Goal: Transaction & Acquisition: Book appointment/travel/reservation

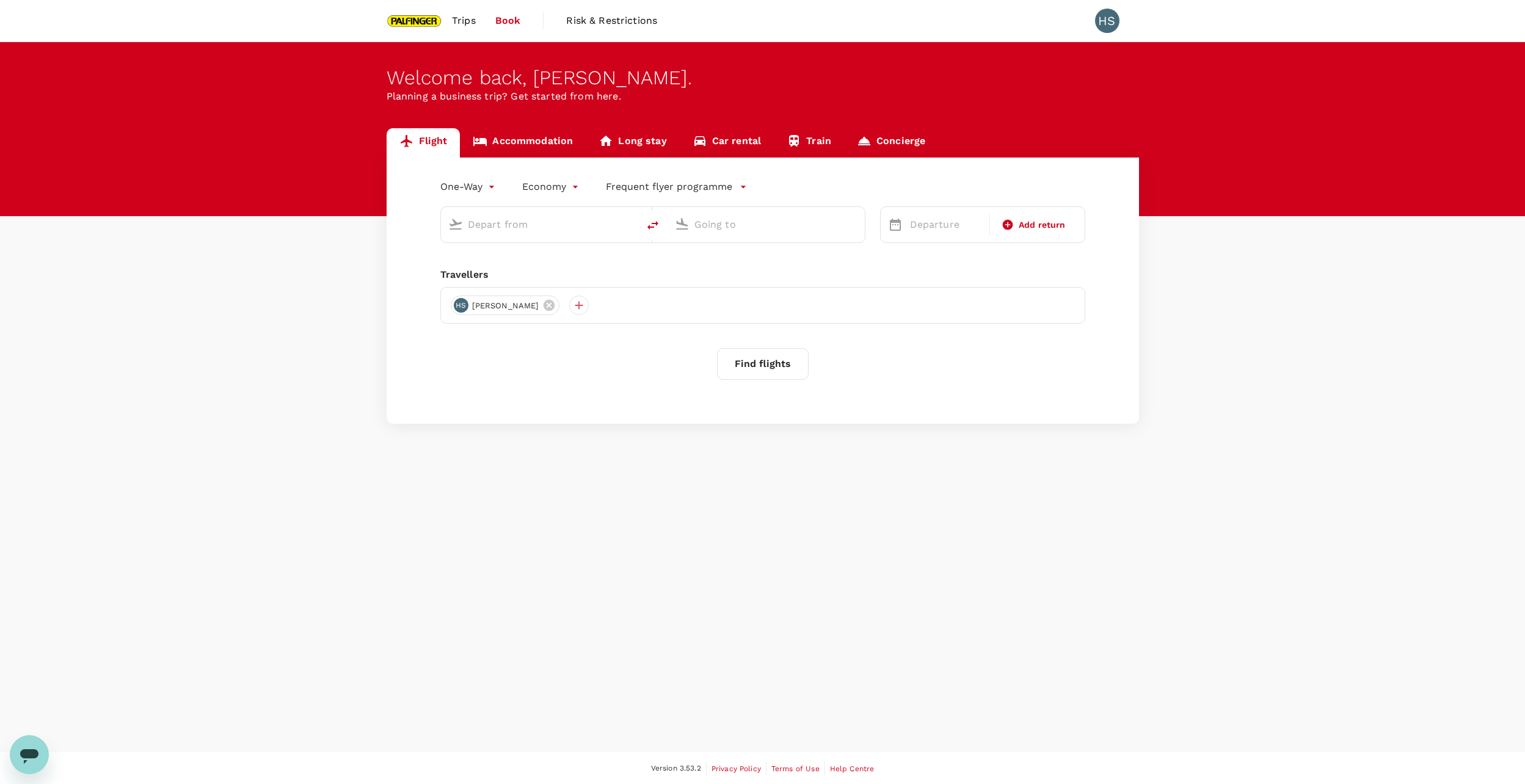
click at [522, 226] on input "text" at bounding box center [539, 224] width 144 height 19
click at [512, 270] on p "Singapore Changi" at bounding box center [559, 273] width 217 height 12
type input "[GEOGRAPHIC_DATA]"
type input "Singapore Changi (SIN)"
click at [733, 229] on input "text" at bounding box center [766, 224] width 144 height 19
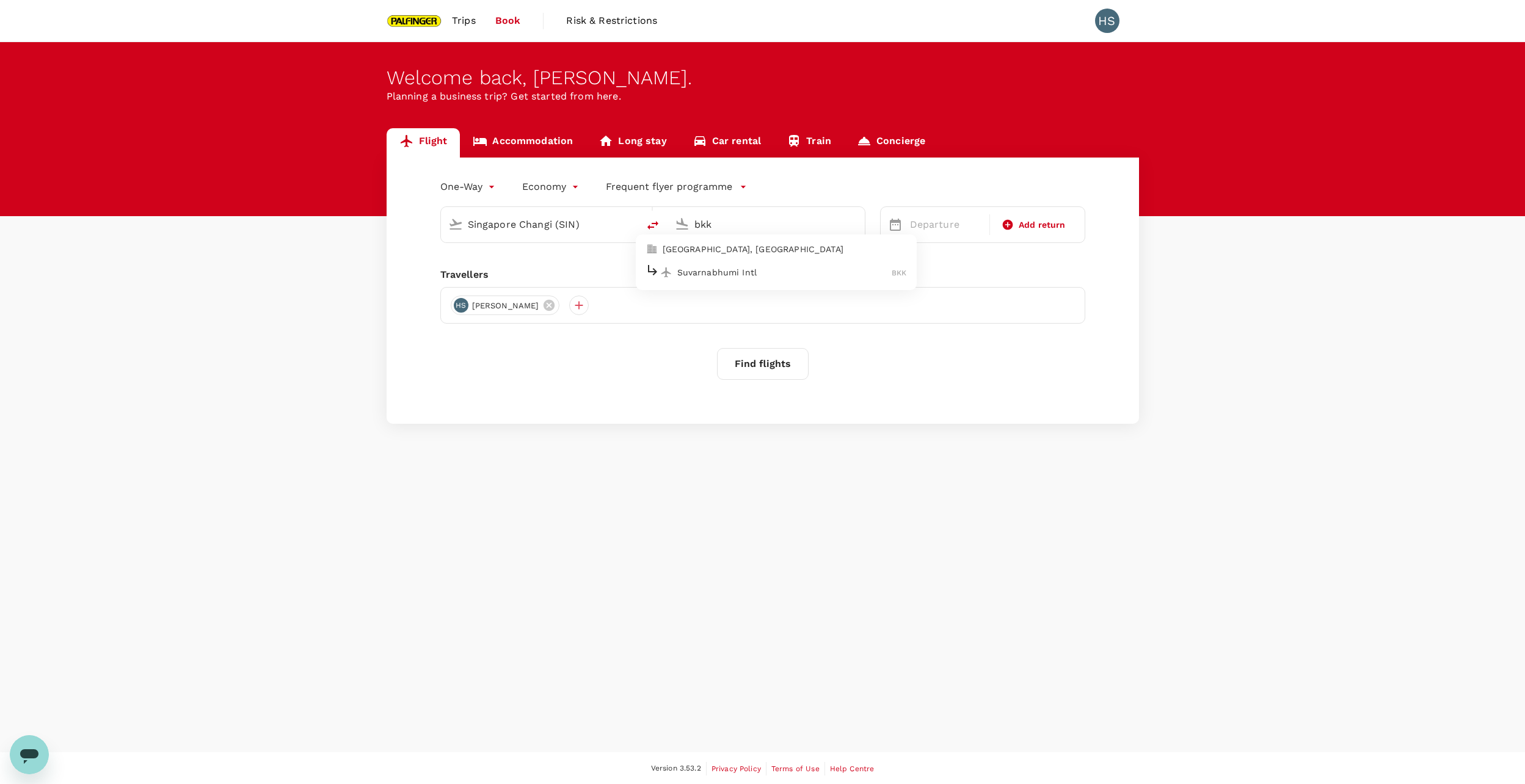
click at [734, 266] on p "Suvarnabhumi Intl" at bounding box center [785, 273] width 215 height 12
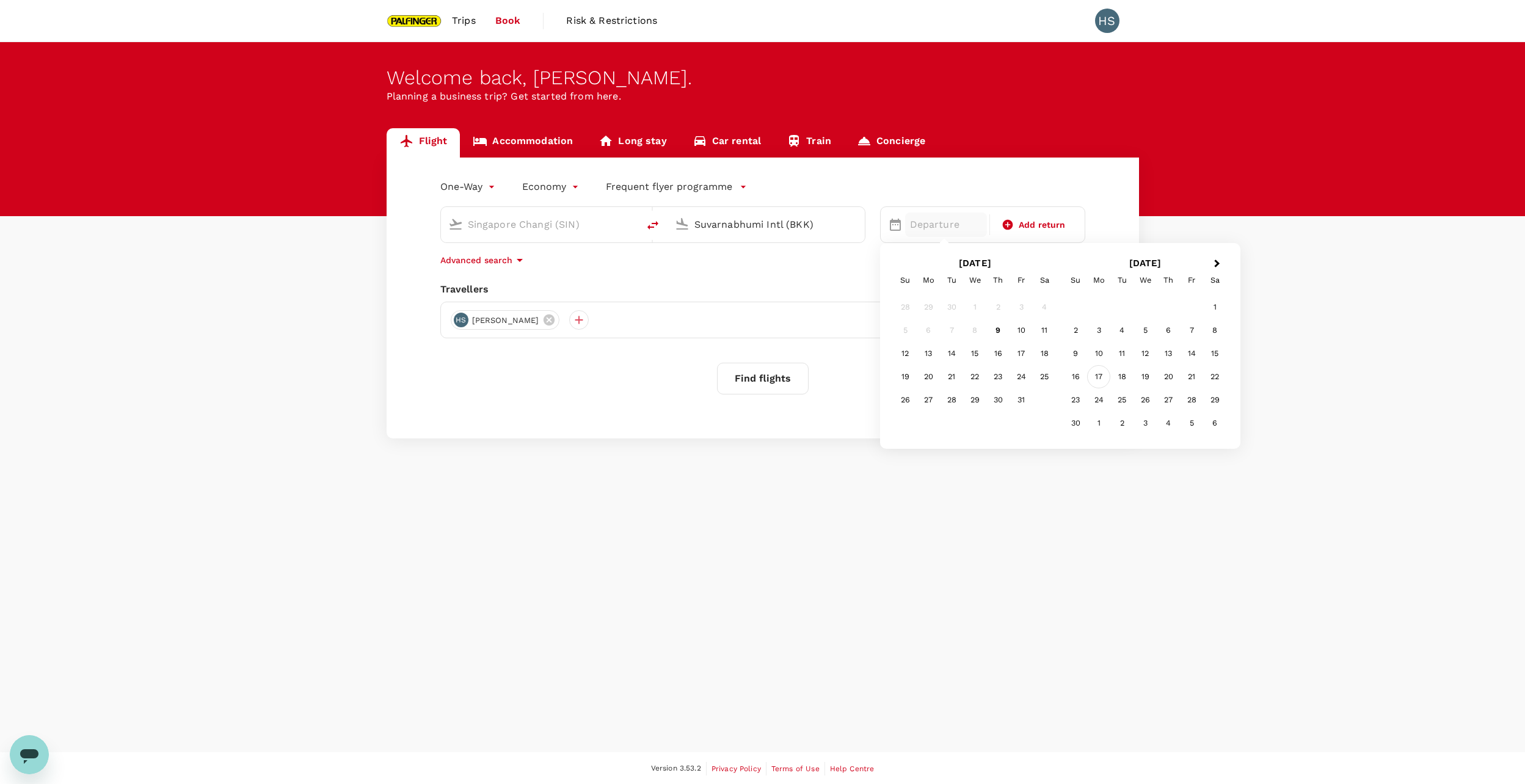
type input "Suvarnabhumi Intl (BKK)"
click at [1102, 377] on div "17" at bounding box center [1099, 377] width 23 height 23
click at [1030, 230] on span "Add return" at bounding box center [1041, 225] width 47 height 13
type input "roundtrip"
click at [976, 377] on div "19" at bounding box center [974, 377] width 23 height 23
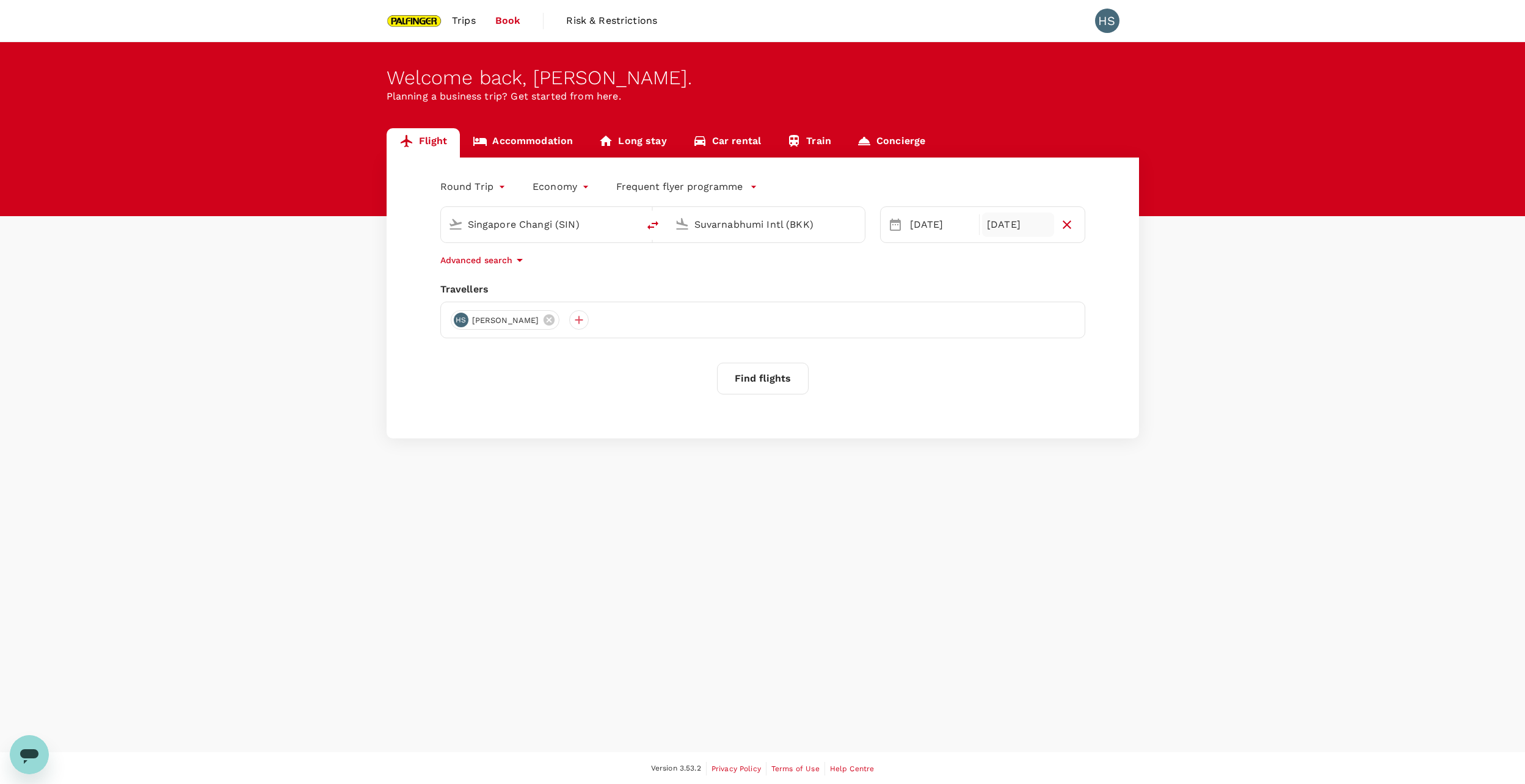
click at [780, 381] on button "Find flights" at bounding box center [762, 378] width 92 height 32
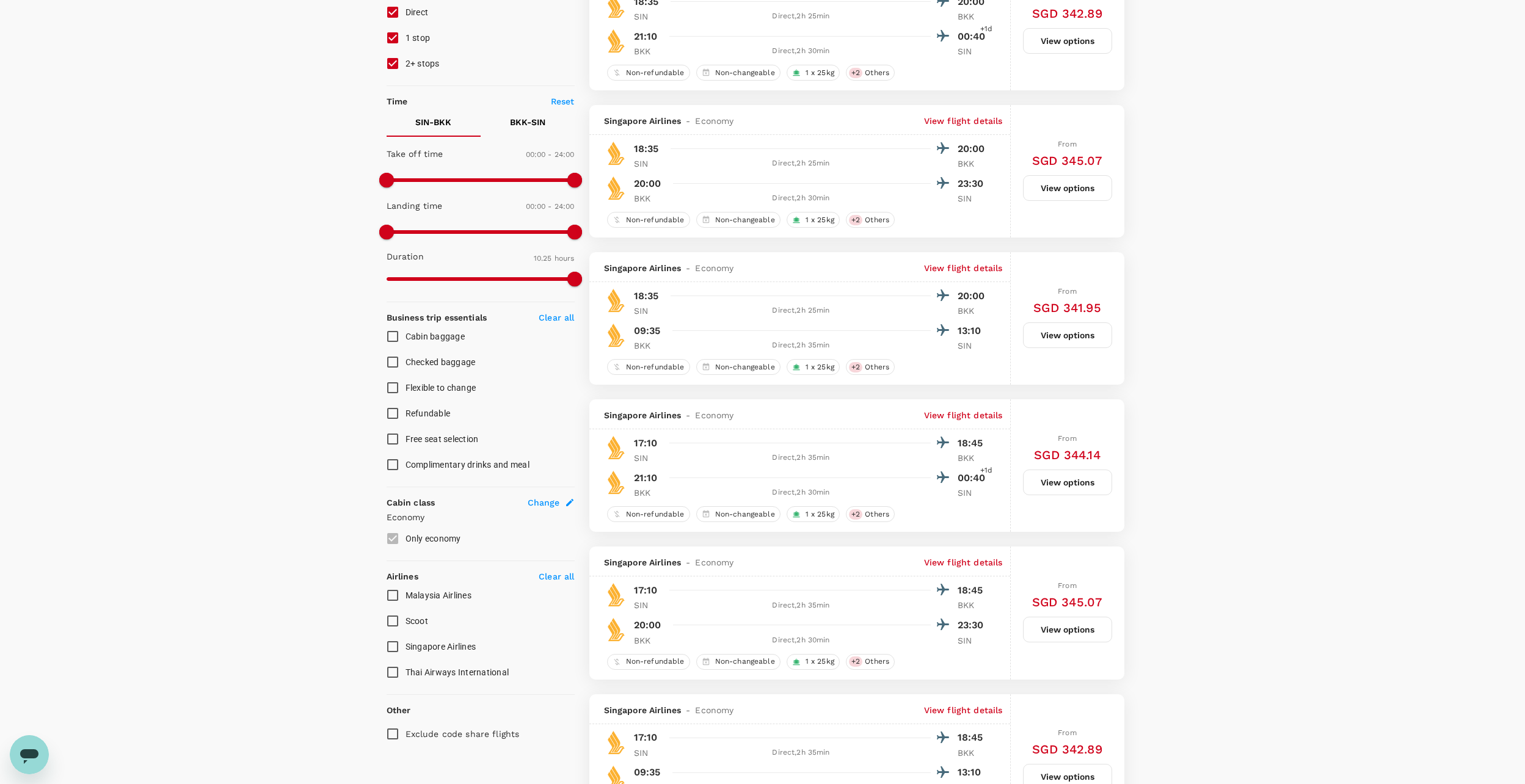
scroll to position [244, 0]
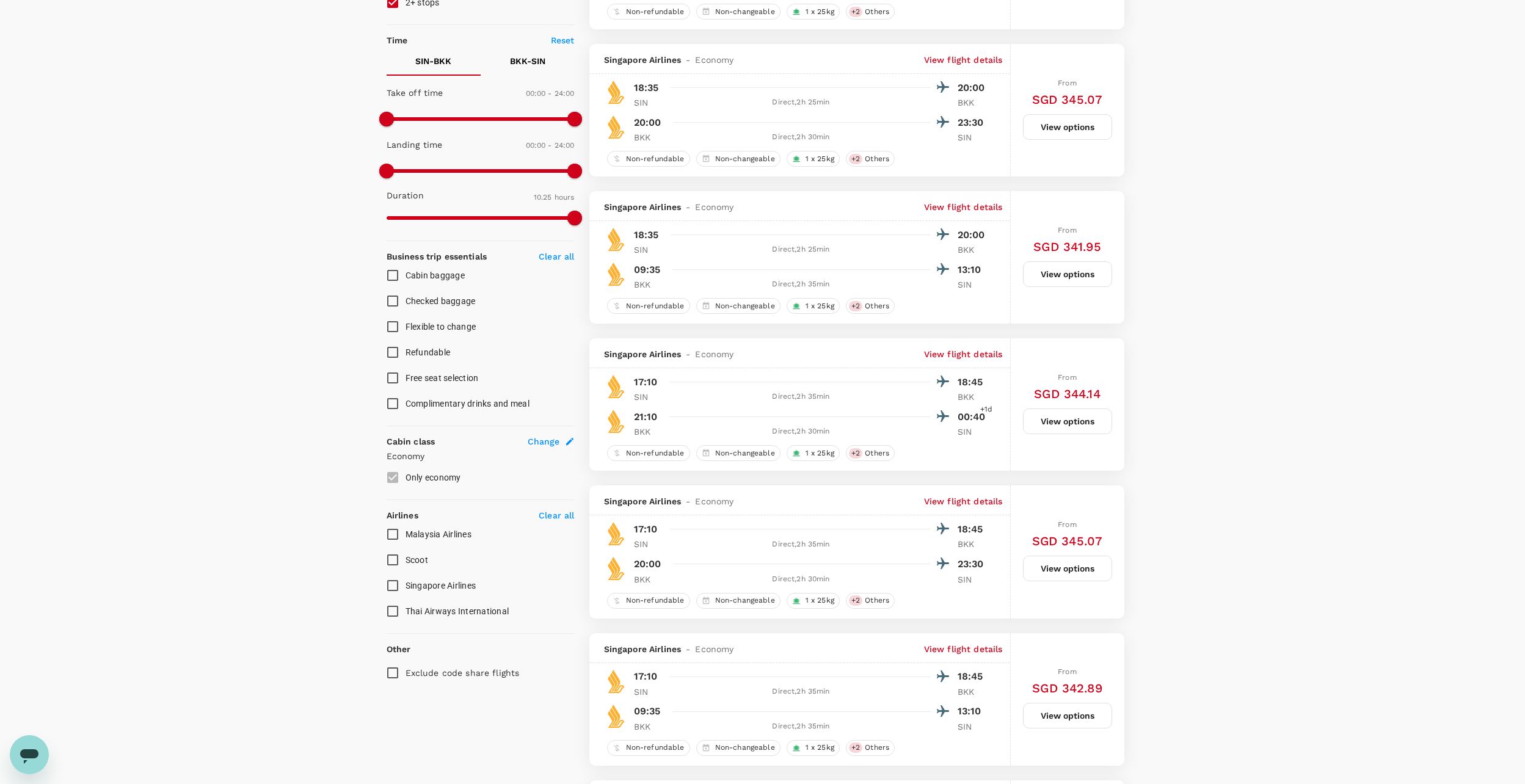
click at [394, 588] on input "Singapore Airlines" at bounding box center [392, 585] width 25 height 25
checkbox input "true"
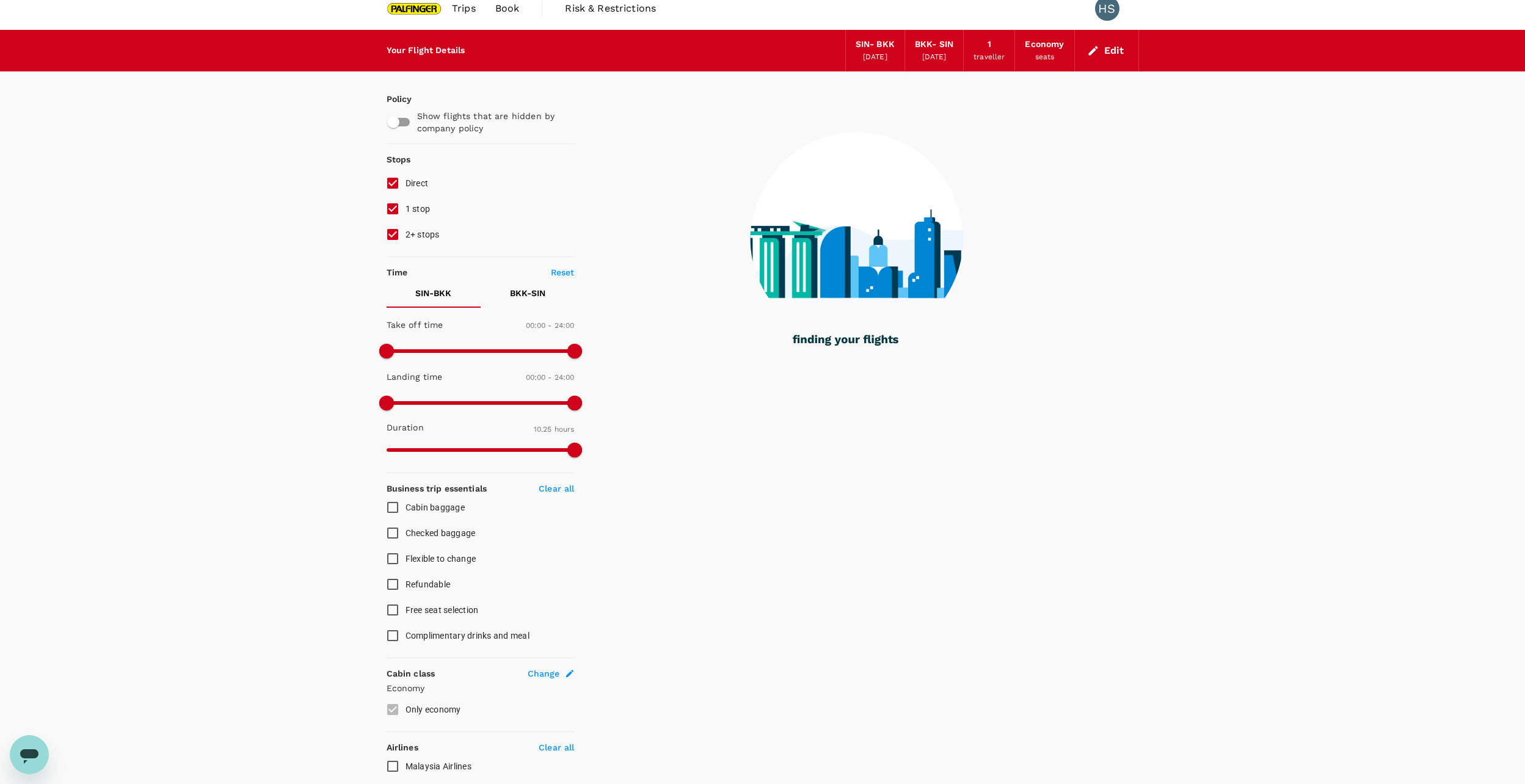
scroll to position [0, 0]
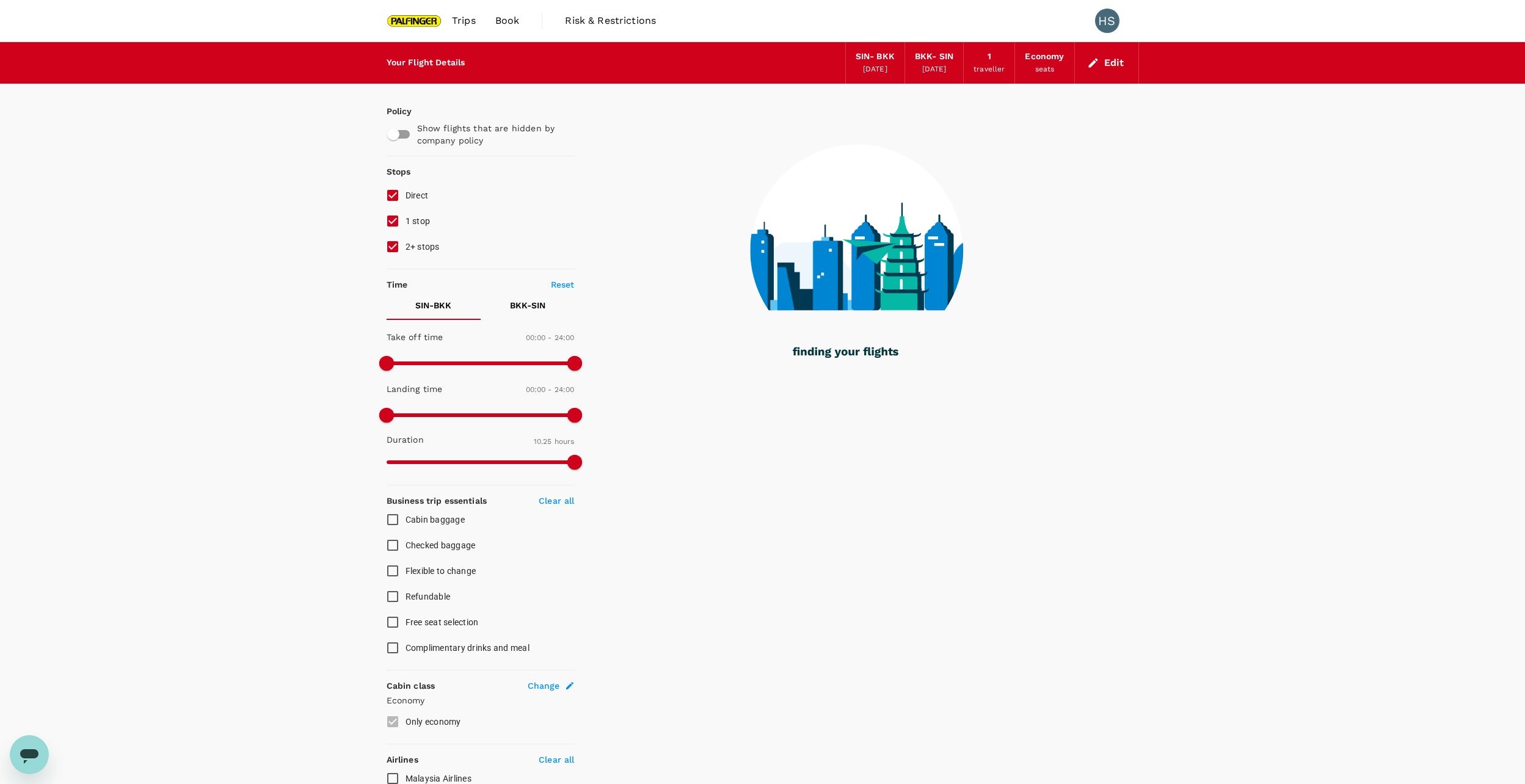
click at [395, 214] on input "1 stop" at bounding box center [392, 221] width 25 height 25
checkbox input "false"
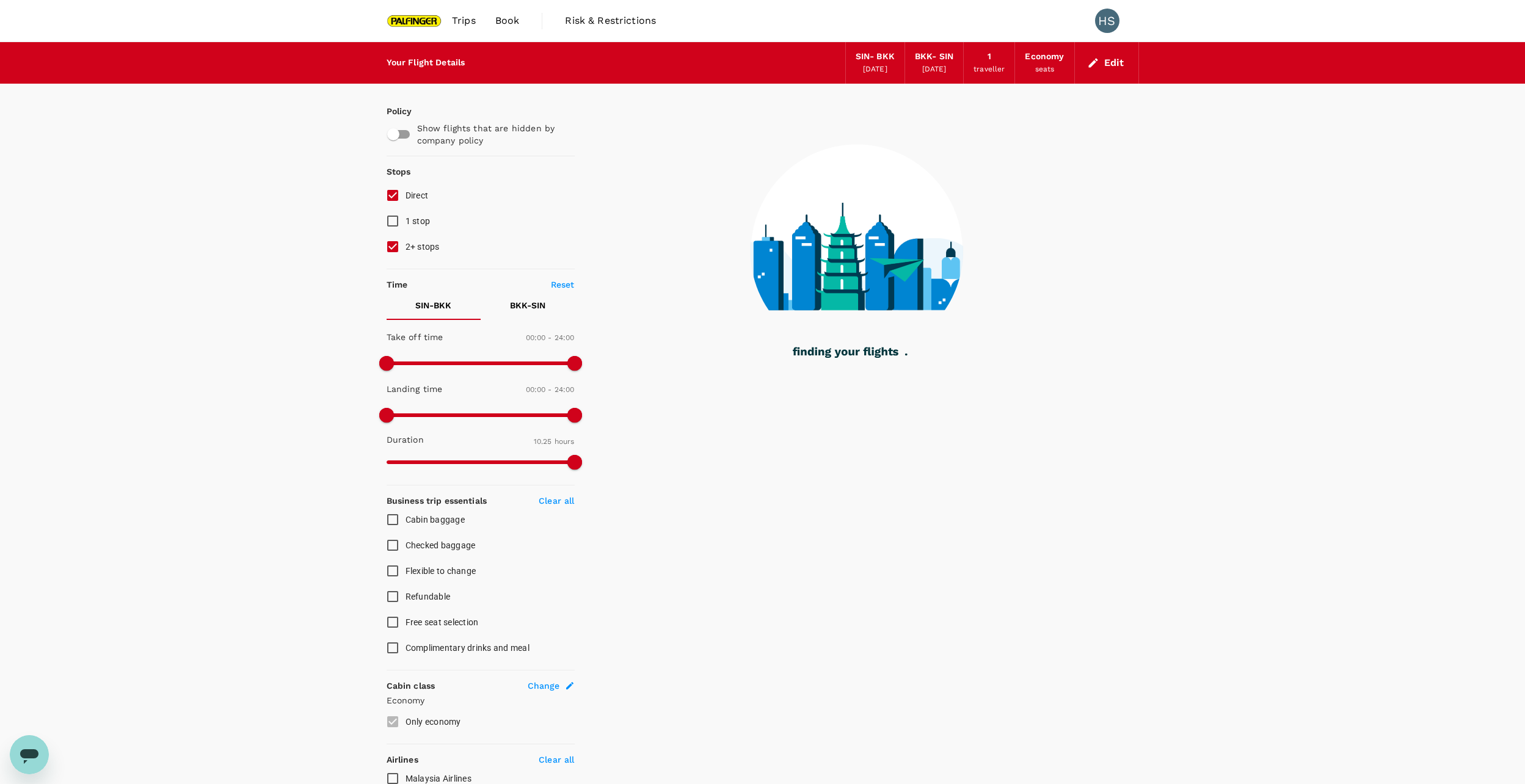
click at [395, 253] on input "2+ stops" at bounding box center [392, 246] width 25 height 25
checkbox input "false"
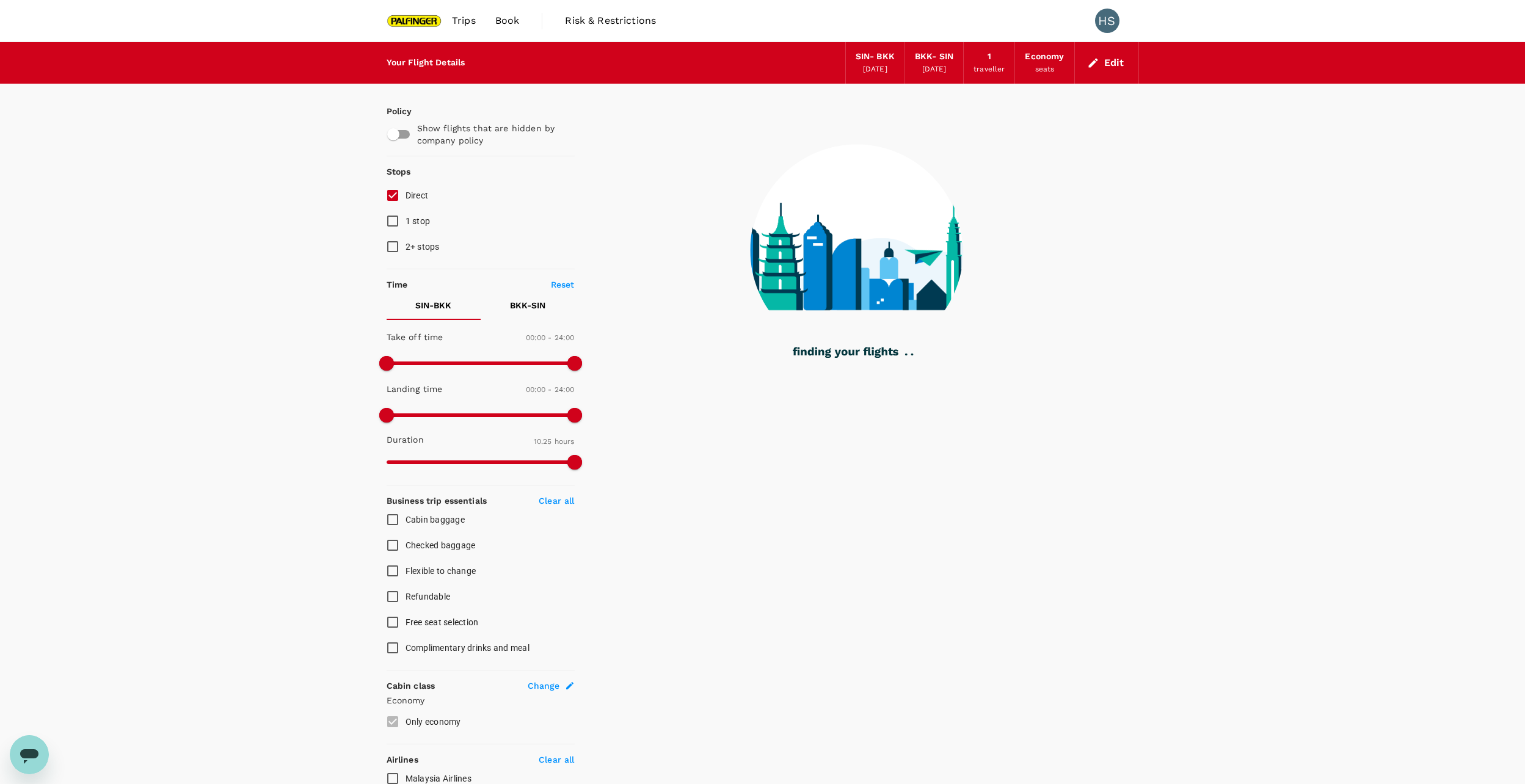
type input "1455"
checkbox input "false"
checkbox input "true"
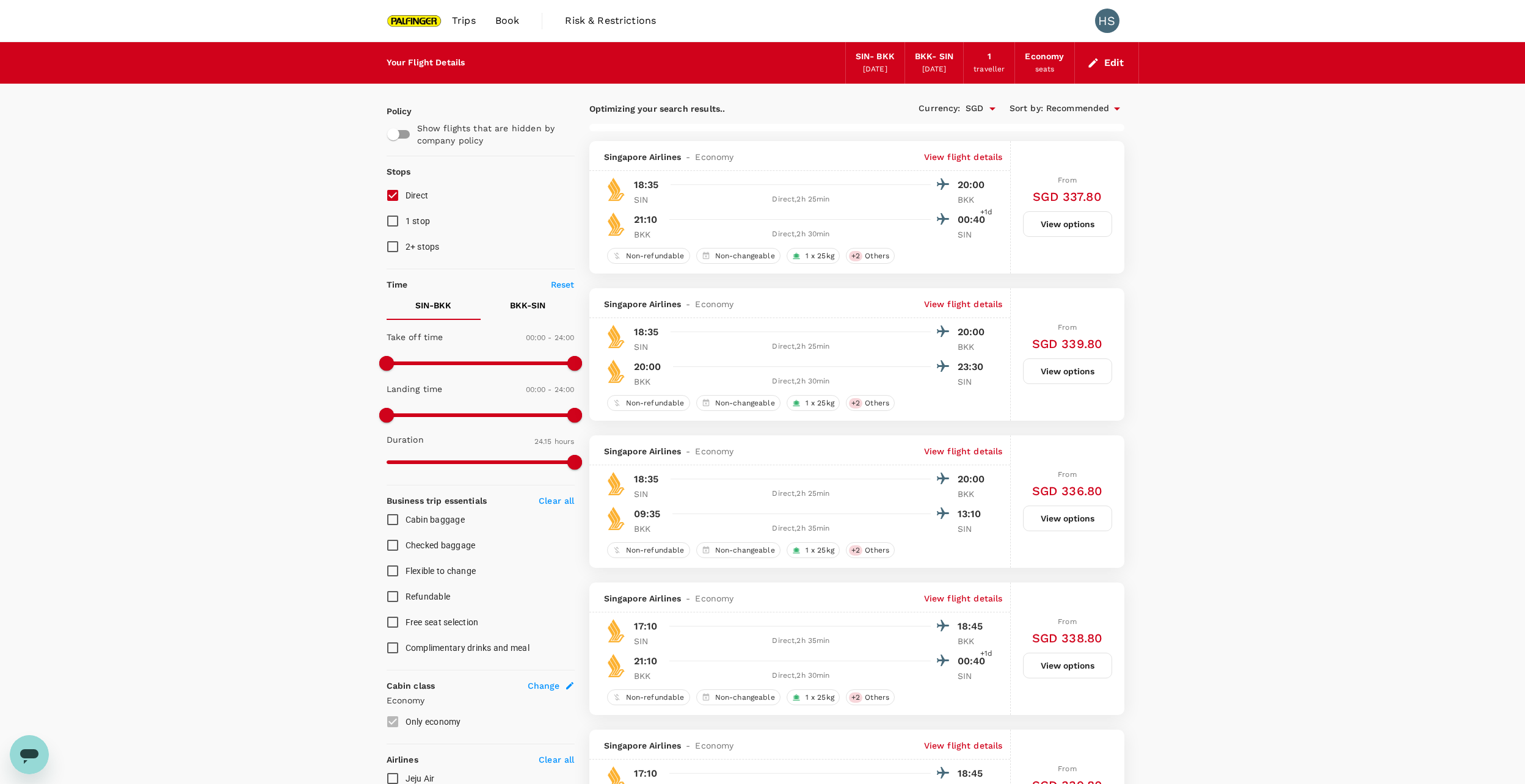
click at [1112, 103] on icon at bounding box center [1116, 108] width 15 height 15
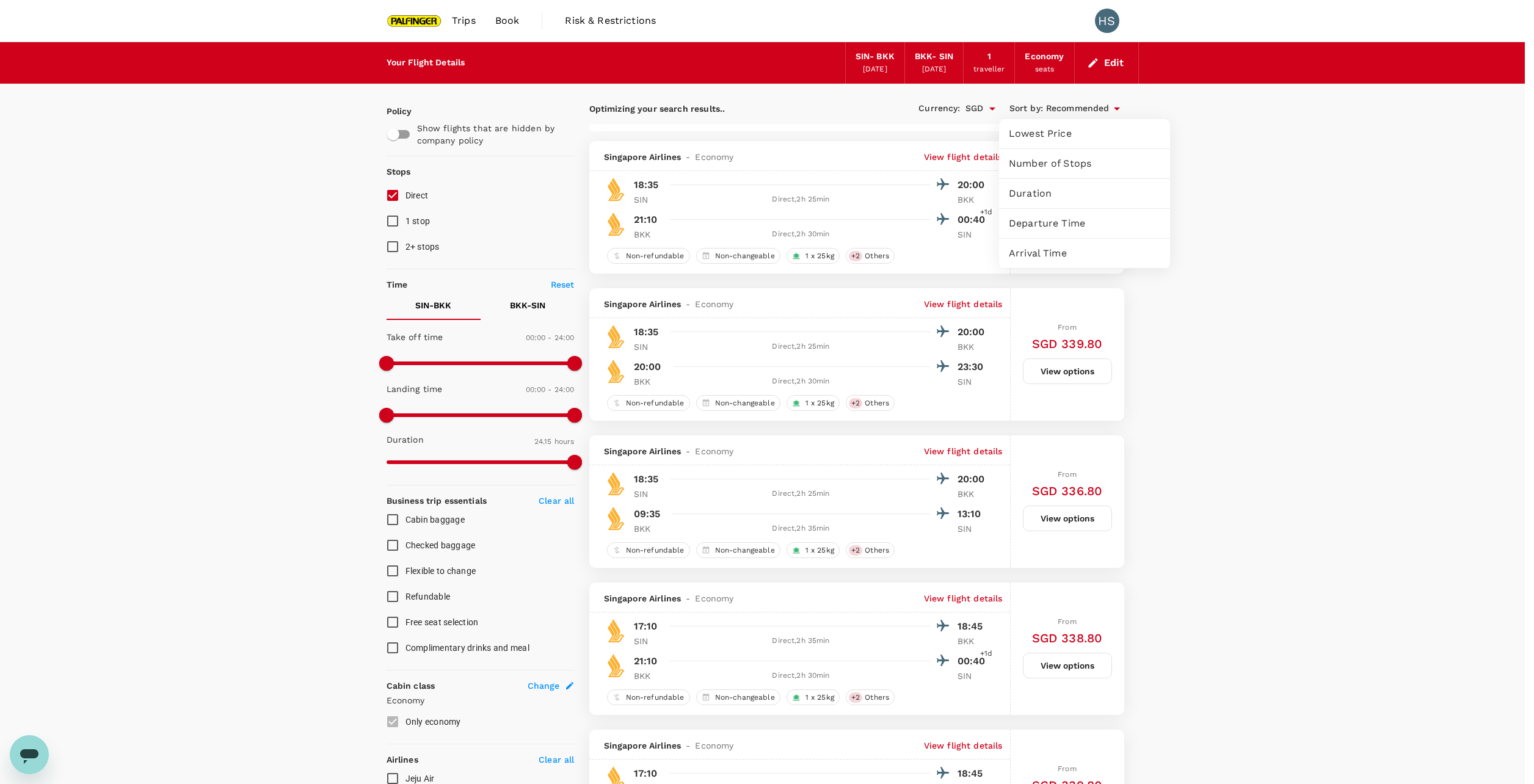
drag, startPoint x: 1071, startPoint y: 243, endPoint x: 1066, endPoint y: 228, distance: 15.8
click at [1066, 228] on ul "Lowest Price Number of Stops Duration Departure Time Arrival Time" at bounding box center [1084, 194] width 171 height 150
click at [1066, 228] on span "Departure Time" at bounding box center [1084, 223] width 151 height 15
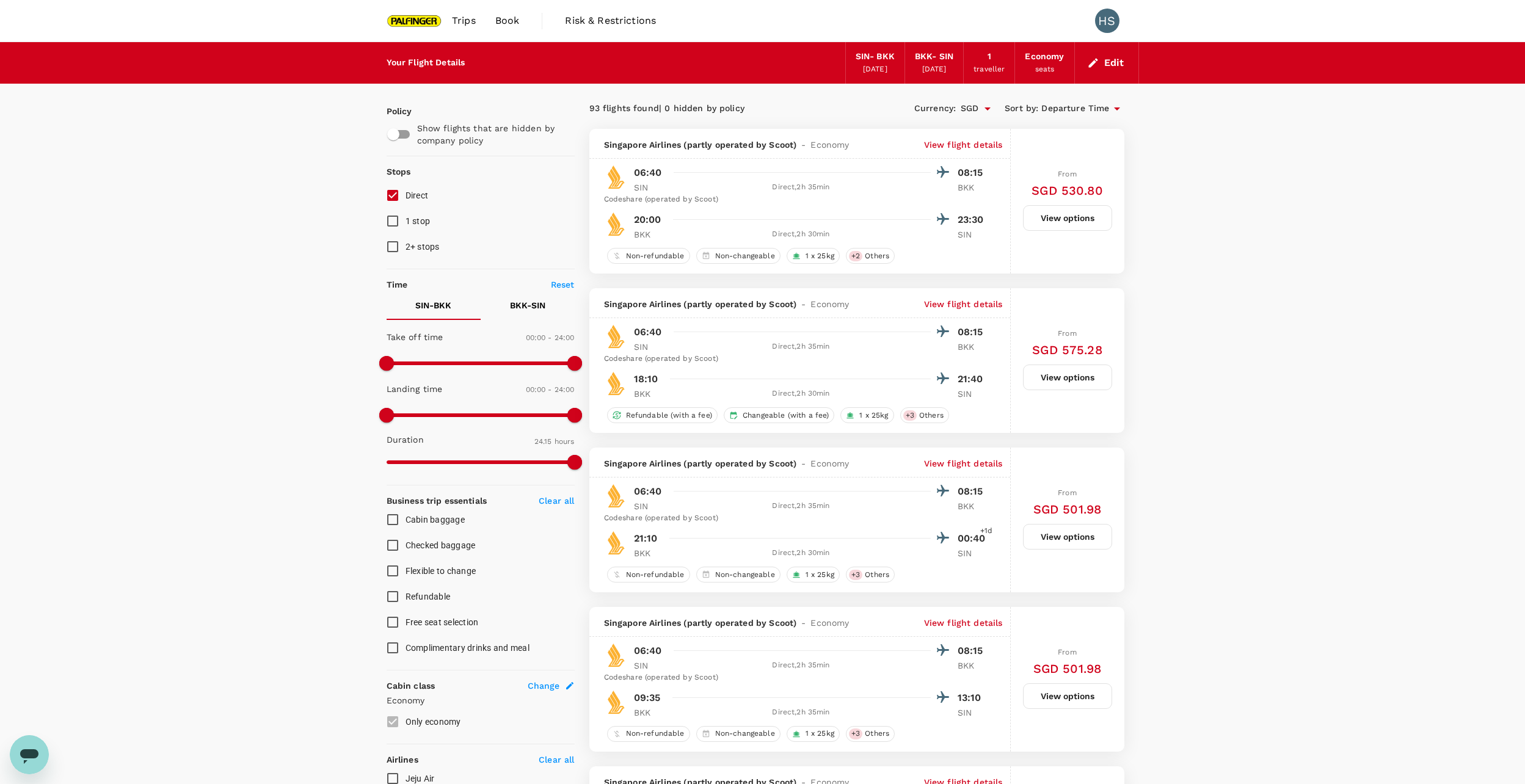
click at [1074, 111] on span "Departure Time" at bounding box center [1075, 108] width 68 height 13
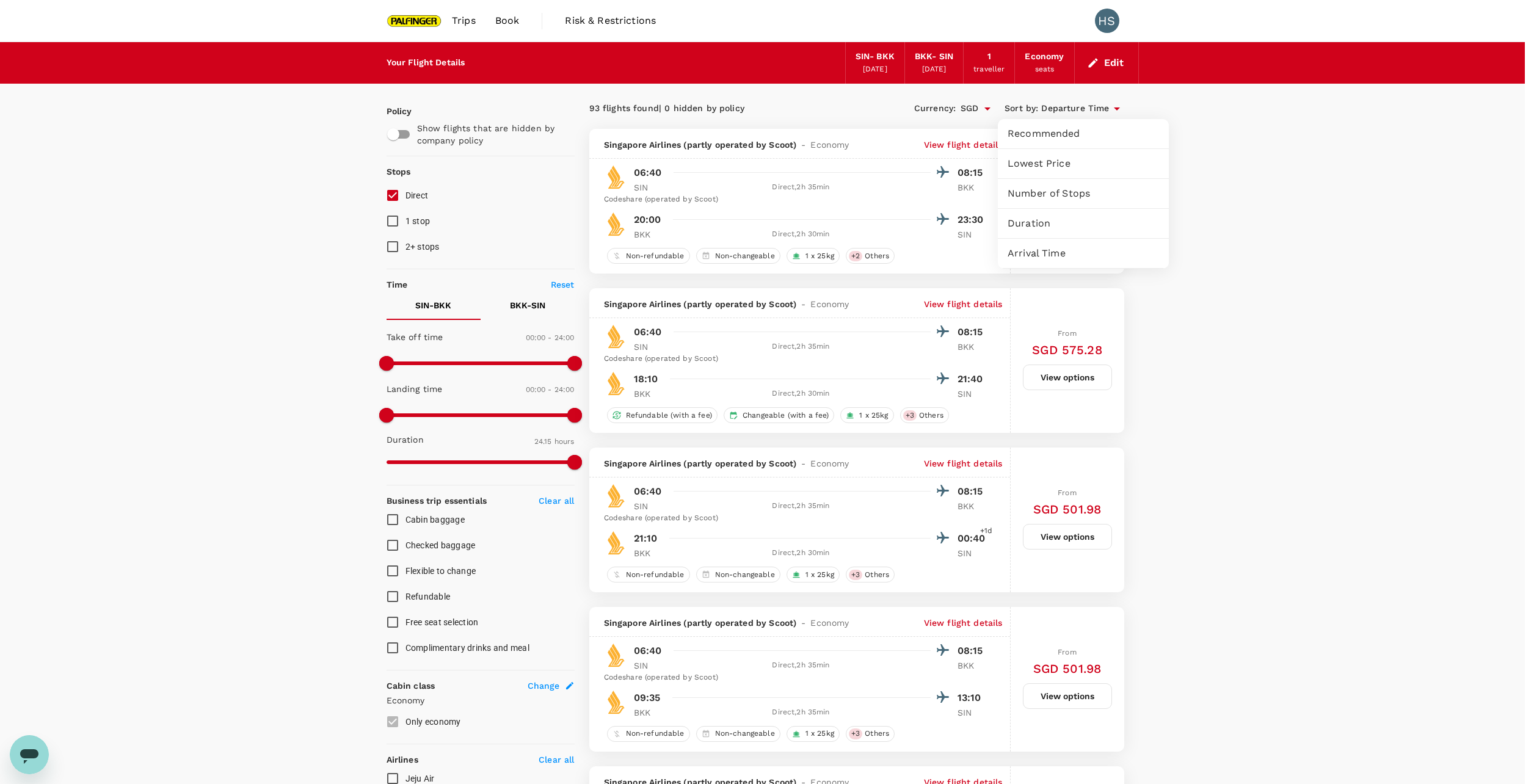
click at [1047, 223] on span "Duration" at bounding box center [1083, 223] width 151 height 15
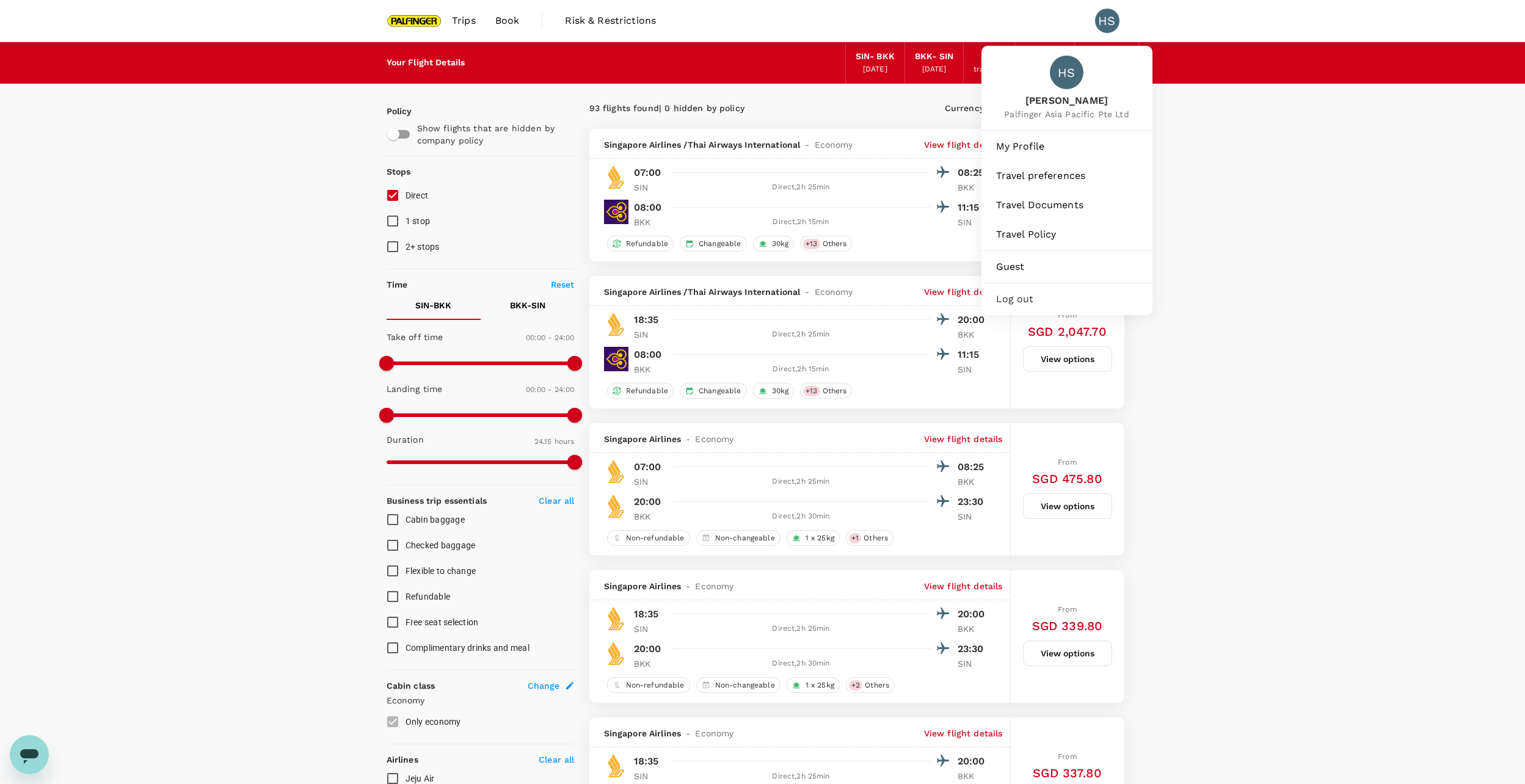
click at [1111, 17] on div "HS" at bounding box center [1107, 21] width 25 height 25
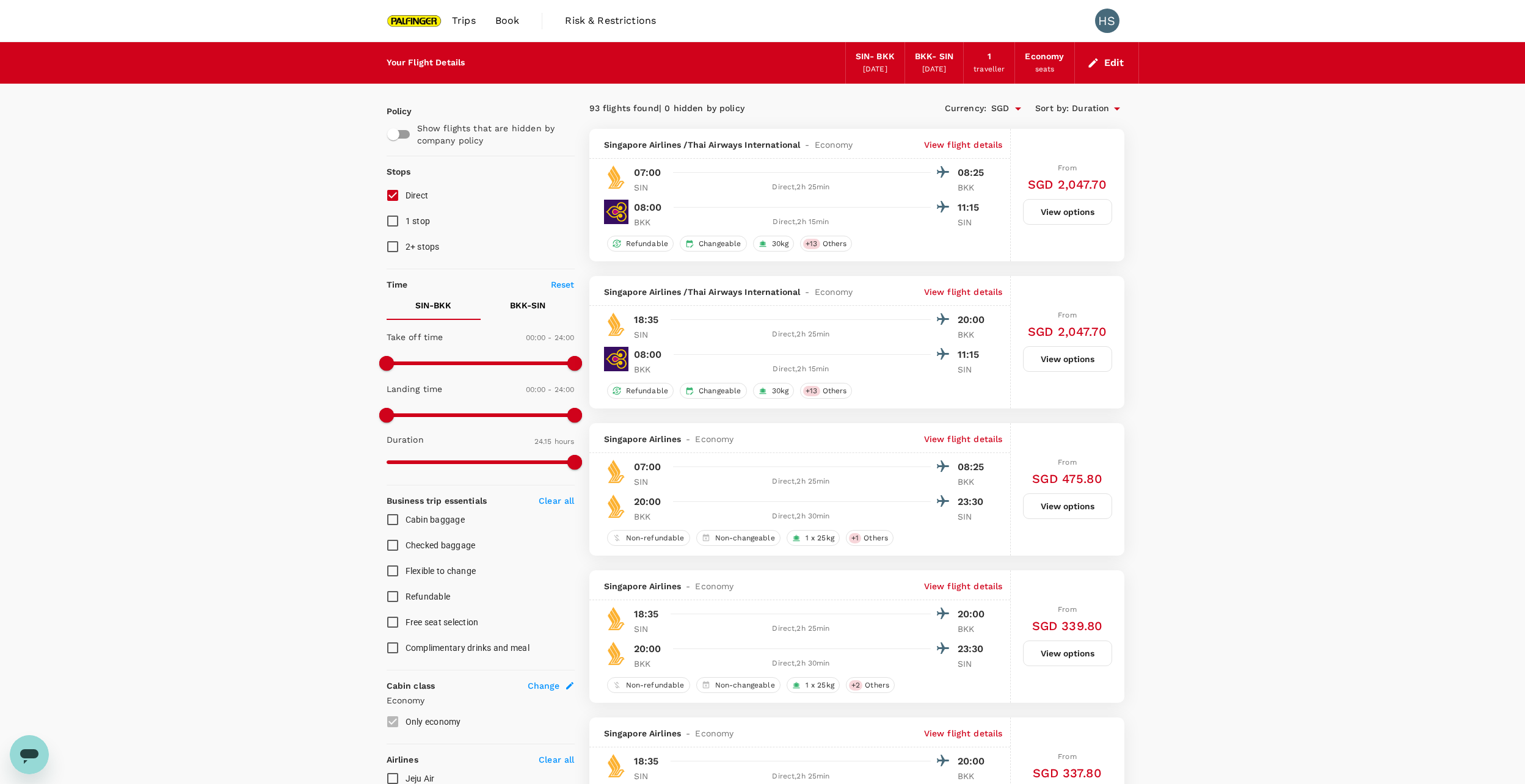
click at [1109, 17] on div "HS" at bounding box center [1107, 21] width 25 height 25
click at [1119, 64] on button "Edit" at bounding box center [1106, 63] width 44 height 19
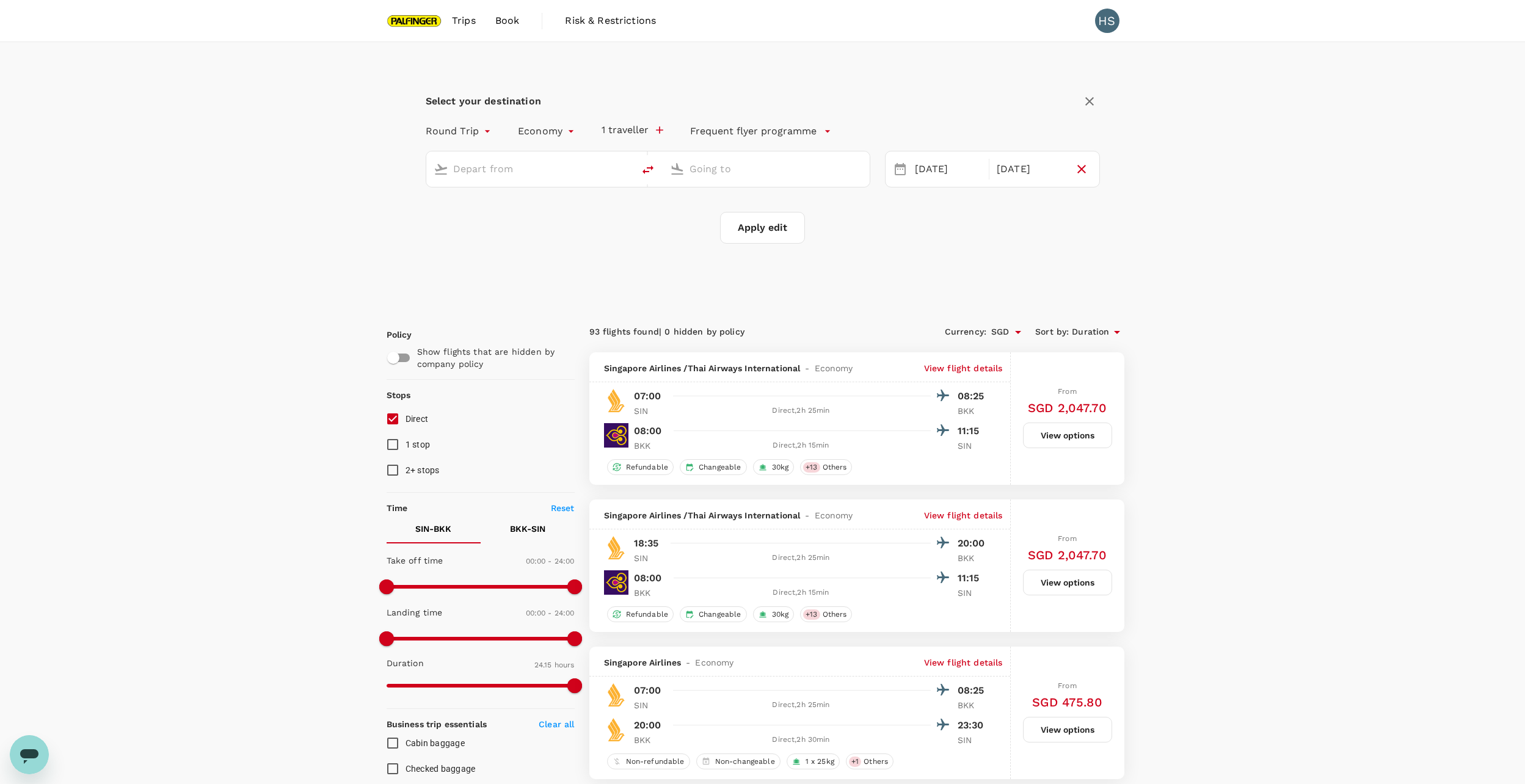
type input "Singapore Changi (SIN)"
type input "Suvarnabhumi Intl (BKK)"
click at [1089, 100] on icon "button" at bounding box center [1089, 101] width 15 height 15
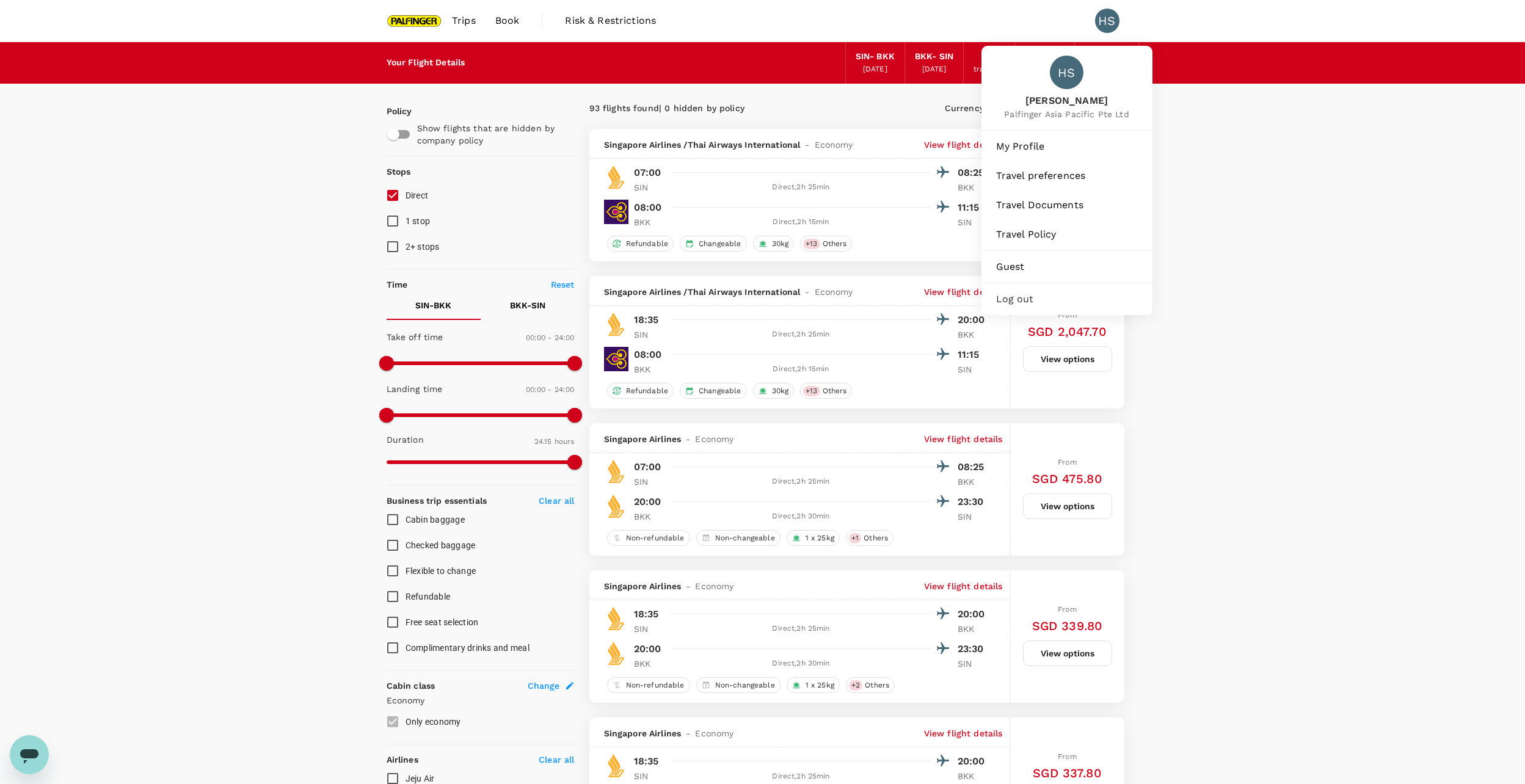
click at [1109, 29] on div "HS" at bounding box center [1107, 21] width 25 height 25
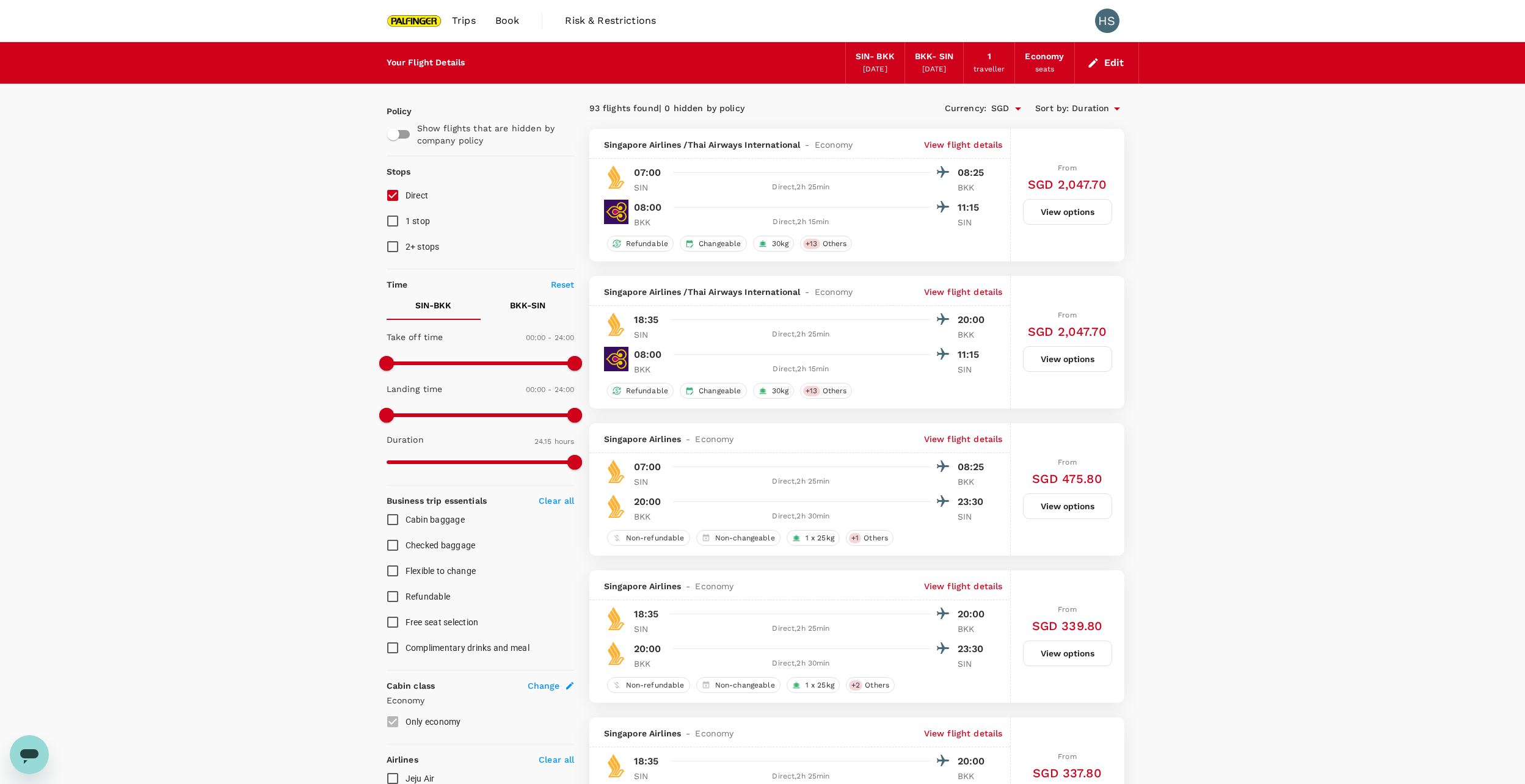
click at [1109, 29] on div "HS" at bounding box center [1107, 21] width 25 height 25
click at [878, 64] on div "[DATE]" at bounding box center [875, 70] width 25 height 12
click at [1097, 63] on icon "button" at bounding box center [1093, 63] width 12 height 12
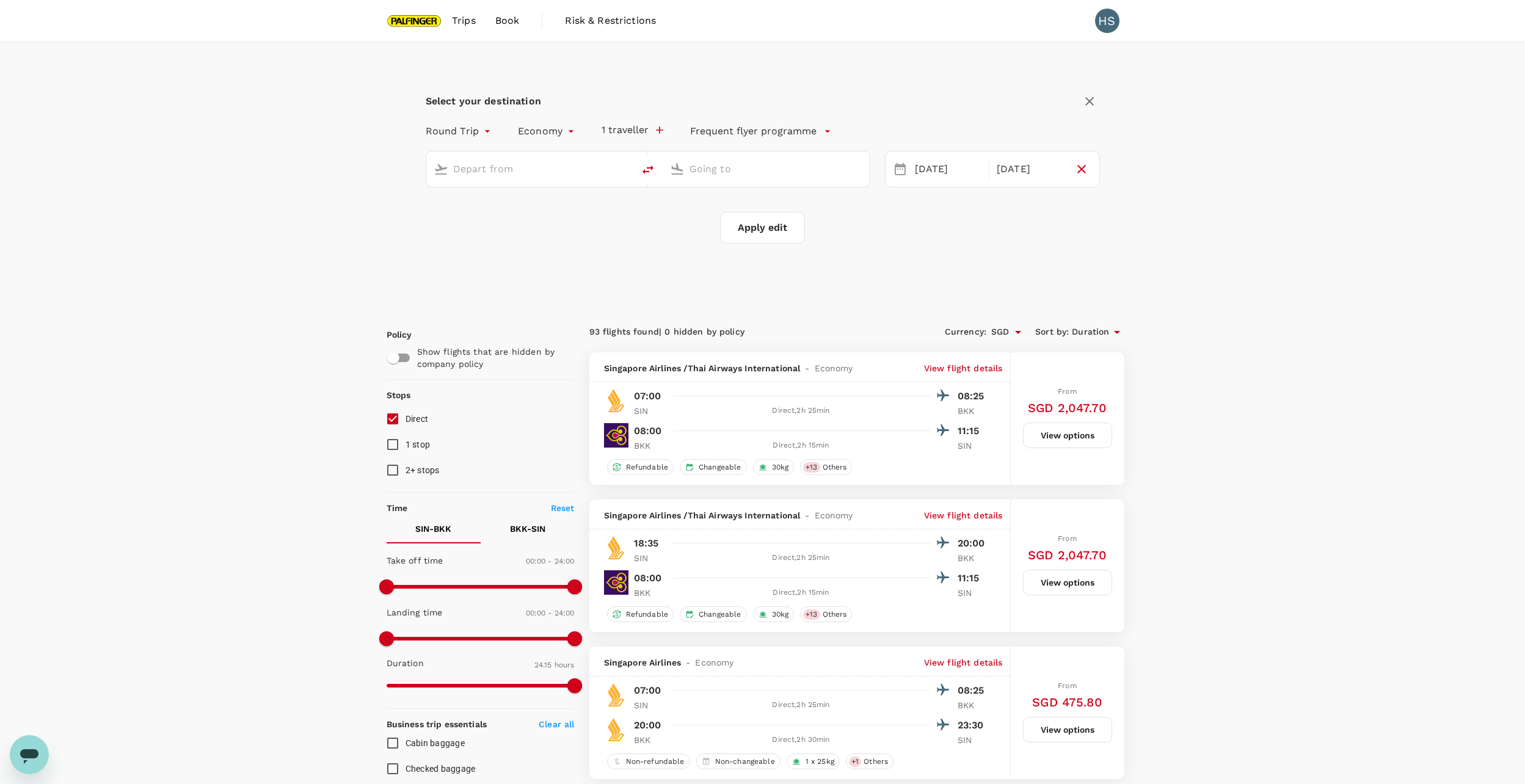
type input "Singapore Changi (SIN)"
type input "Suvarnabhumi Intl (BKK)"
click at [792, 225] on button "Apply edit" at bounding box center [762, 227] width 85 height 32
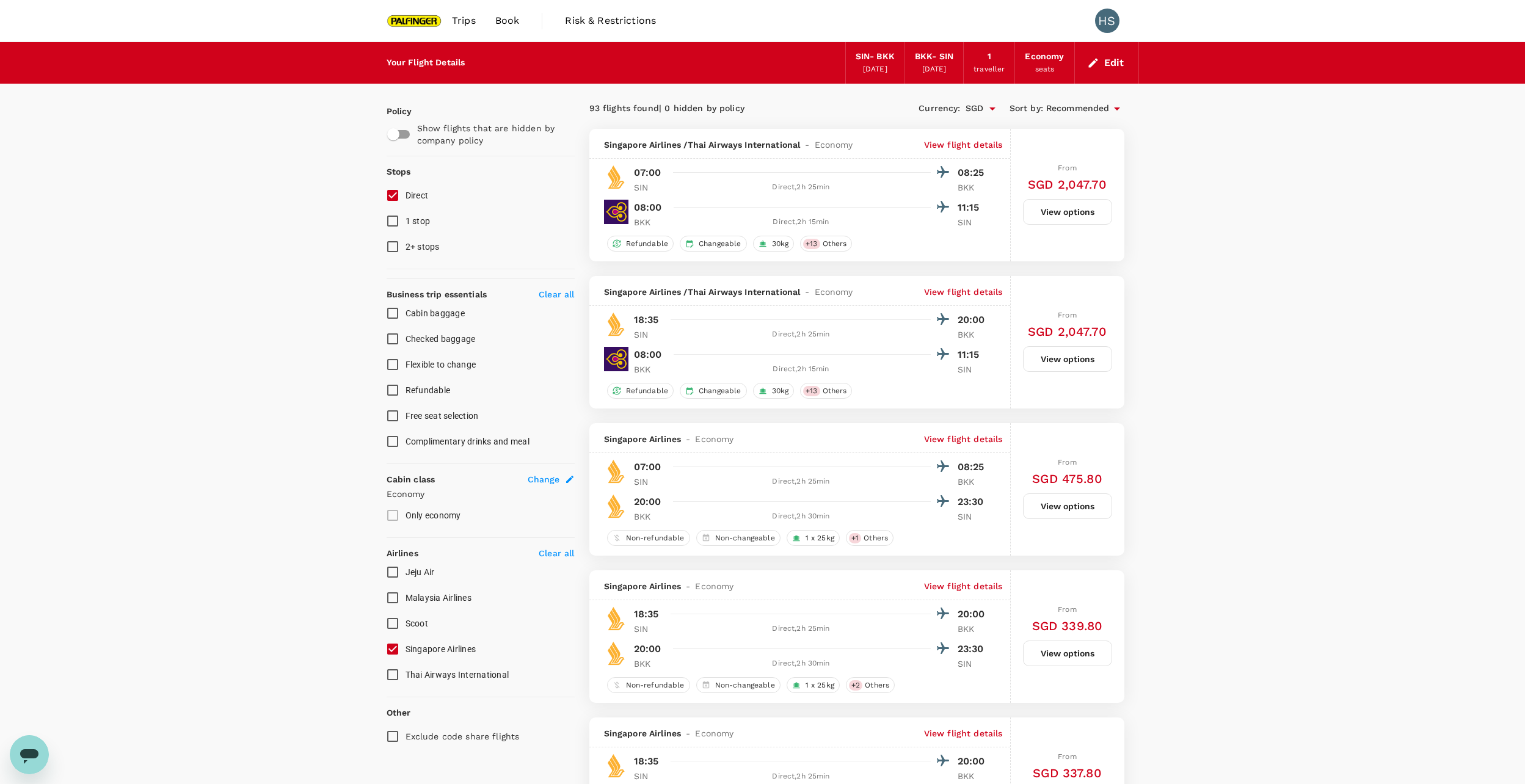
checkbox input "false"
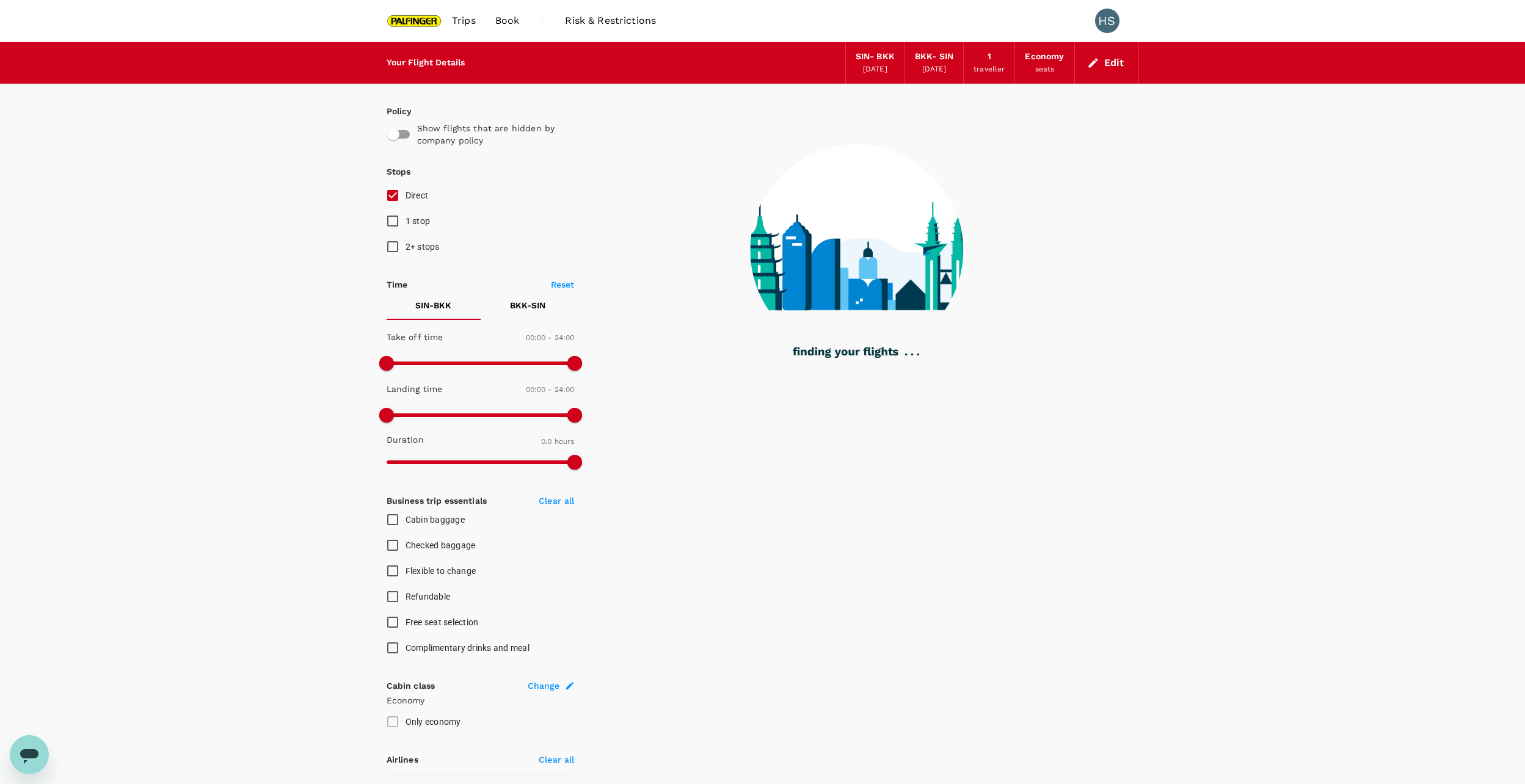
click at [421, 61] on div "Your Flight Details" at bounding box center [426, 63] width 79 height 13
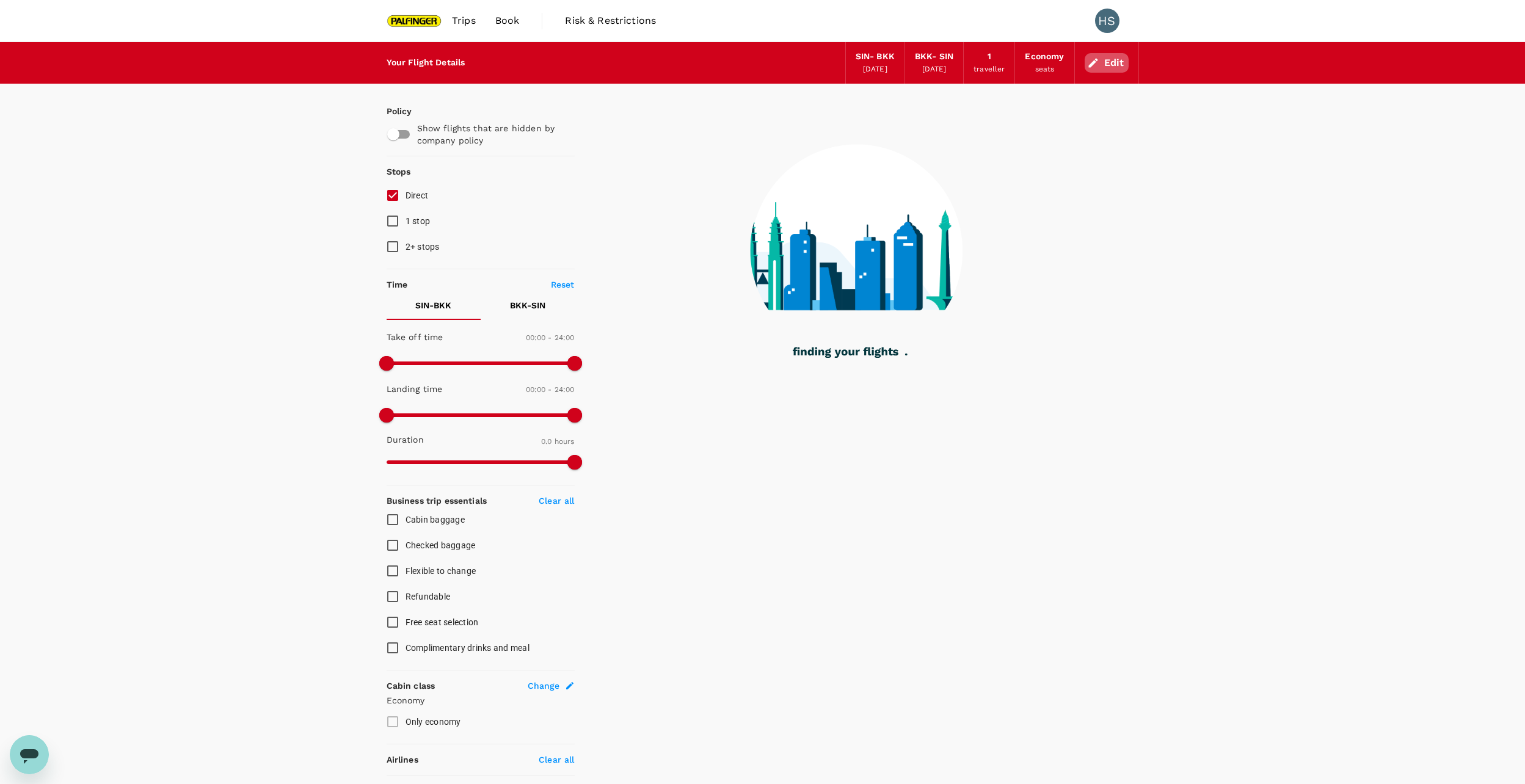
click at [1113, 66] on button "Edit" at bounding box center [1106, 63] width 44 height 19
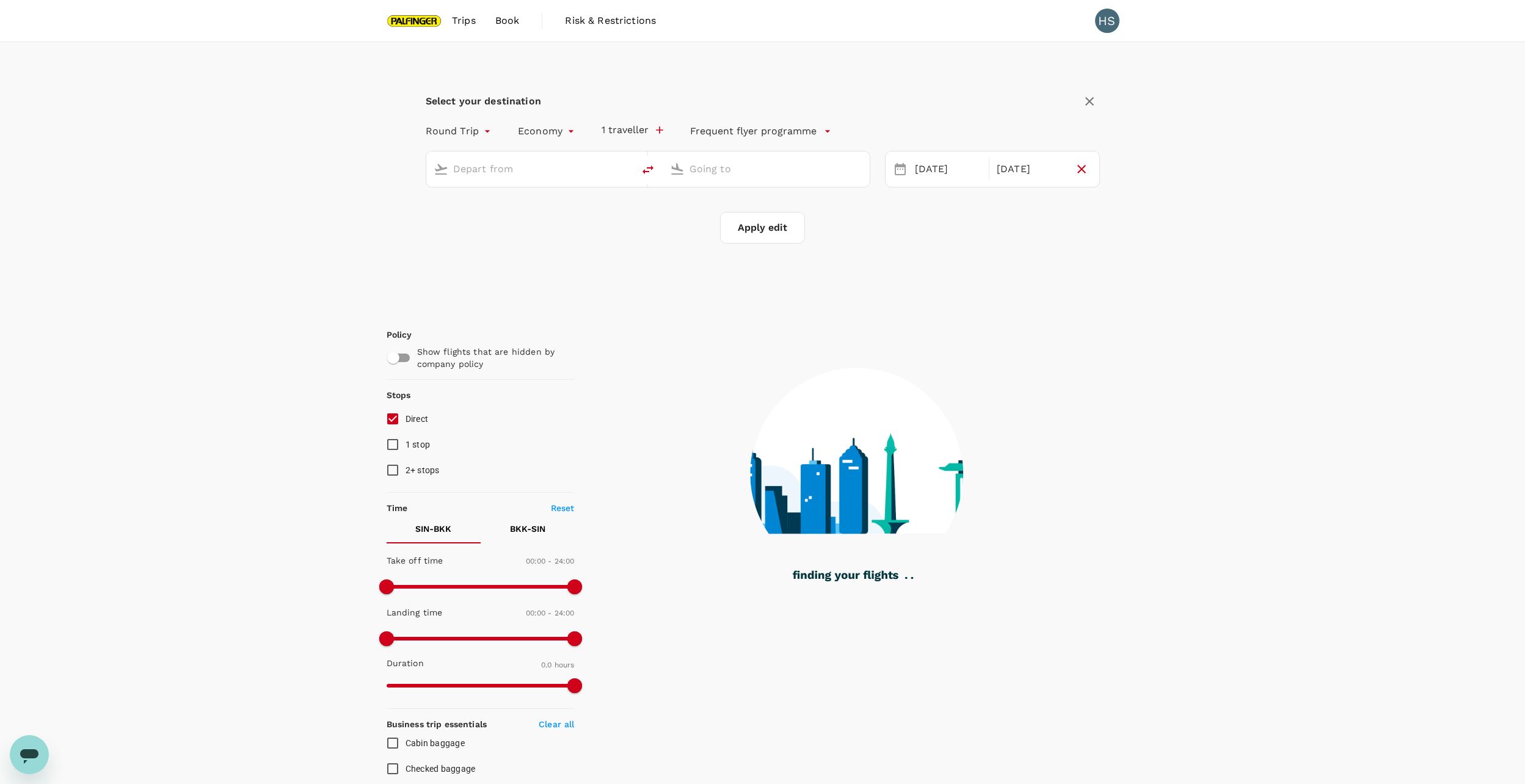
type input "Singapore Changi (SIN)"
type input "Suvarnabhumi Intl (BKK)"
type input "760"
checkbox input "true"
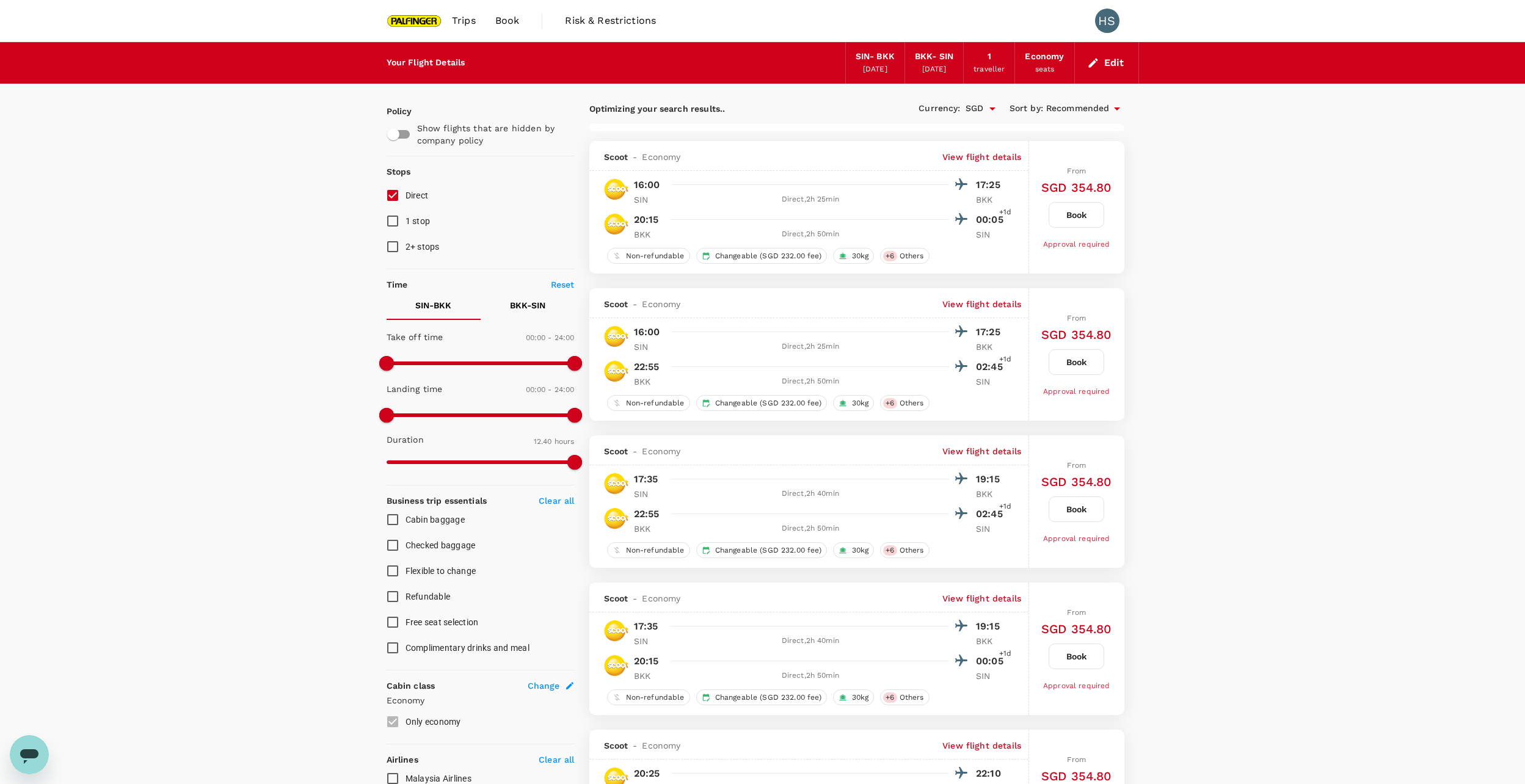
click at [1097, 63] on icon "button" at bounding box center [1093, 63] width 12 height 12
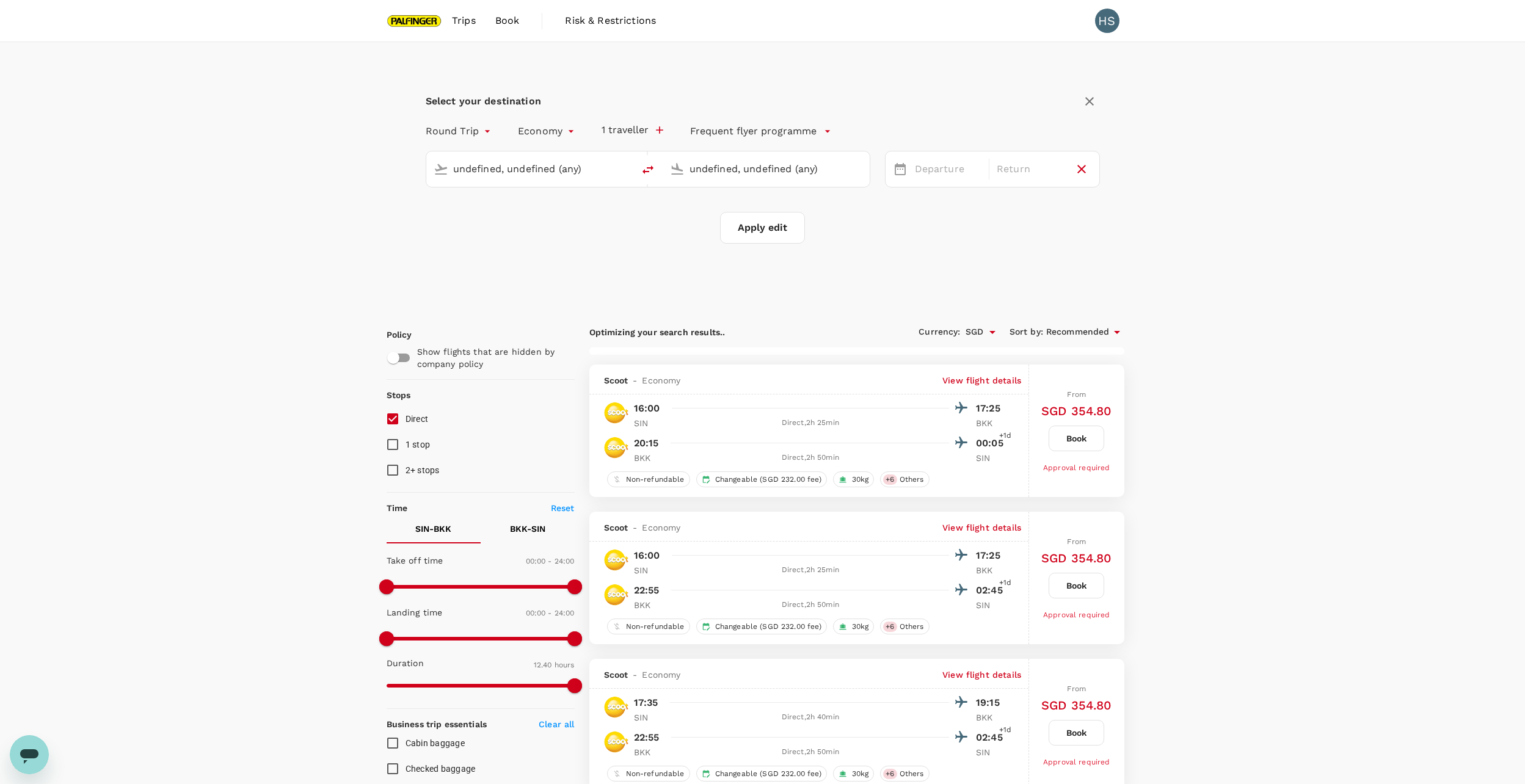
type input "Singapore Changi (SIN)"
type input "Suvarnabhumi Intl (BKK)"
type input "Singapore Changi (SIN)"
type input "Suvarnabhumi Intl (BKK)"
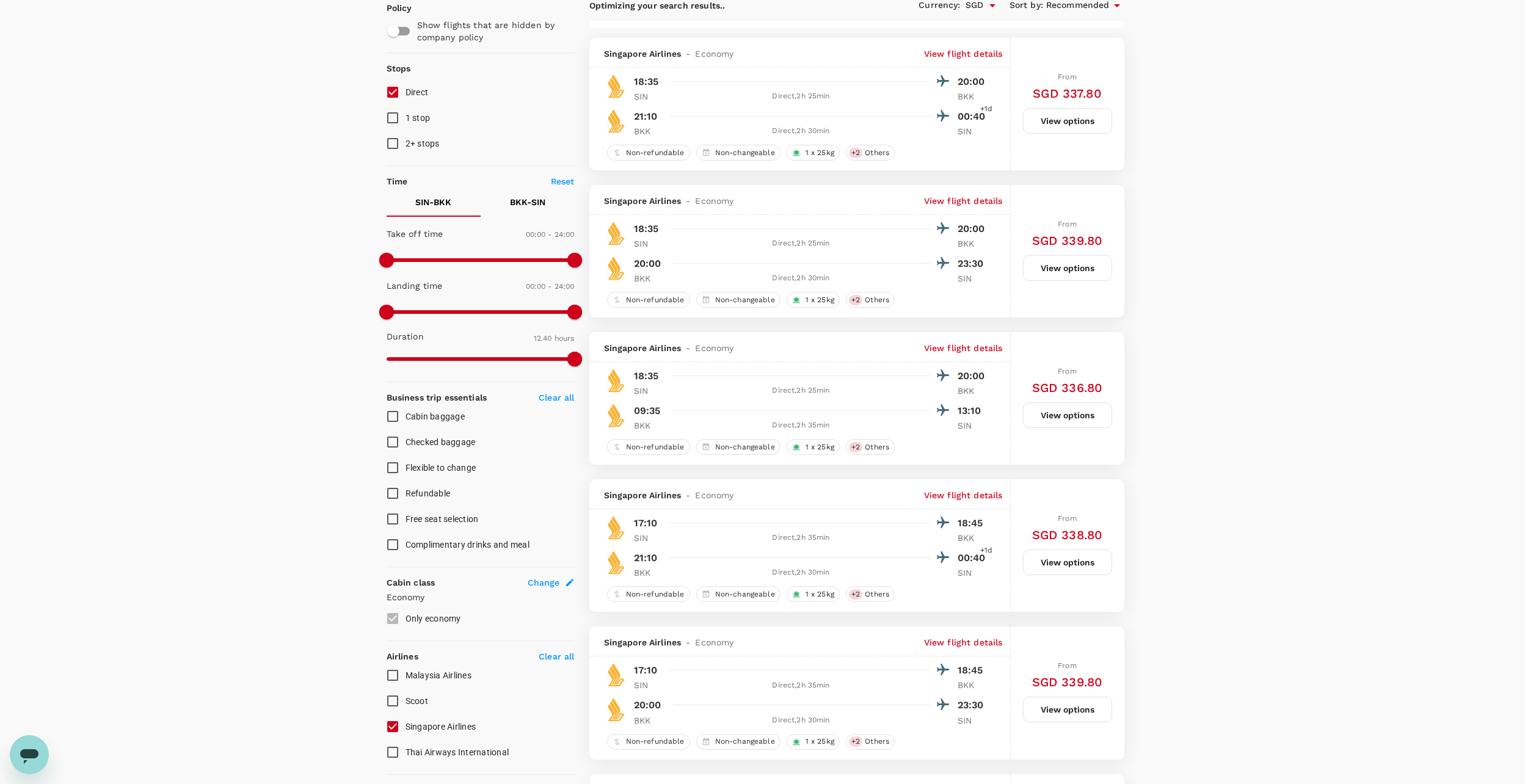
scroll to position [305, 0]
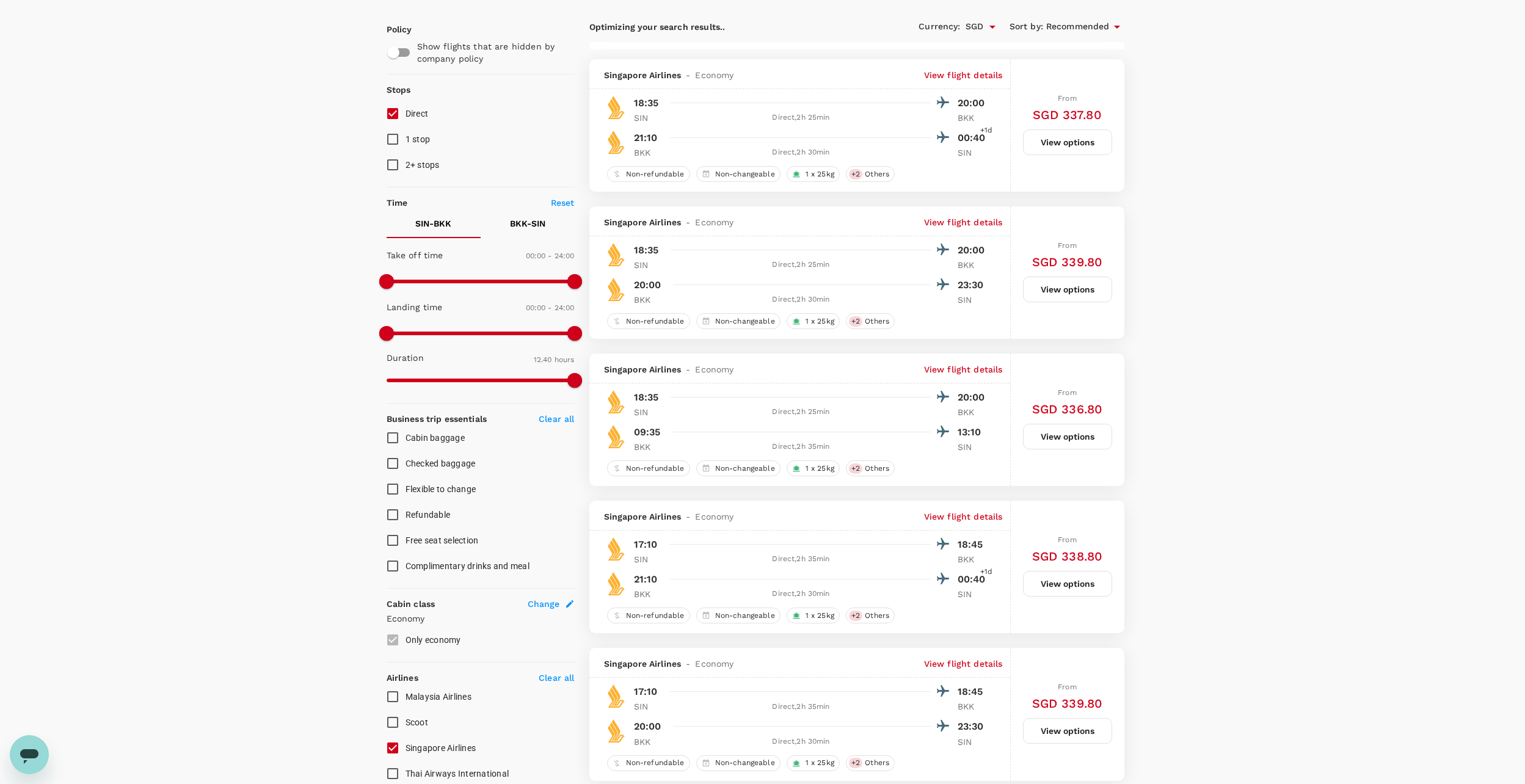
type input "1455"
checkbox input "false"
checkbox input "true"
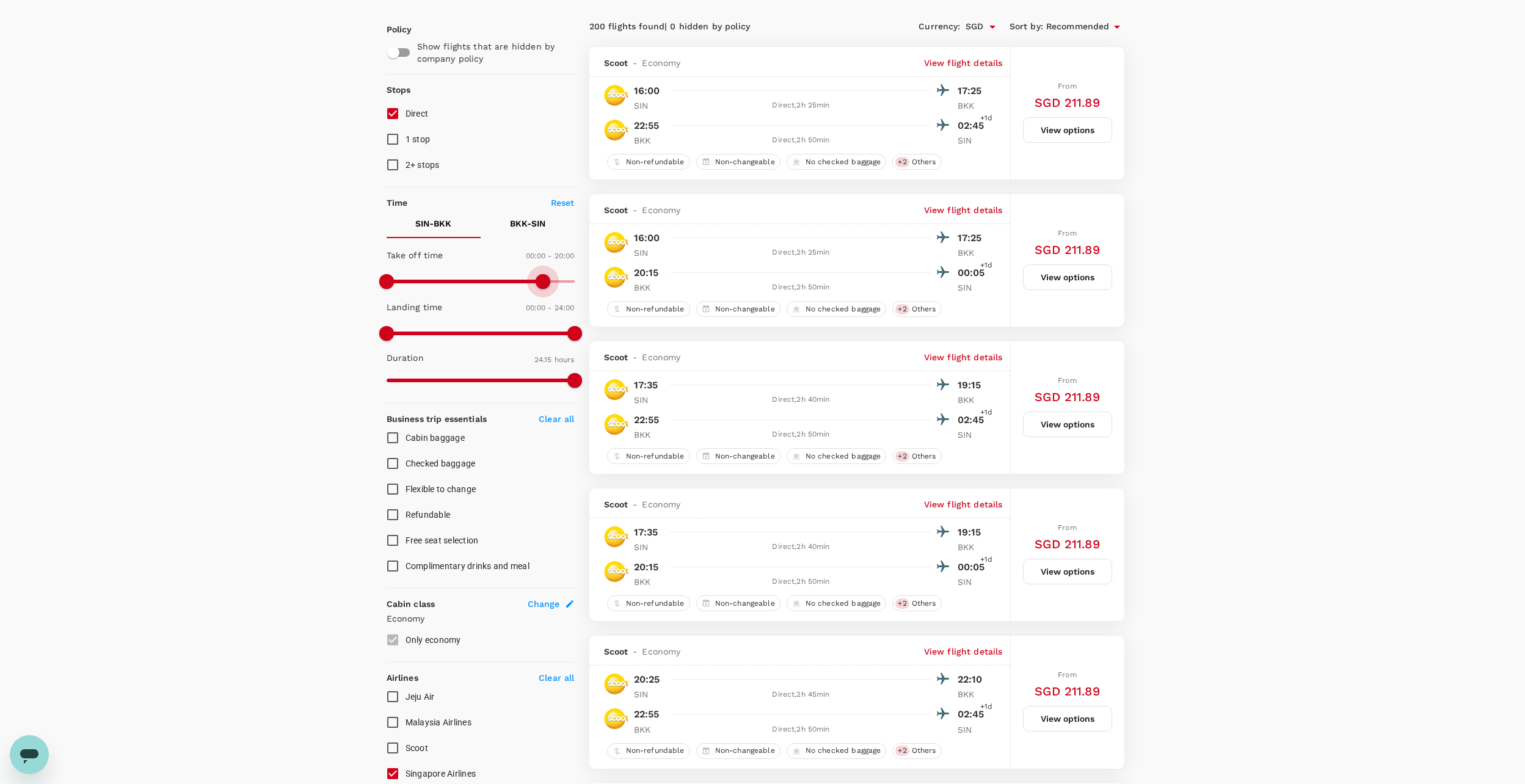
type input "750"
drag, startPoint x: 570, startPoint y: 275, endPoint x: 486, endPoint y: 273, distance: 84.0
click at [486, 274] on span at bounding box center [484, 281] width 15 height 15
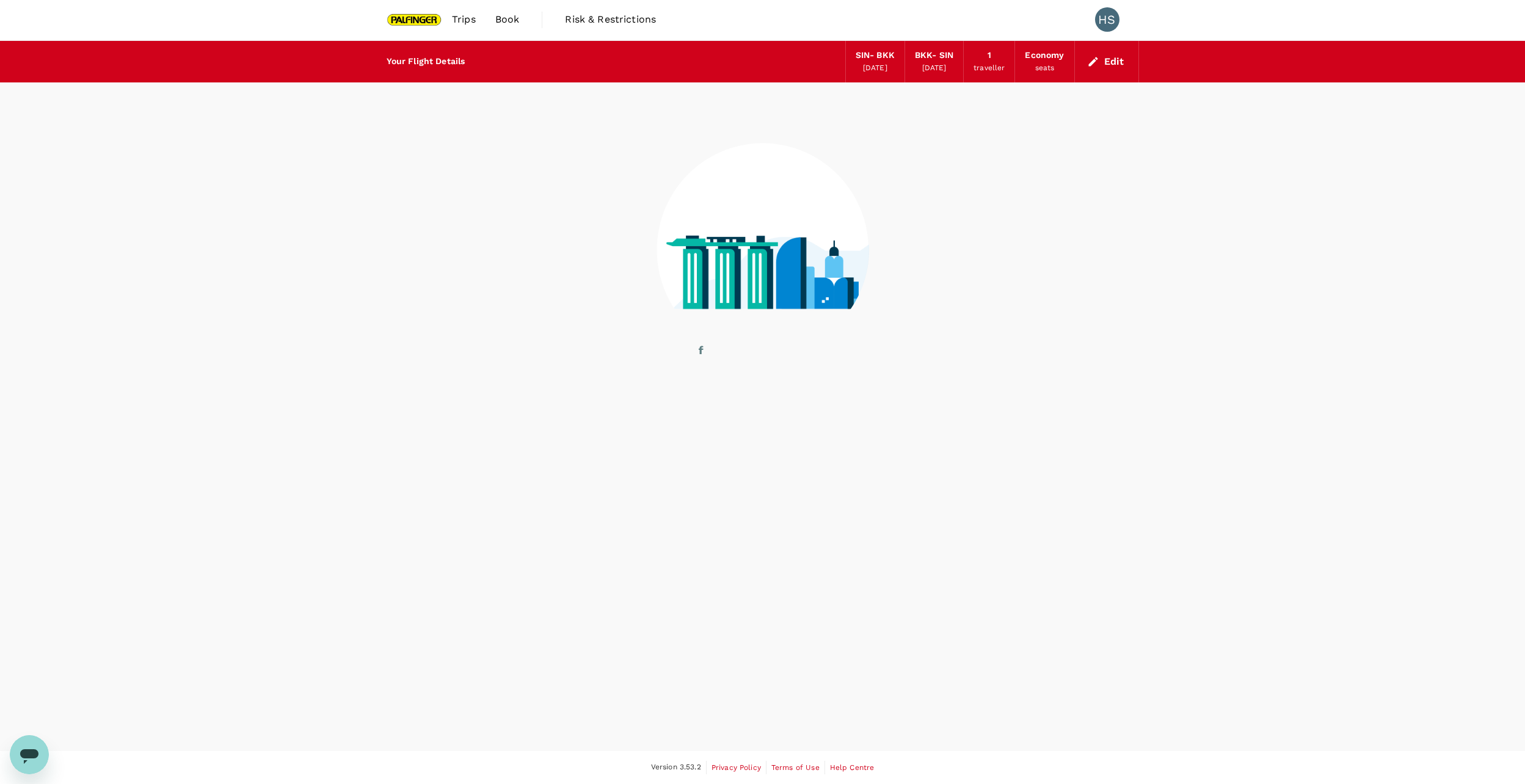
drag, startPoint x: 384, startPoint y: 273, endPoint x: 414, endPoint y: 274, distance: 30.0
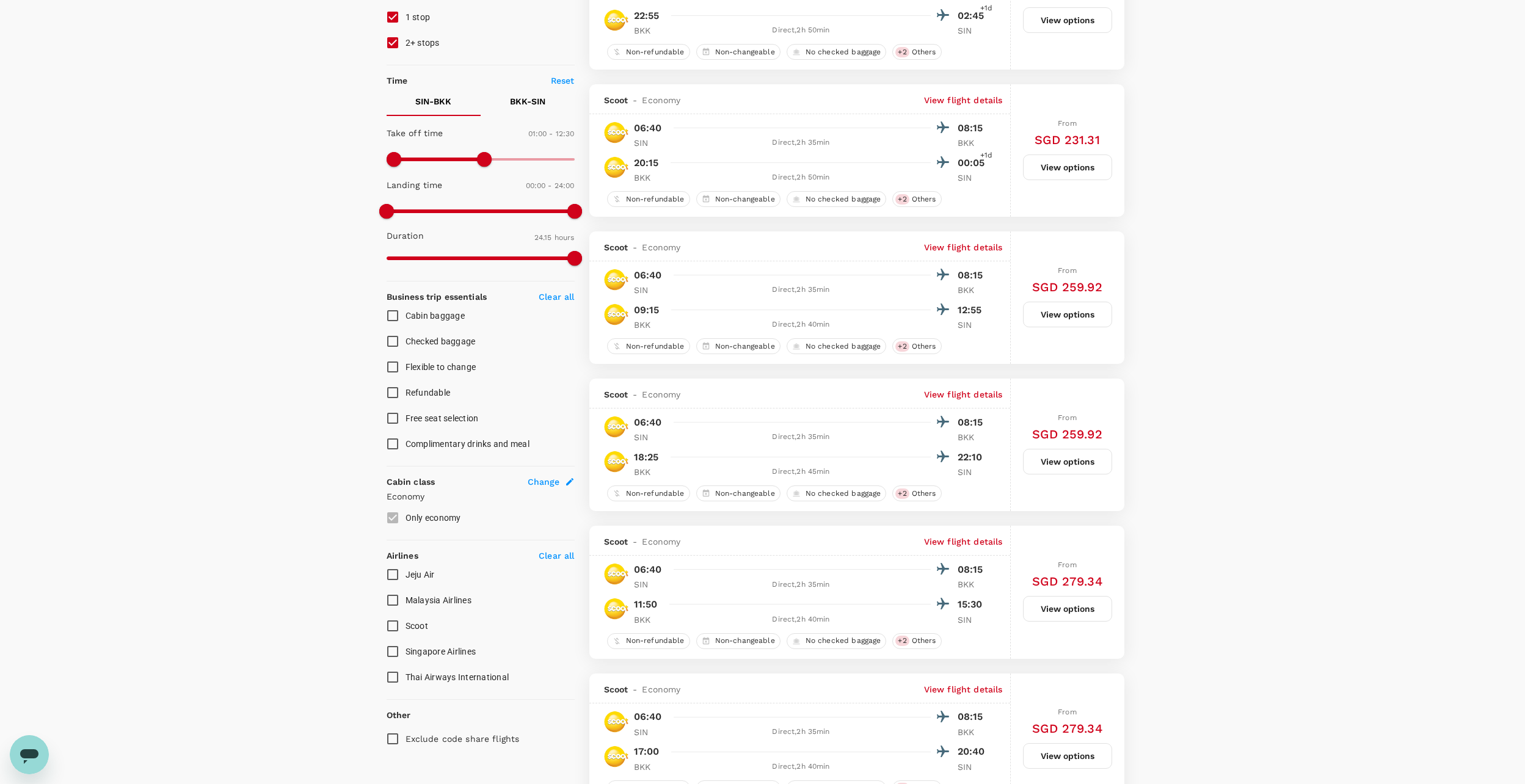
scroll to position [326, 0]
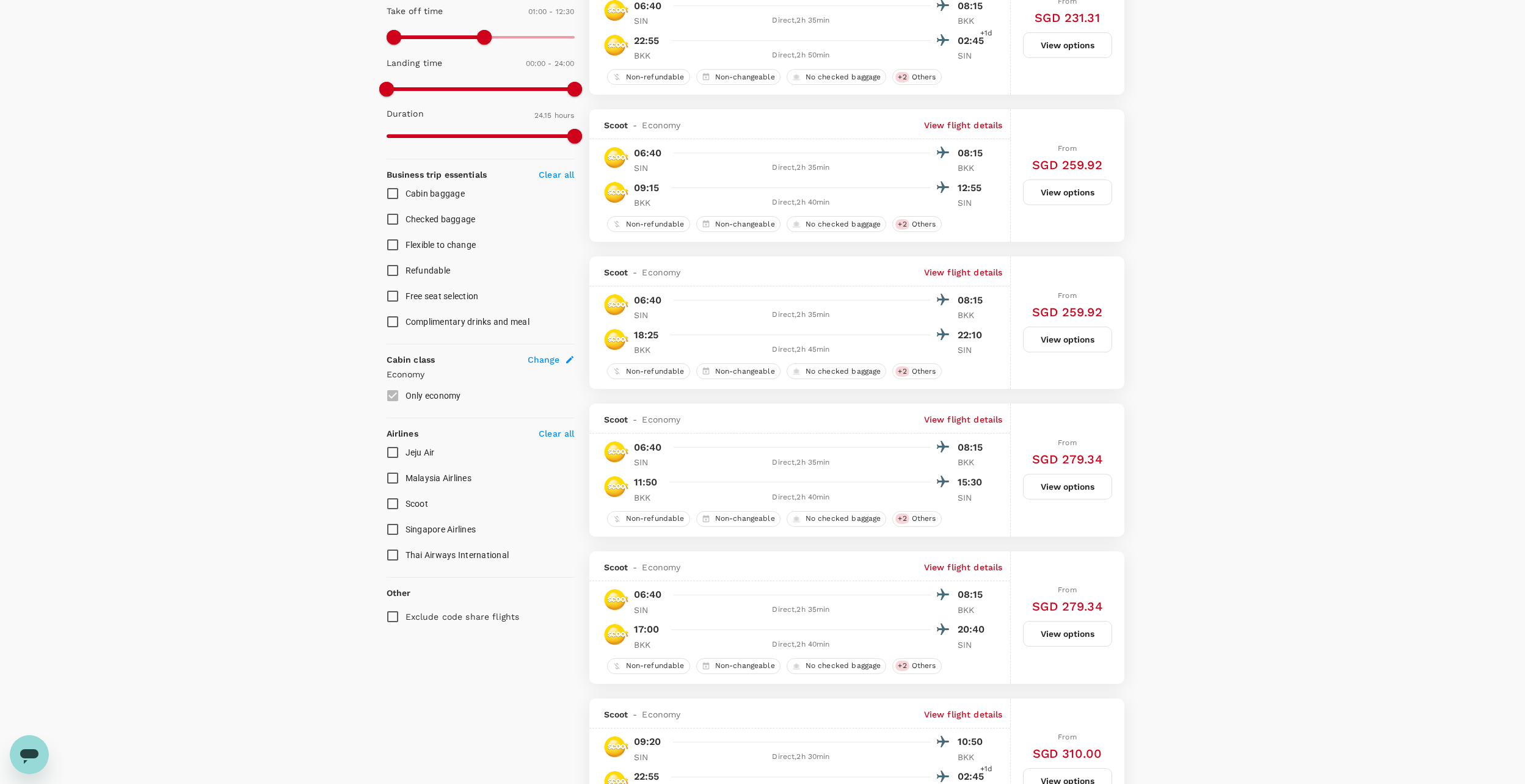
click at [465, 526] on span "Singapore Airlines" at bounding box center [441, 529] width 71 height 10
click at [406, 526] on input "Singapore Airlines" at bounding box center [392, 529] width 25 height 25
checkbox input "true"
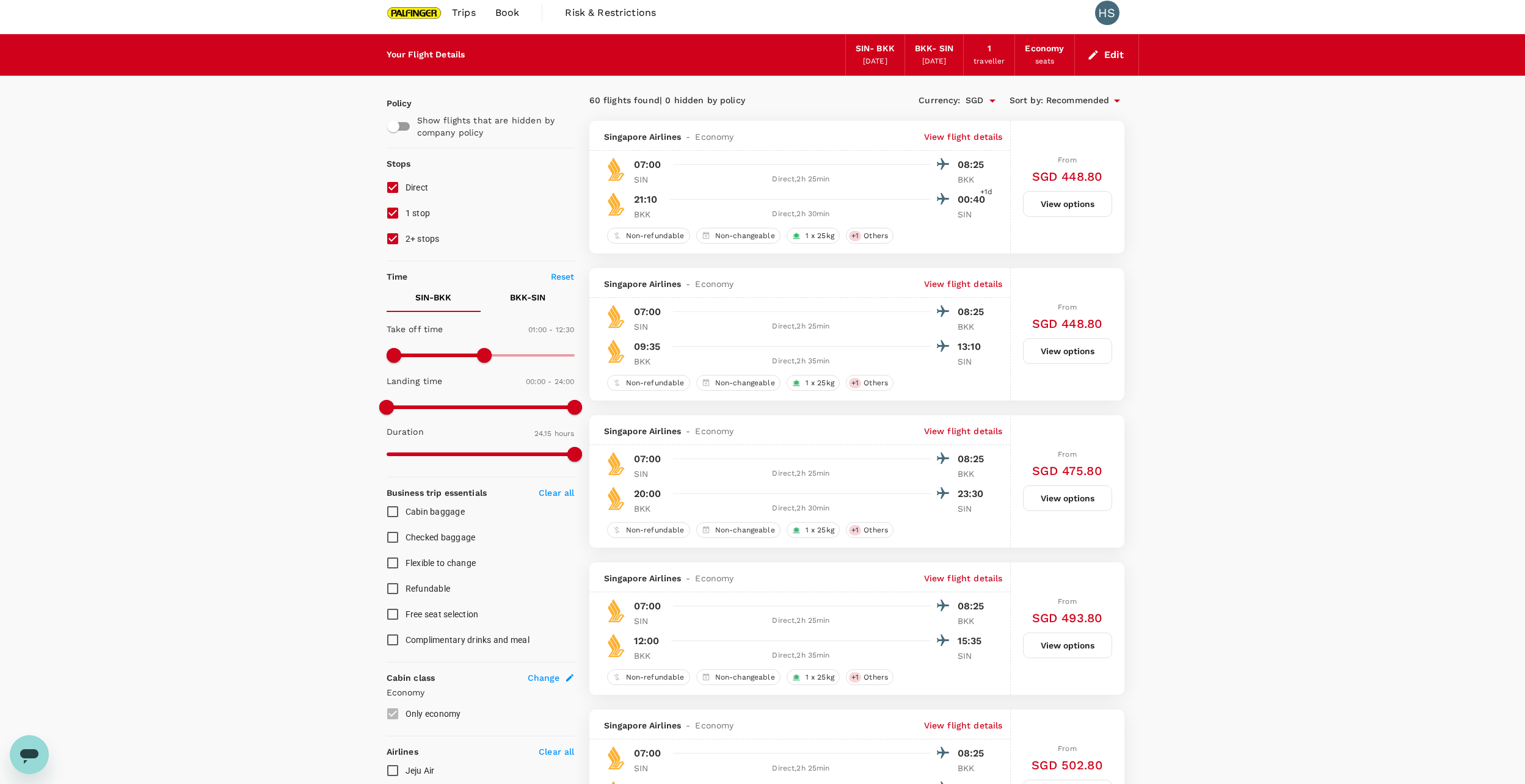
scroll to position [0, 0]
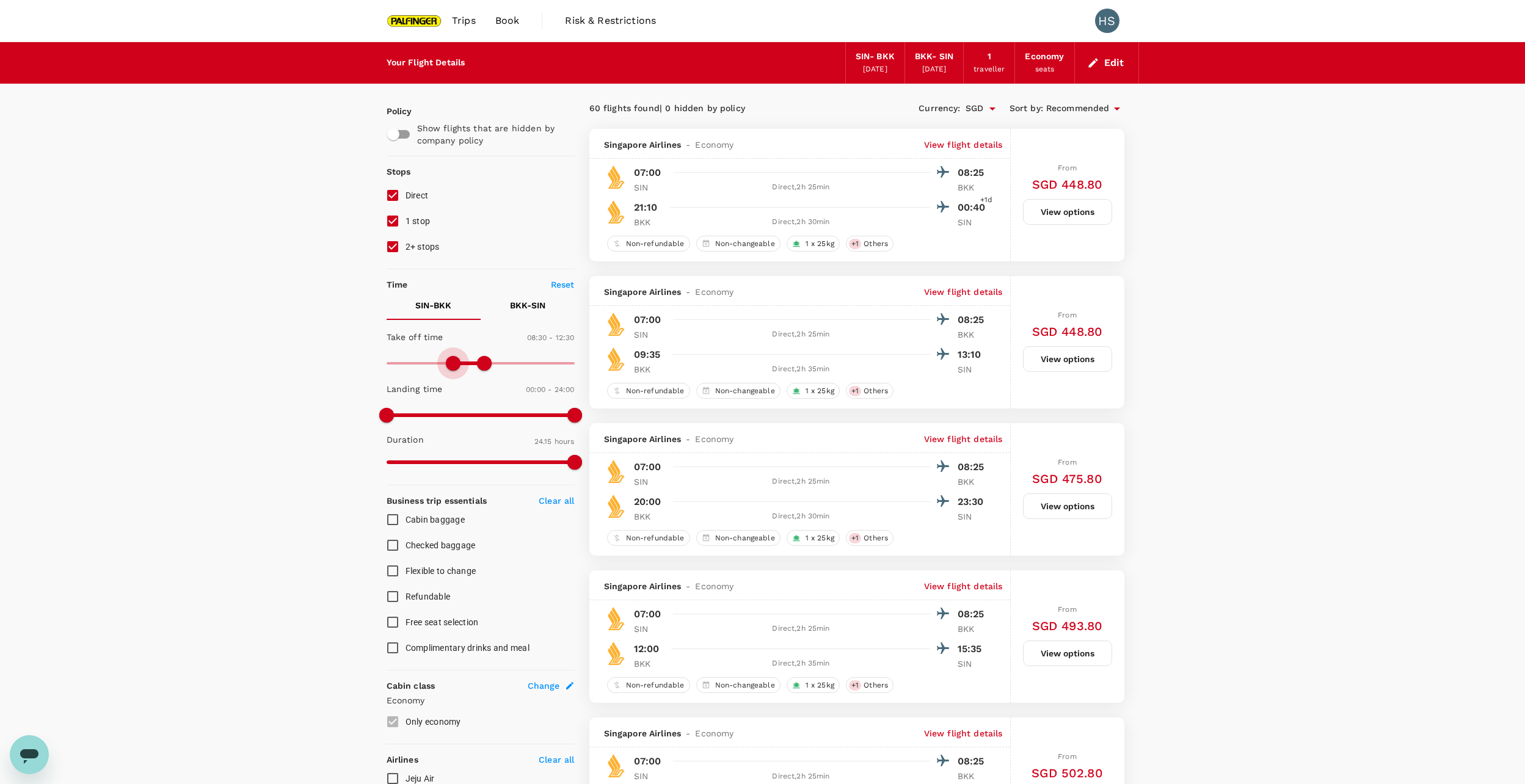
type input "540"
drag, startPoint x: 400, startPoint y: 359, endPoint x: 456, endPoint y: 365, distance: 56.3
click at [456, 365] on span at bounding box center [457, 363] width 15 height 15
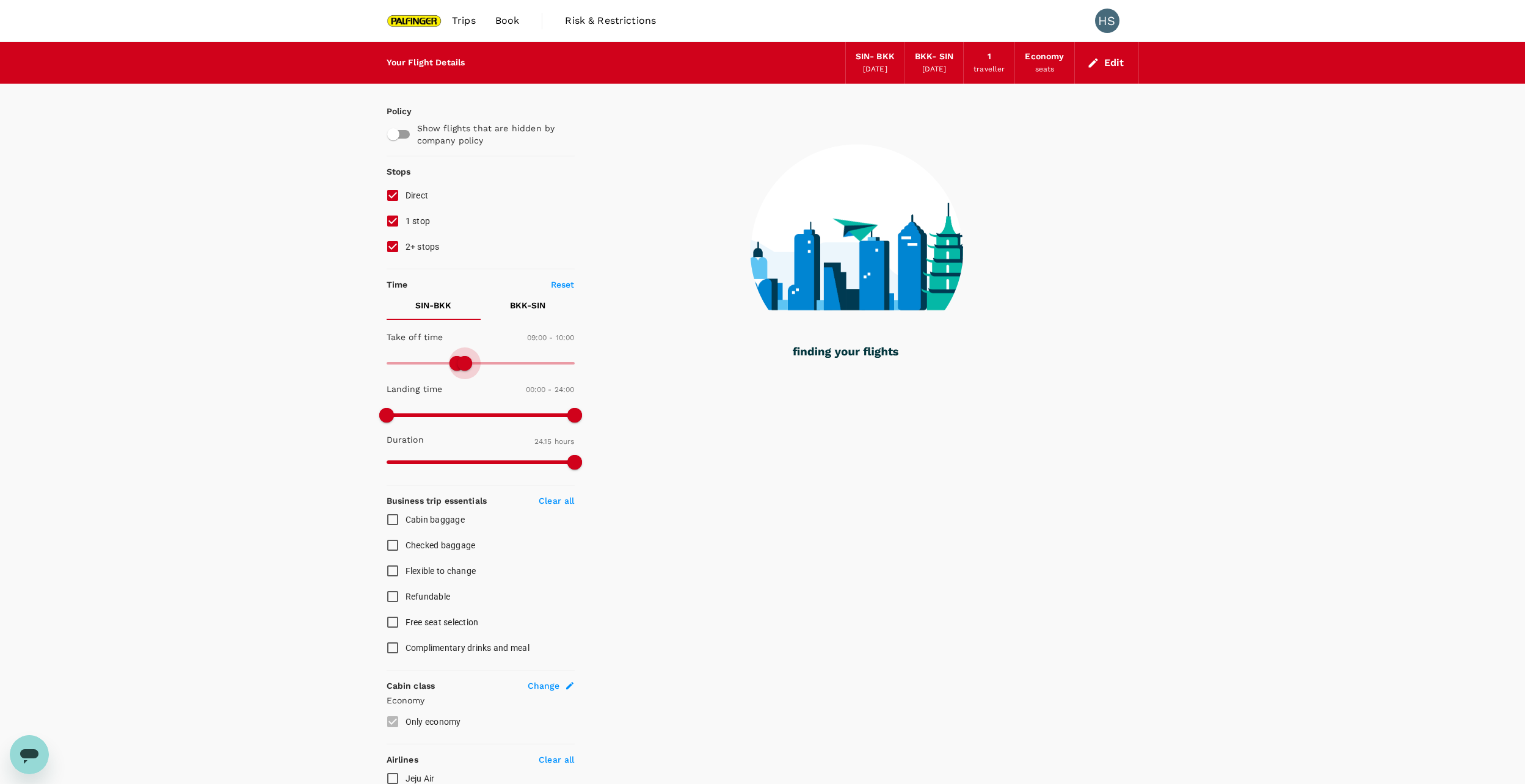
type input "570"
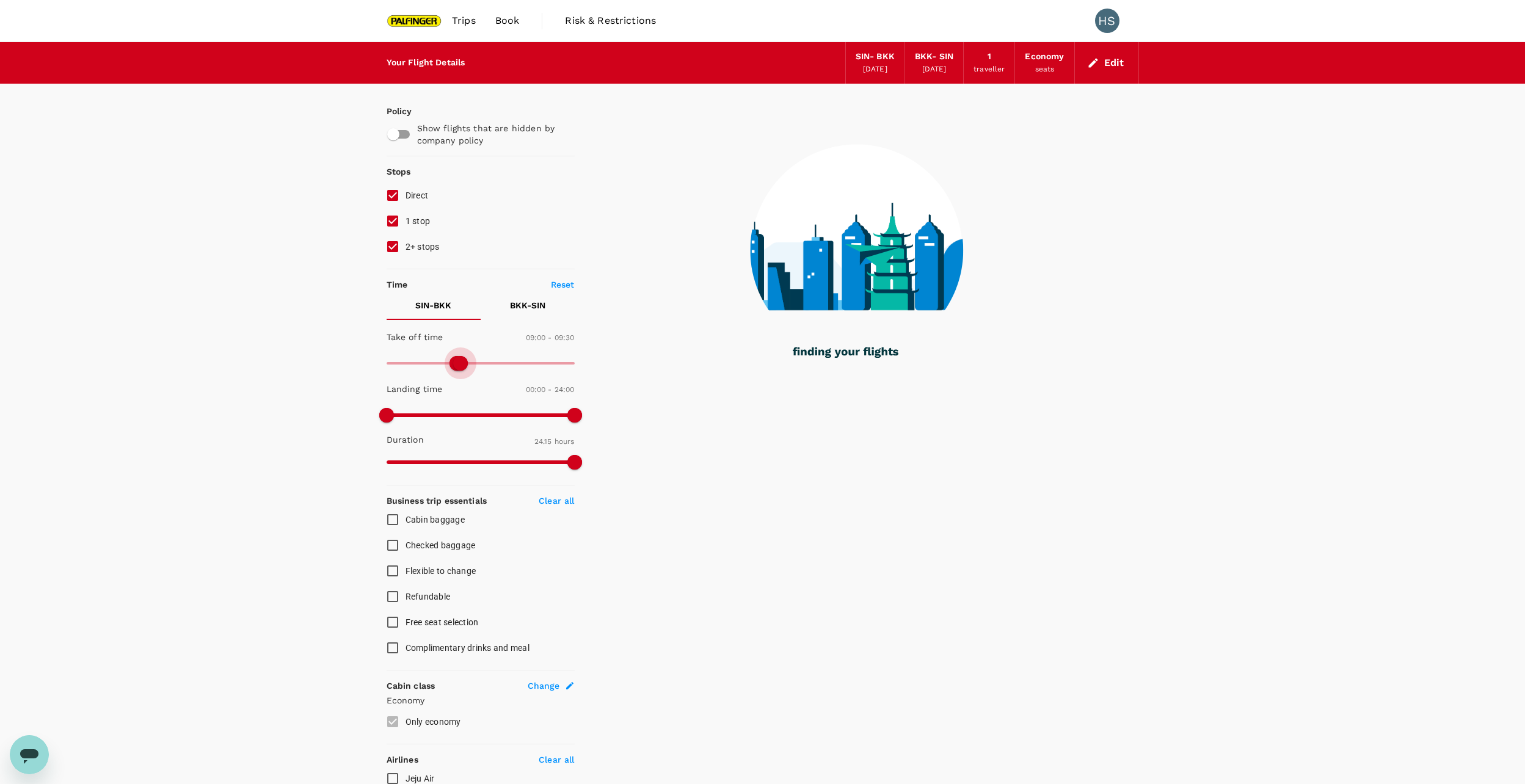
drag, startPoint x: 480, startPoint y: 364, endPoint x: 462, endPoint y: 367, distance: 18.2
click at [462, 367] on span at bounding box center [460, 363] width 15 height 15
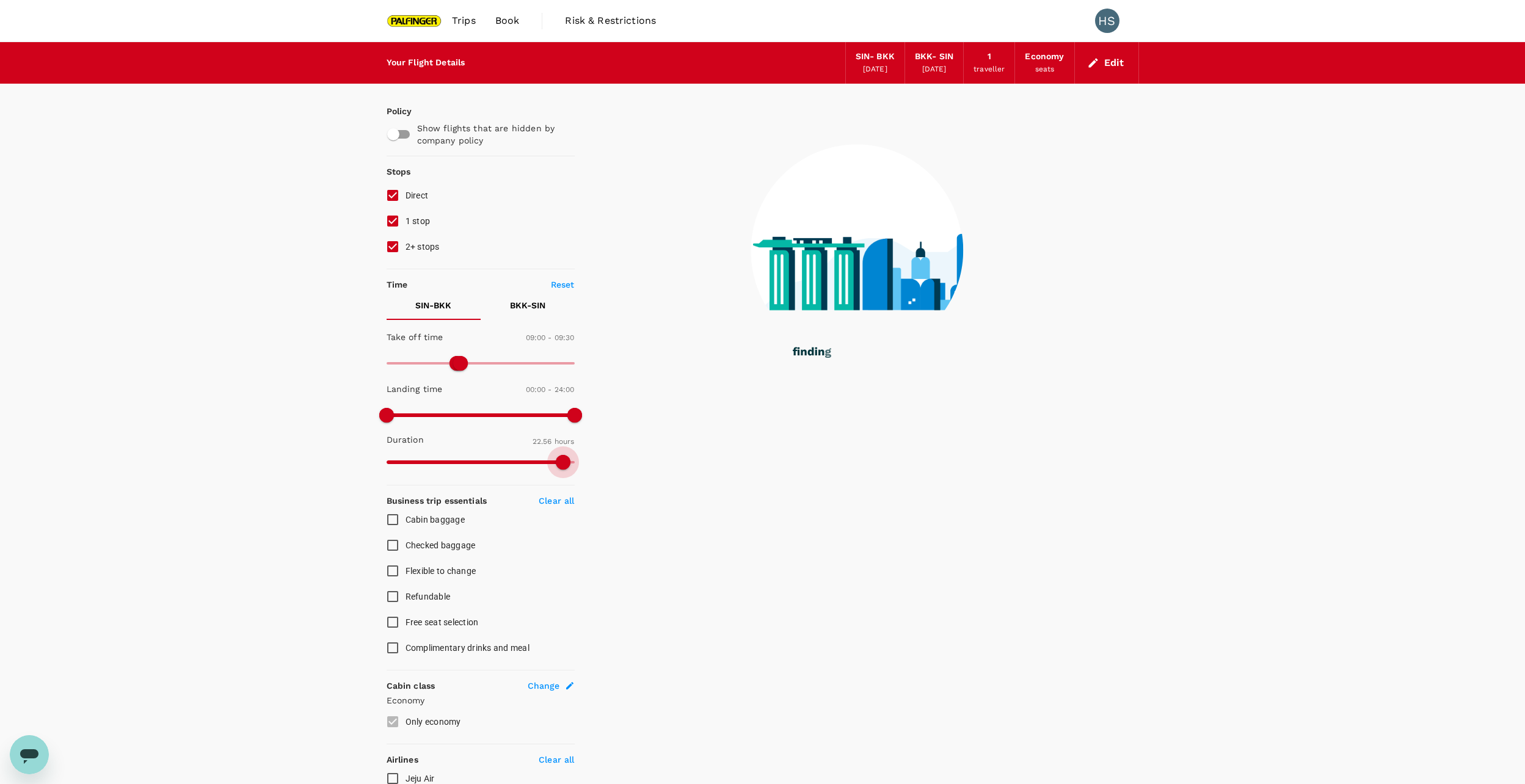
type input "1455"
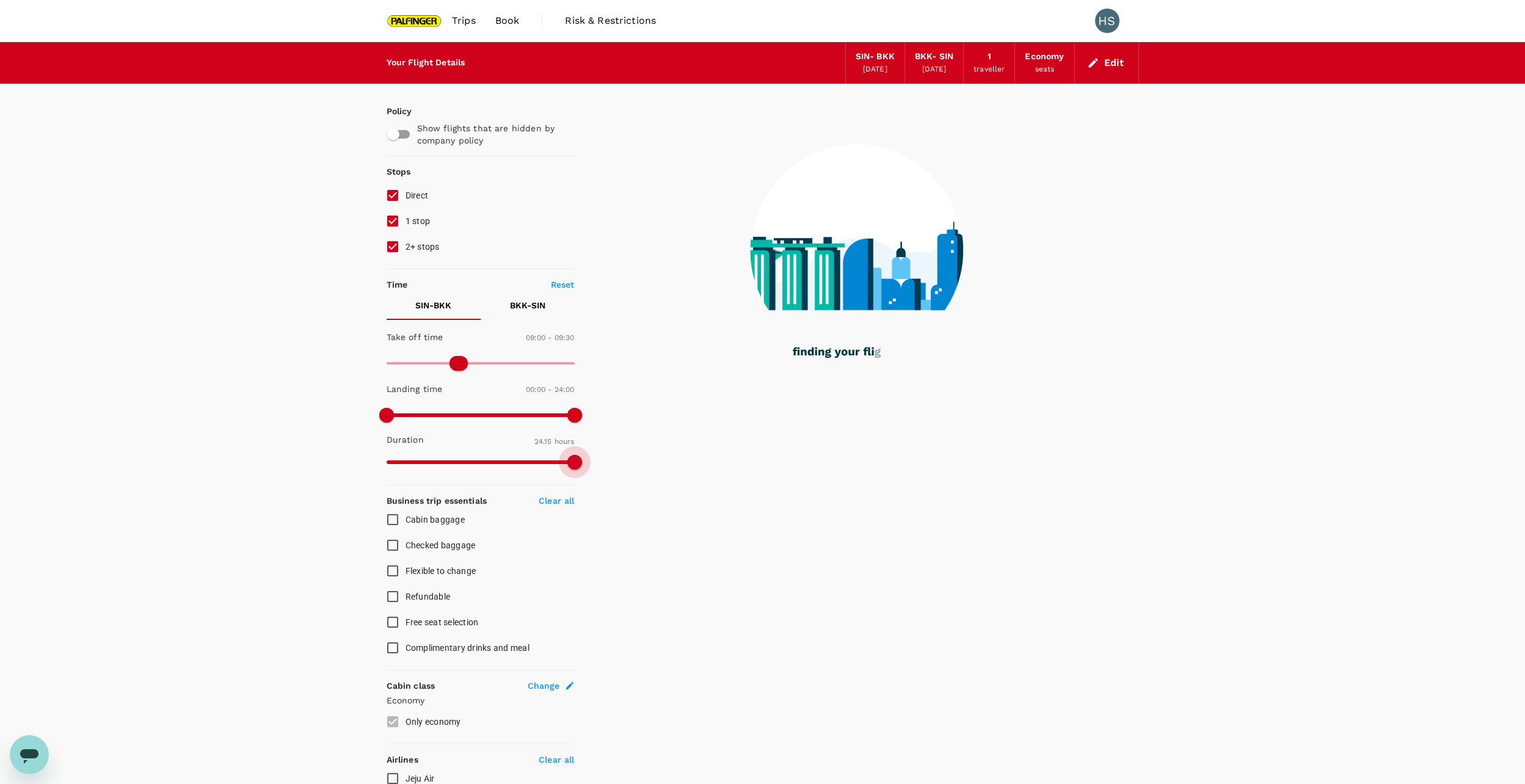
drag, startPoint x: 575, startPoint y: 463, endPoint x: 593, endPoint y: 473, distance: 20.6
click at [593, 473] on div "Policy Show flights that are hidden by company policy Stops Direct 1 stop 2+ st…" at bounding box center [762, 532] width 752 height 898
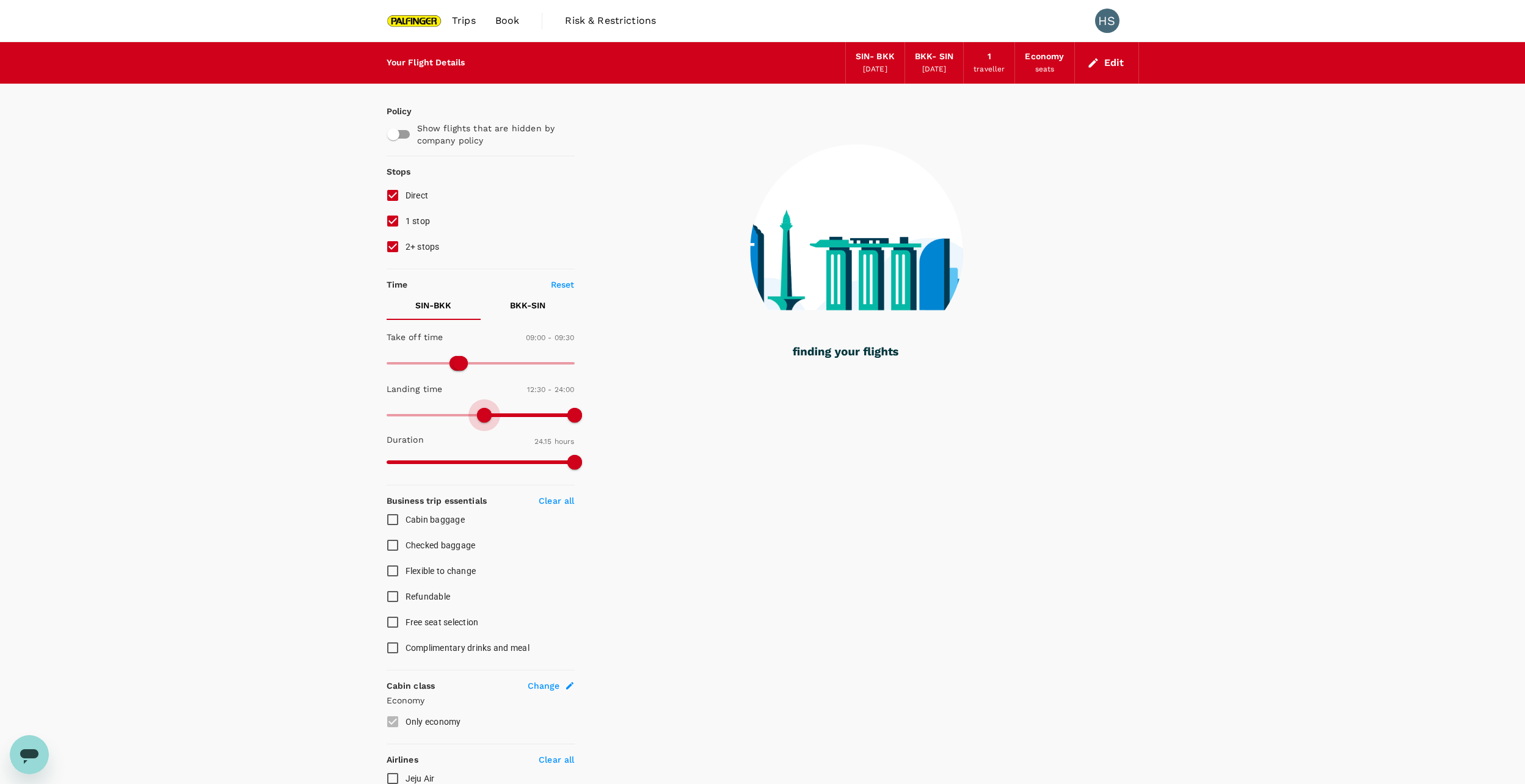
type input "660"
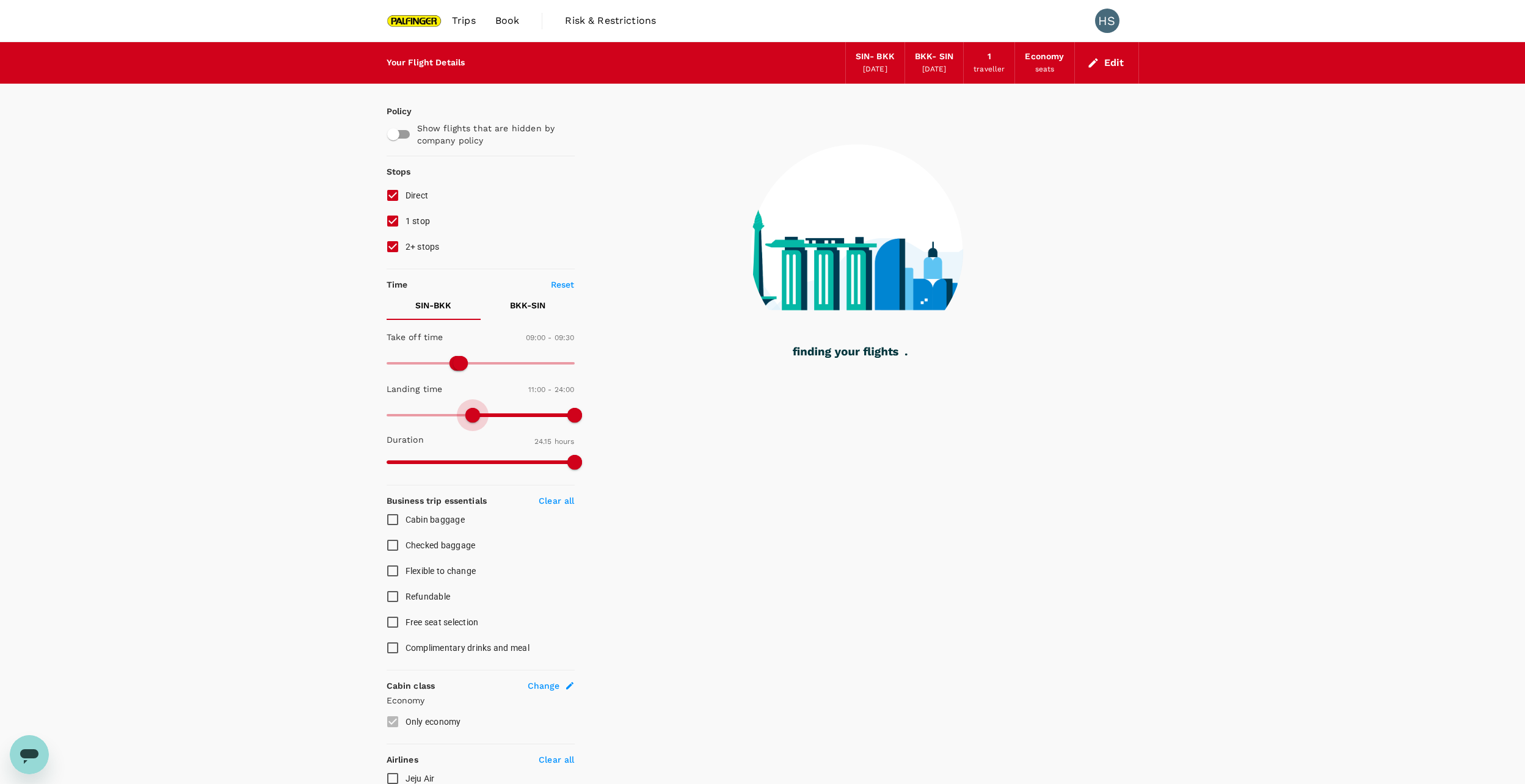
drag, startPoint x: 390, startPoint y: 418, endPoint x: 474, endPoint y: 421, distance: 84.1
click at [474, 421] on span at bounding box center [472, 415] width 15 height 15
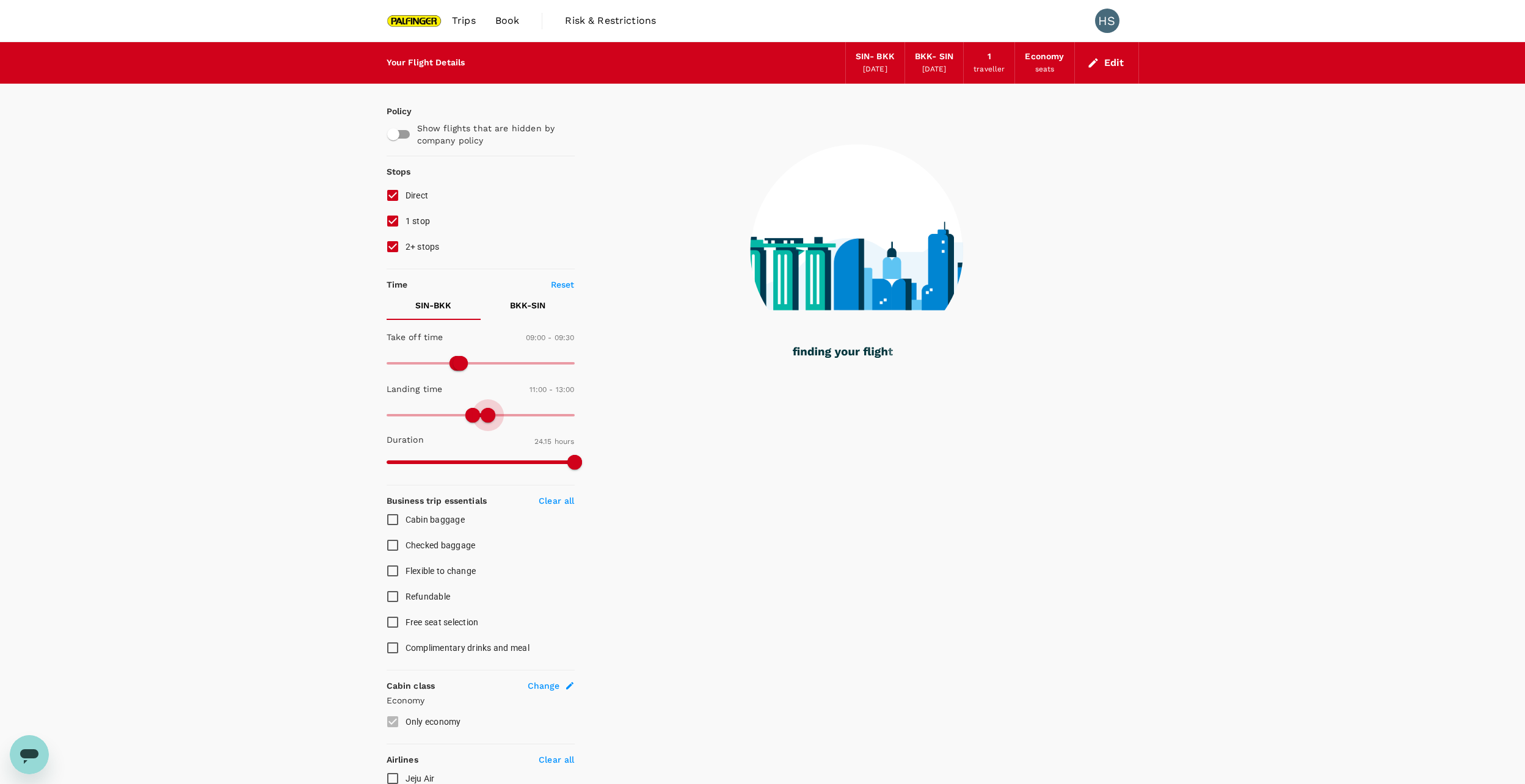
type input "720"
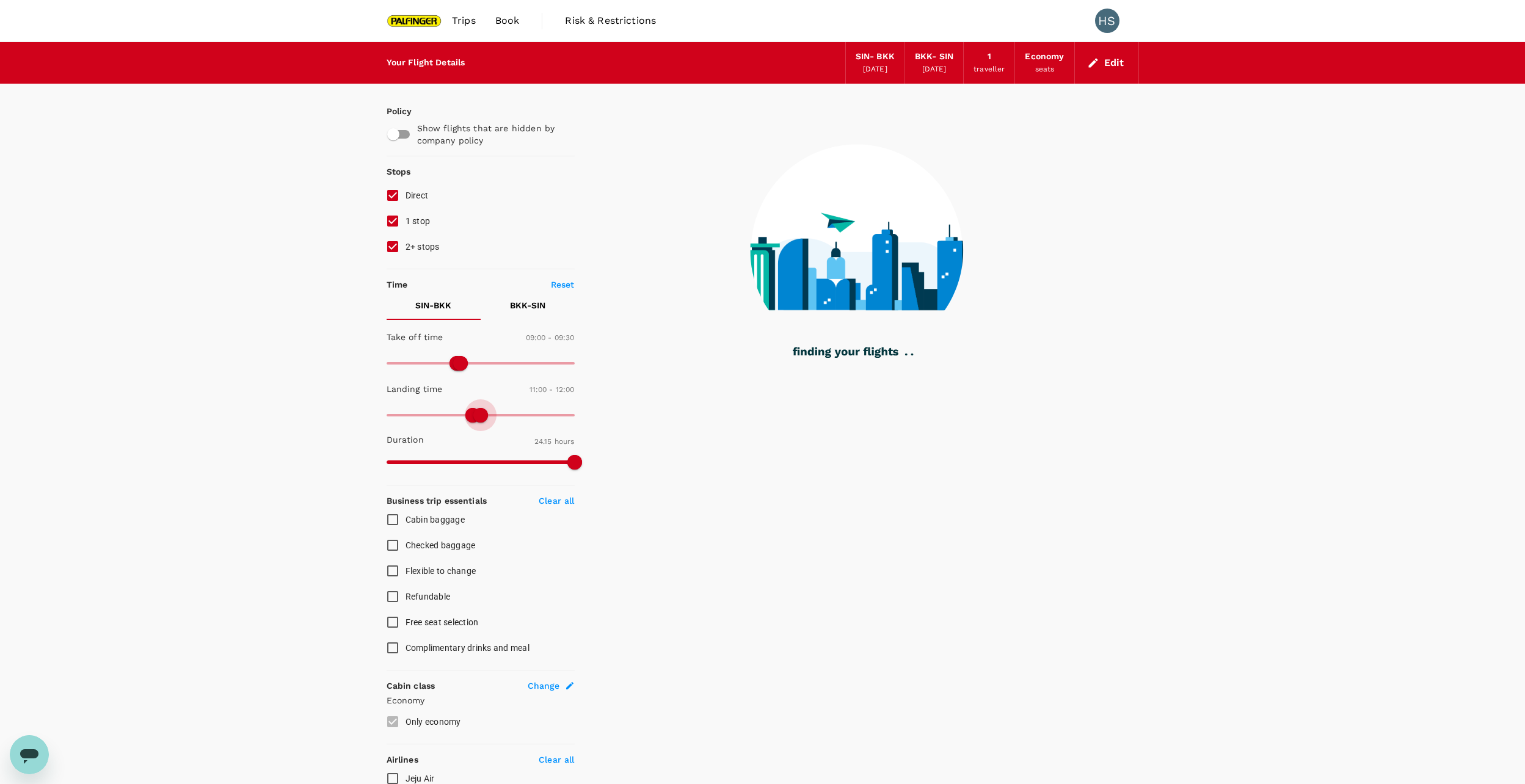
drag, startPoint x: 579, startPoint y: 414, endPoint x: 479, endPoint y: 416, distance: 100.0
click at [479, 416] on span at bounding box center [481, 415] width 15 height 15
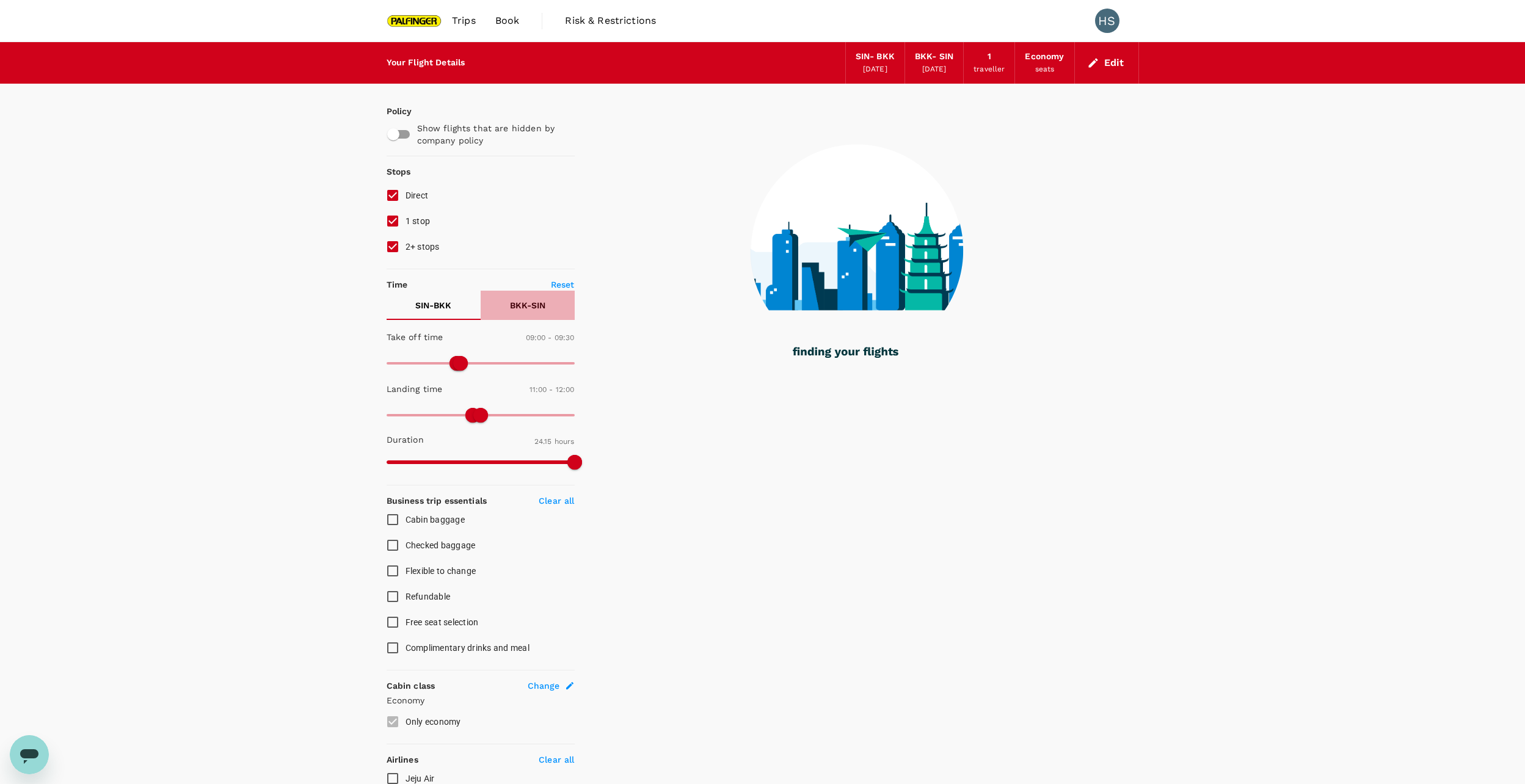
click at [517, 307] on p "BKK - SIN" at bounding box center [528, 305] width 36 height 12
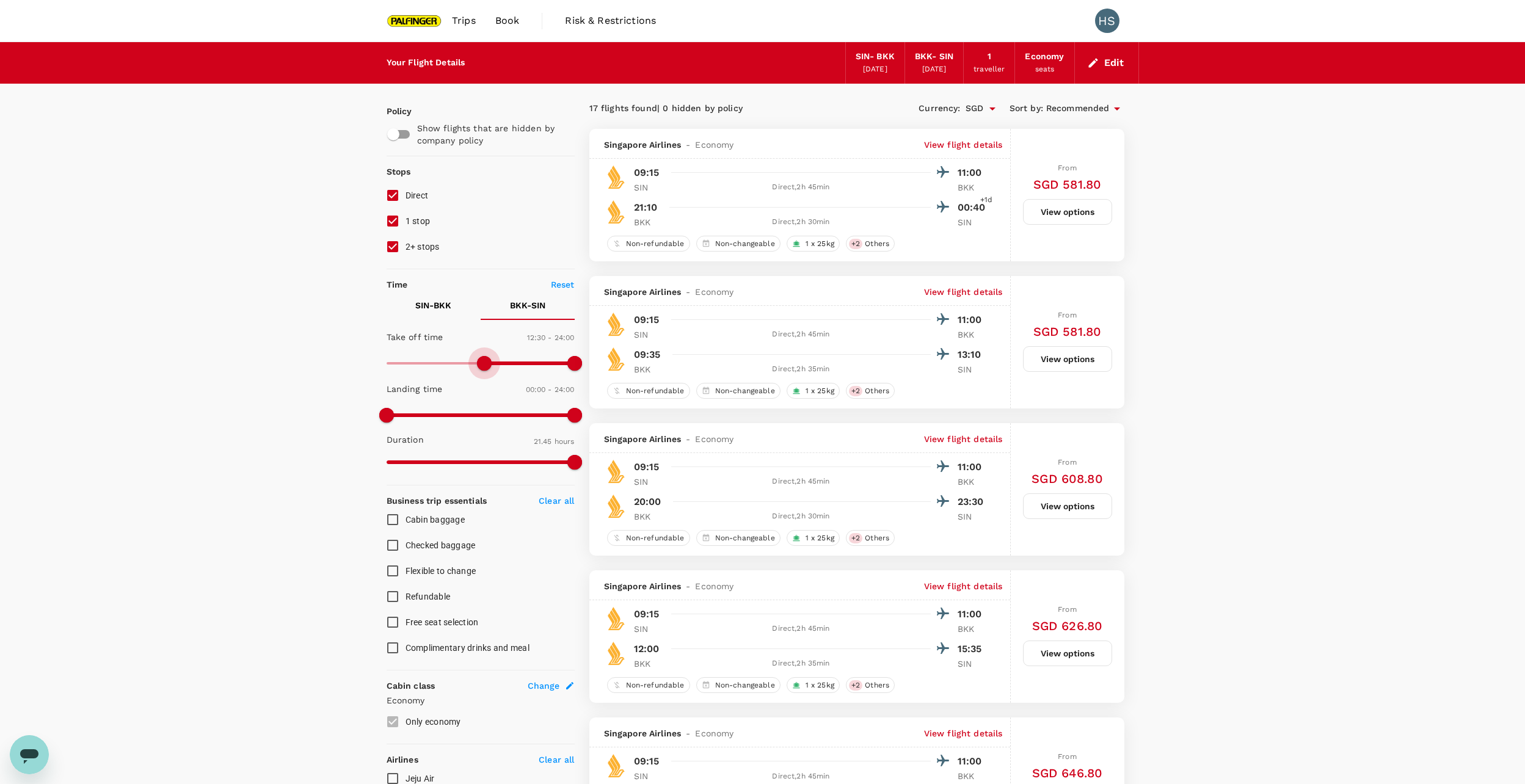
type input "720"
drag, startPoint x: 388, startPoint y: 364, endPoint x: 479, endPoint y: 377, distance: 91.9
click at [479, 377] on div "Take off time 12:00 - 24:00 Landing time 00:00 - 24:00 Duration 21.45 hours" at bounding box center [478, 400] width 193 height 151
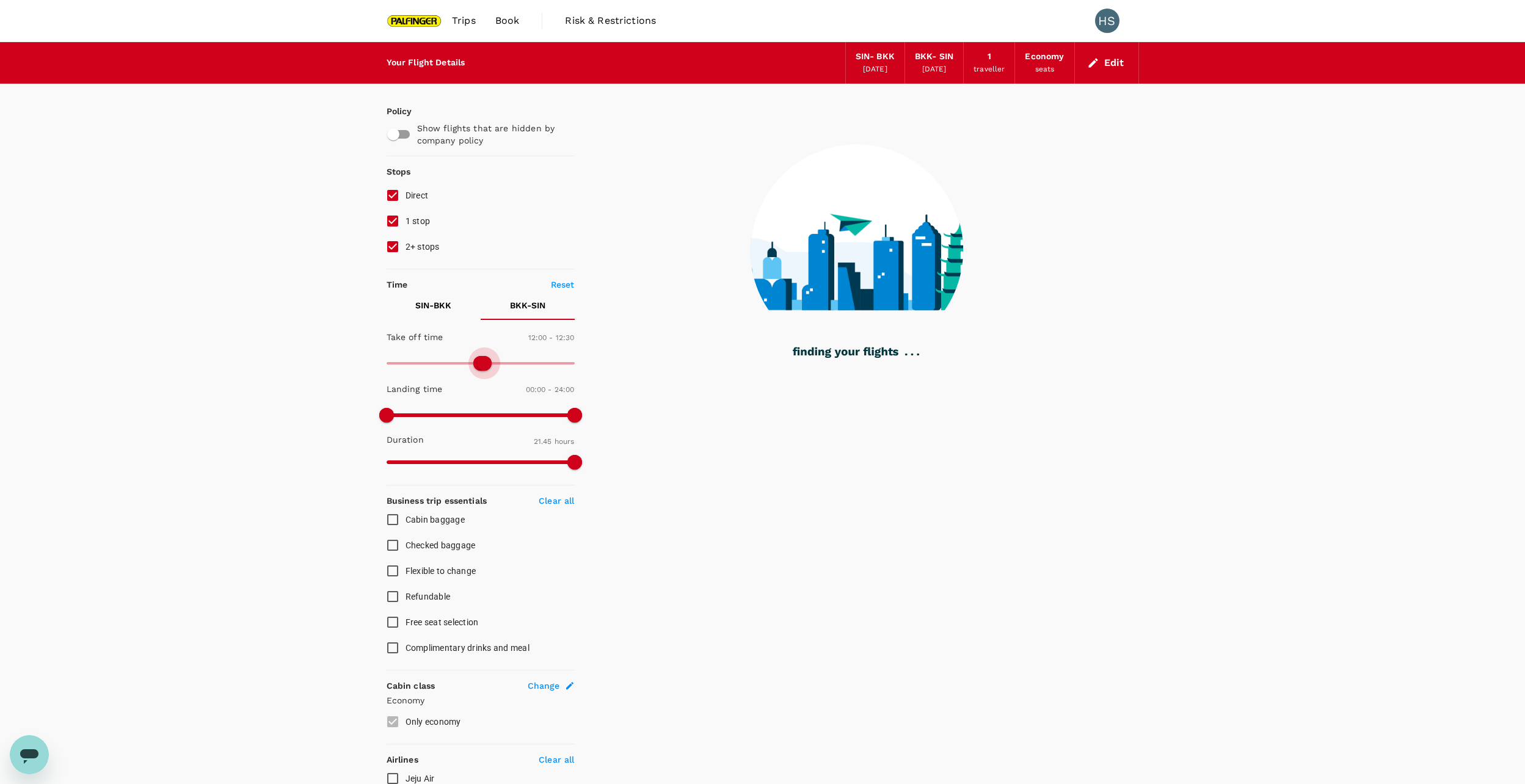
type input "720"
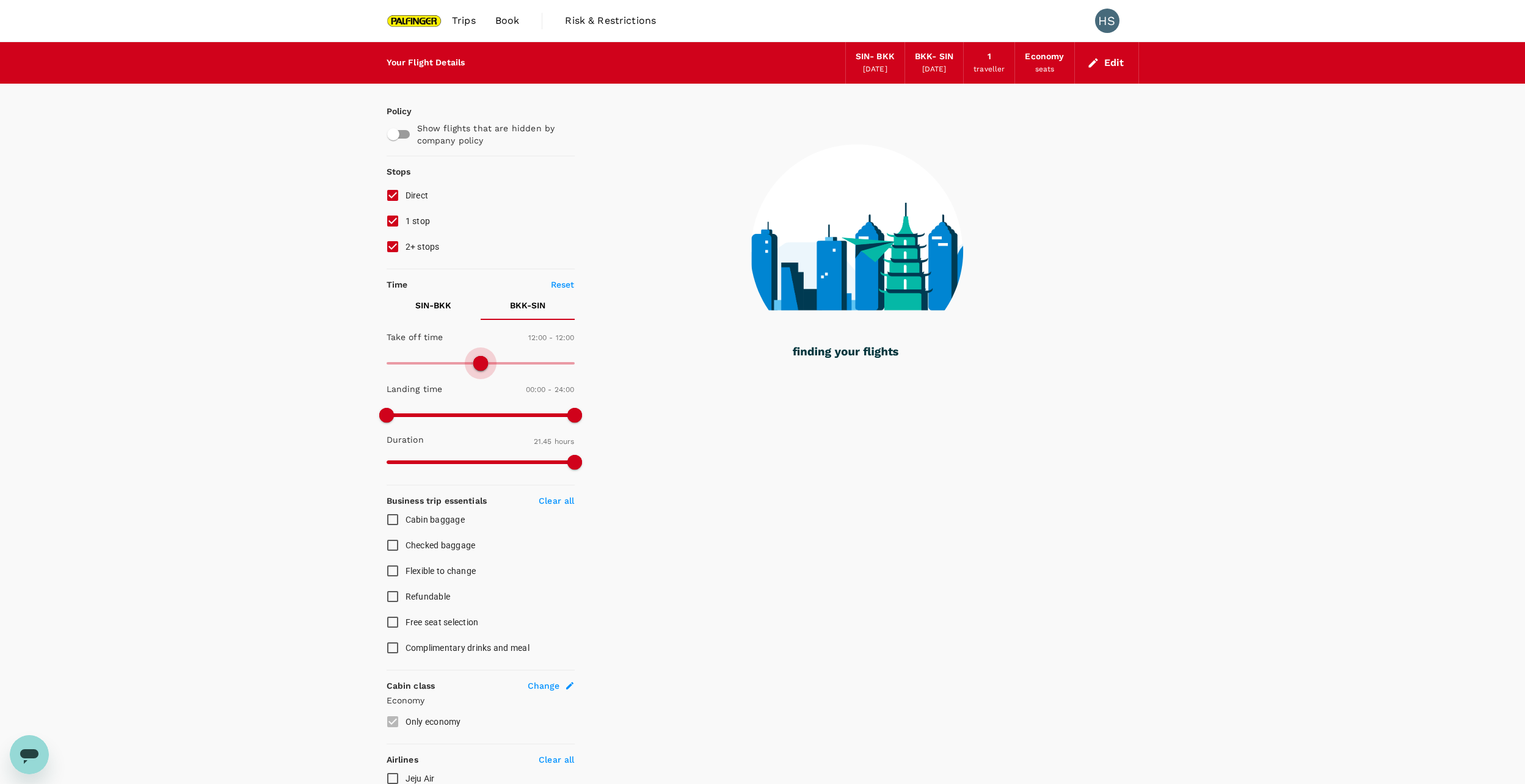
drag, startPoint x: 569, startPoint y: 368, endPoint x: 480, endPoint y: 367, distance: 89.0
click at [480, 367] on span at bounding box center [480, 363] width 188 height 19
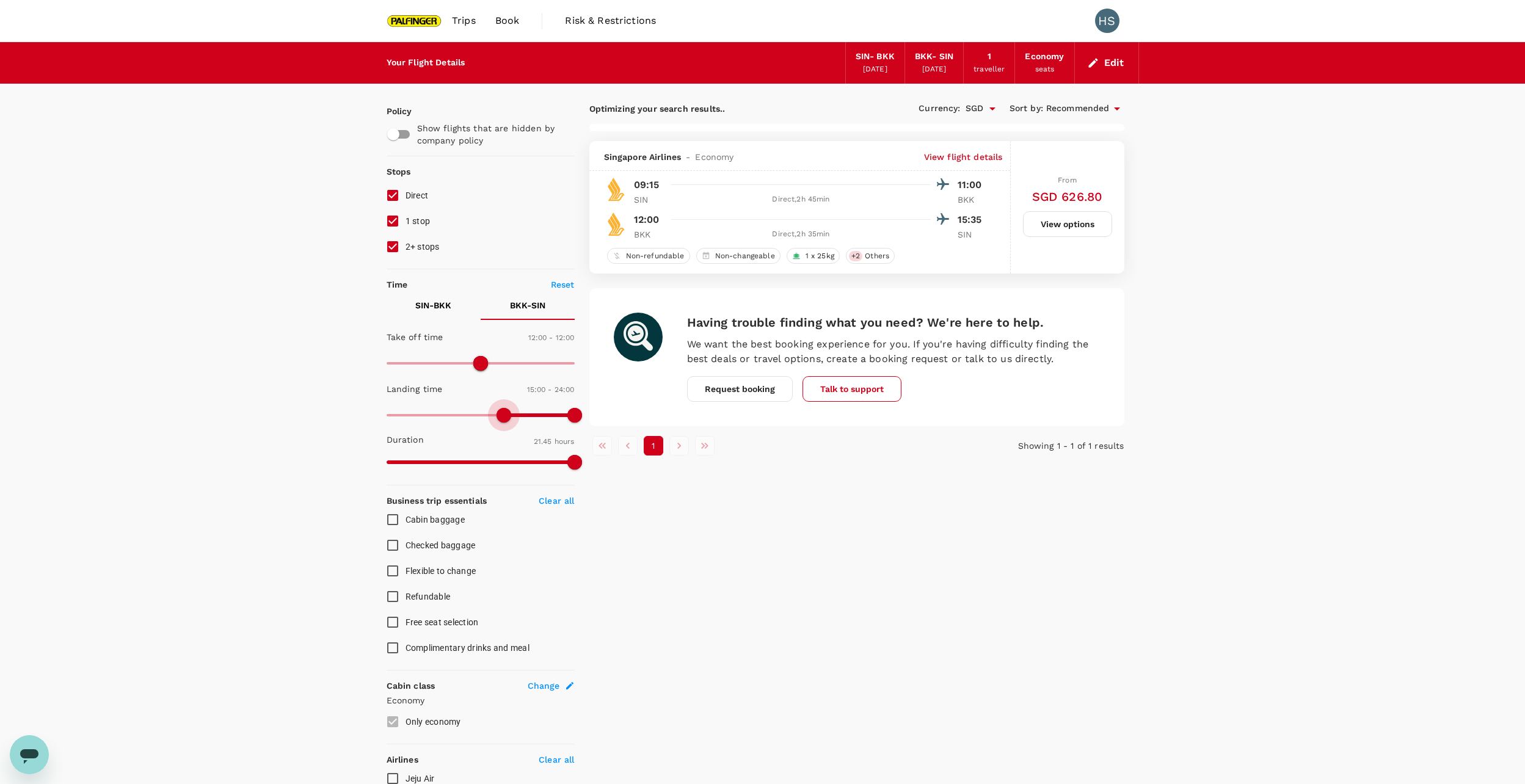
type input "930"
drag, startPoint x: 393, startPoint y: 413, endPoint x: 507, endPoint y: 426, distance: 114.7
click at [507, 423] on span at bounding box center [507, 415] width 15 height 15
drag, startPoint x: 568, startPoint y: 417, endPoint x: 509, endPoint y: 423, distance: 59.3
click at [509, 423] on span at bounding box center [480, 416] width 188 height 19
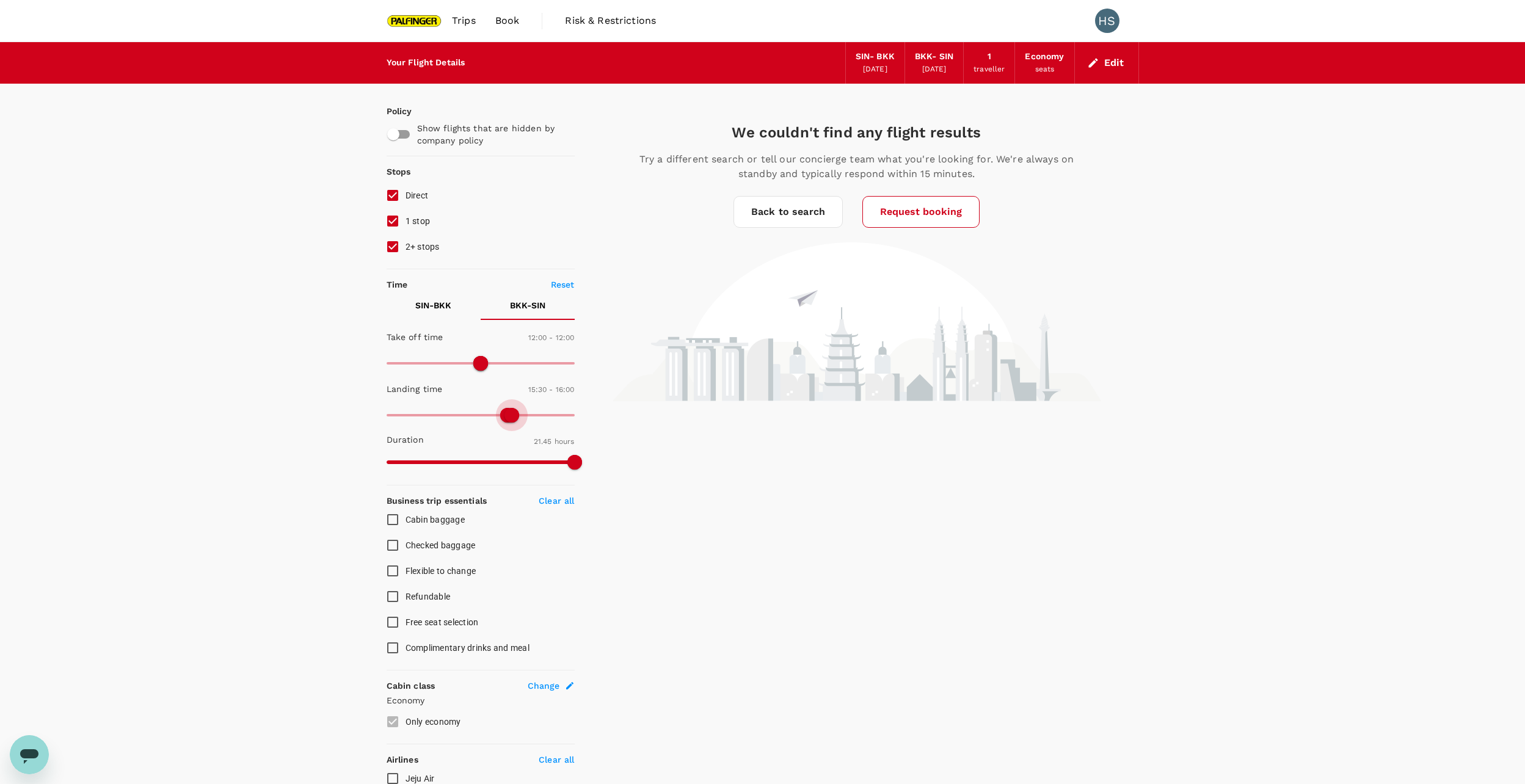
type input "1080"
drag, startPoint x: 511, startPoint y: 419, endPoint x: 528, endPoint y: 419, distance: 17.0
click at [519, 419] on span at bounding box center [511, 415] width 15 height 15
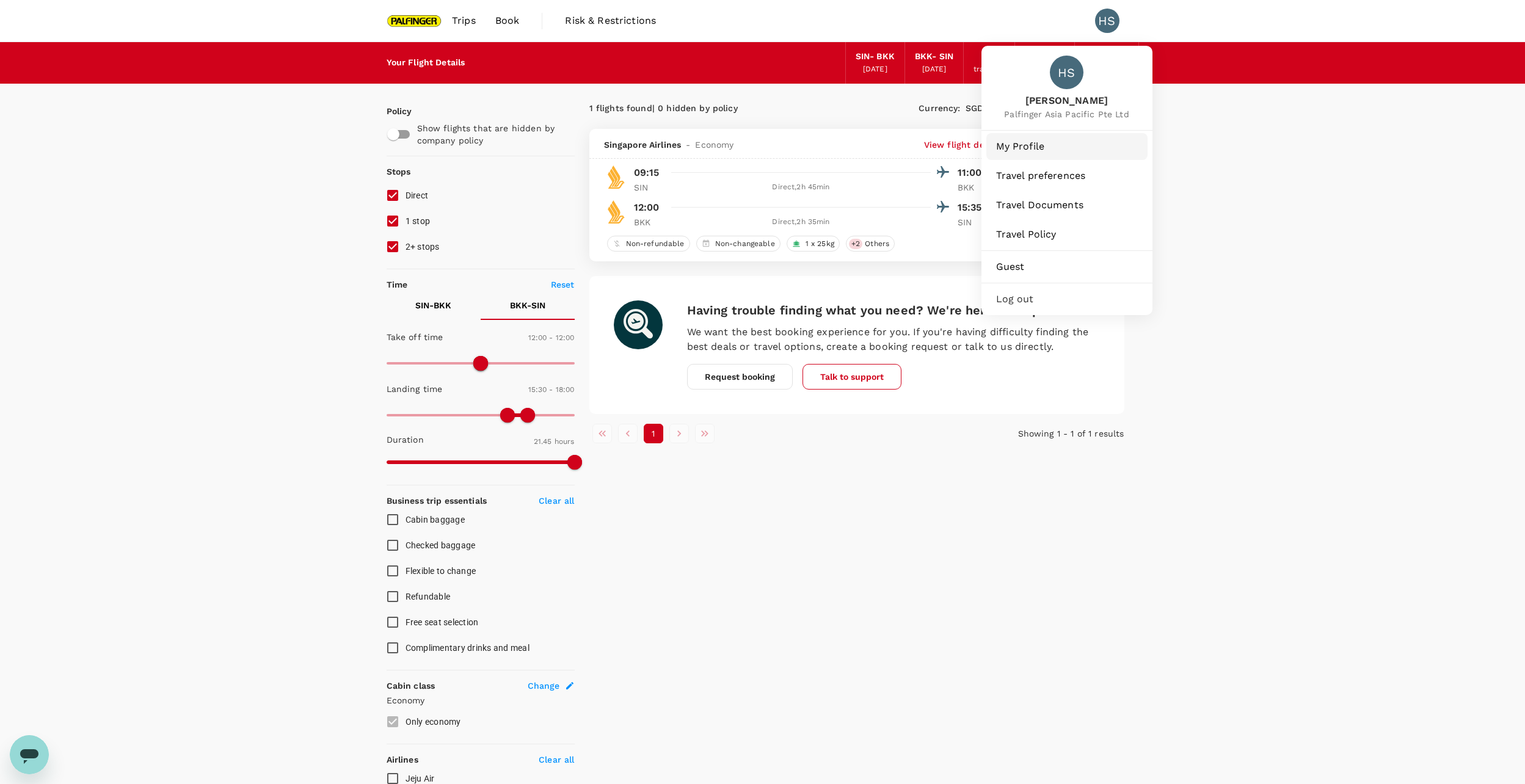
drag, startPoint x: 1109, startPoint y: 22, endPoint x: 1028, endPoint y: 148, distance: 149.8
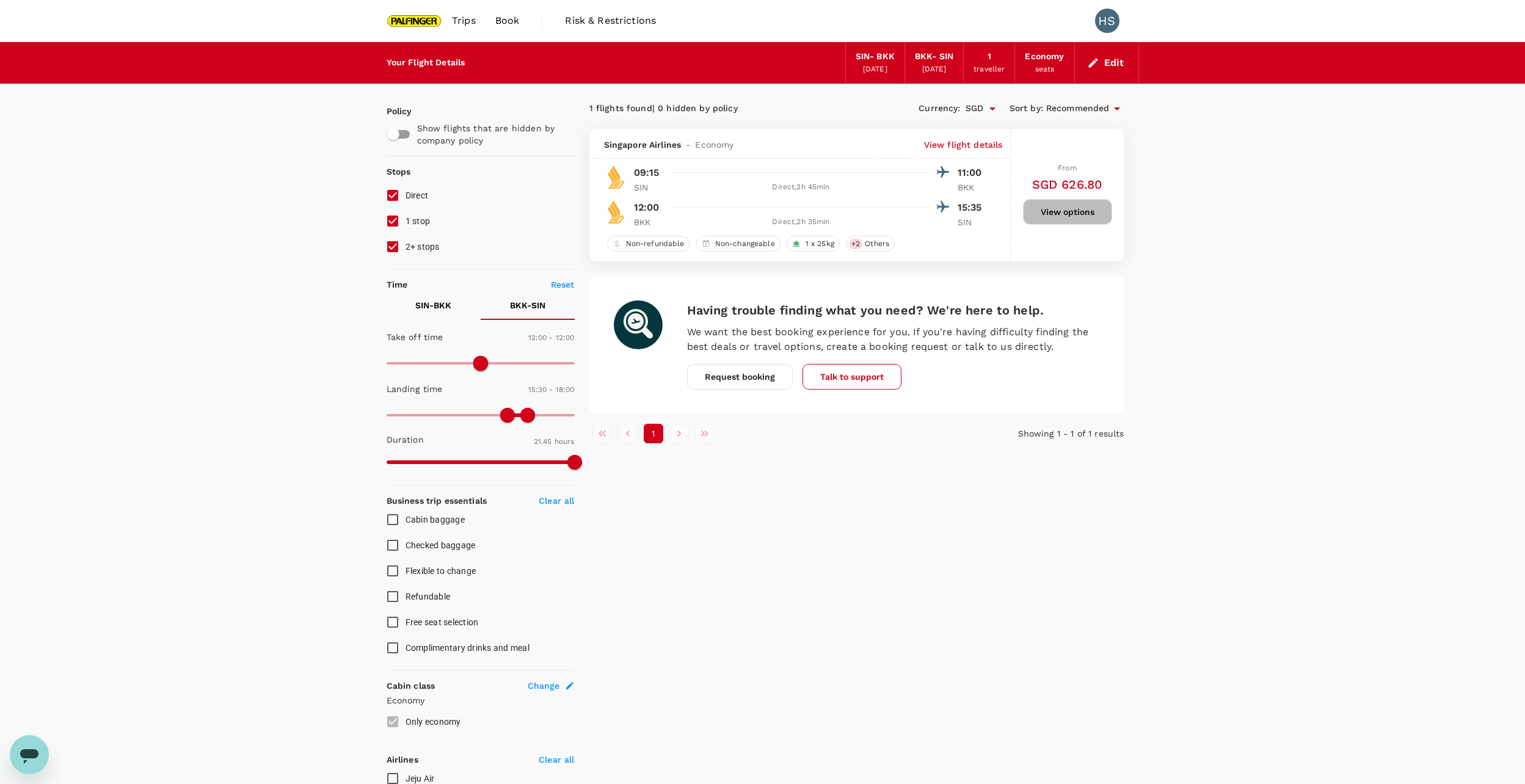
click at [1049, 211] on button "View options" at bounding box center [1067, 212] width 89 height 25
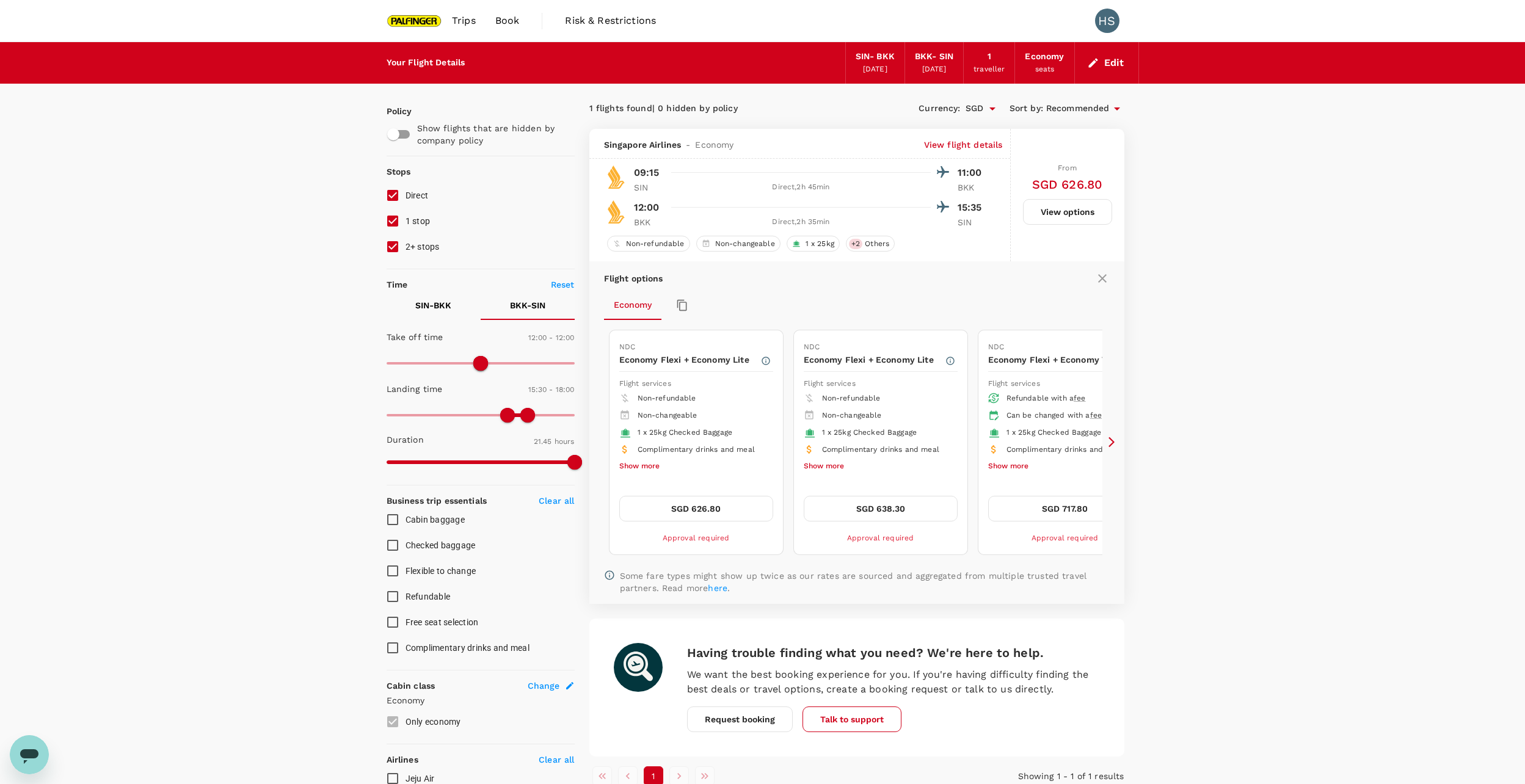
scroll to position [129, 0]
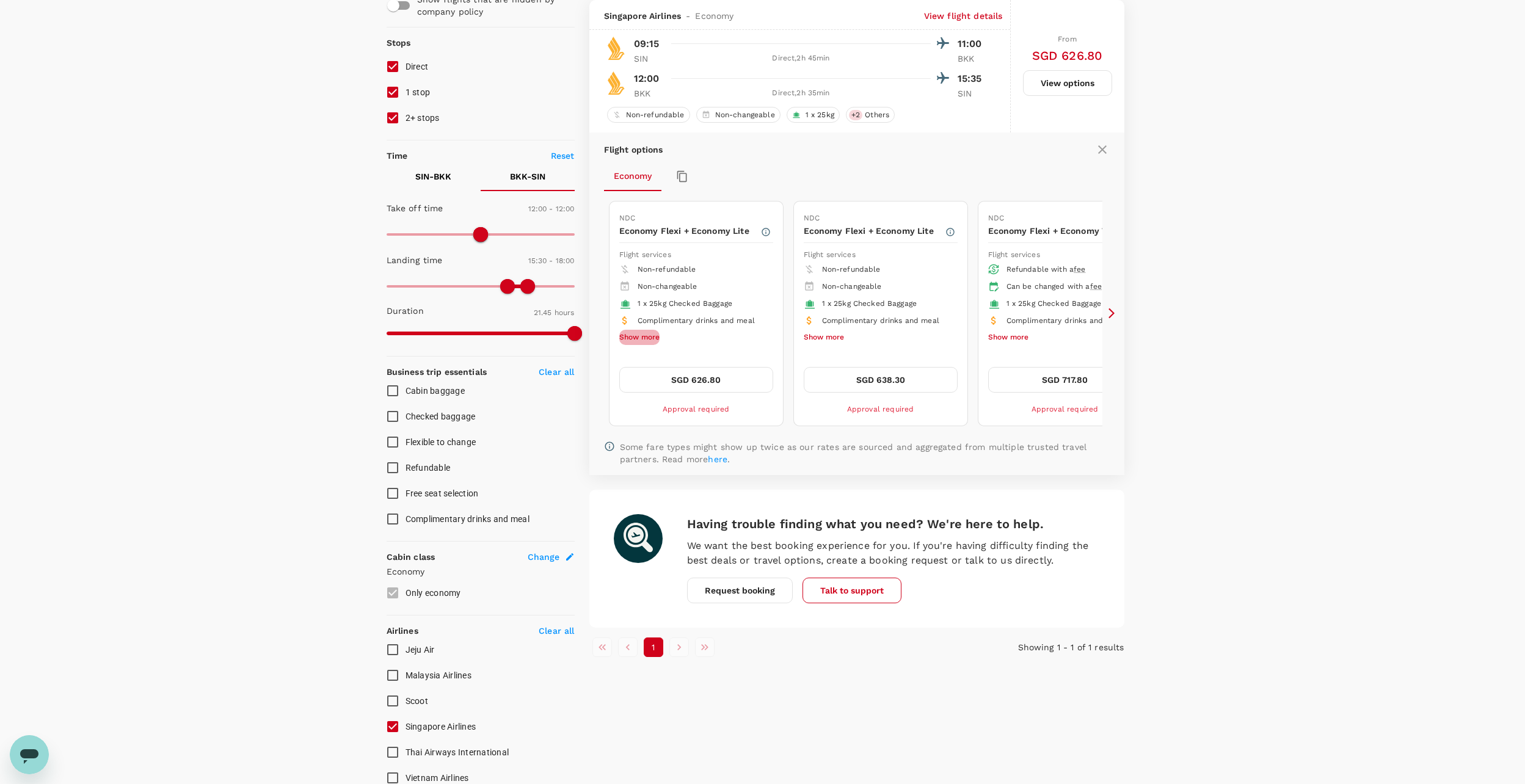
click at [655, 337] on button "Show more" at bounding box center [639, 338] width 40 height 16
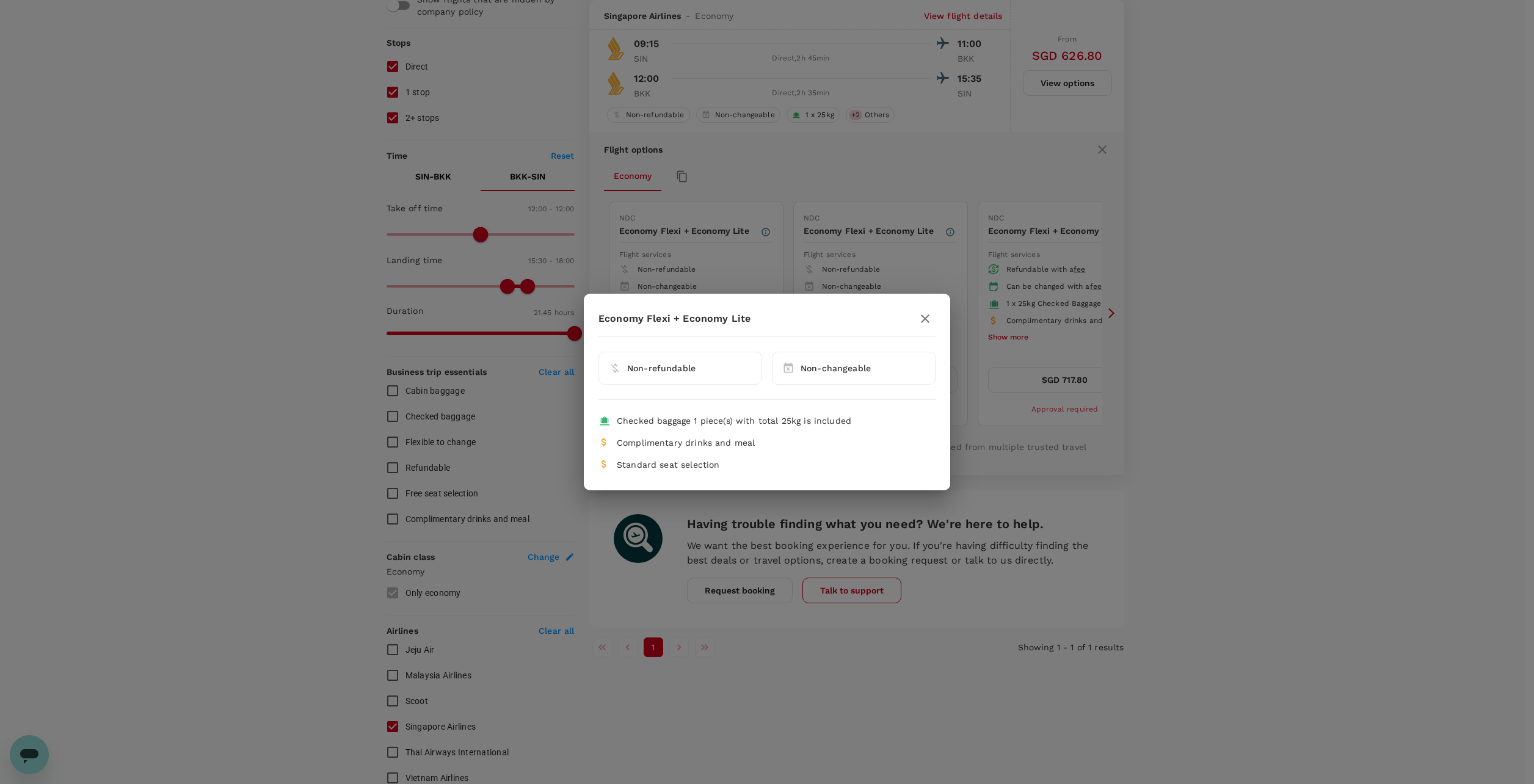
click at [926, 319] on icon "button" at bounding box center [925, 318] width 15 height 15
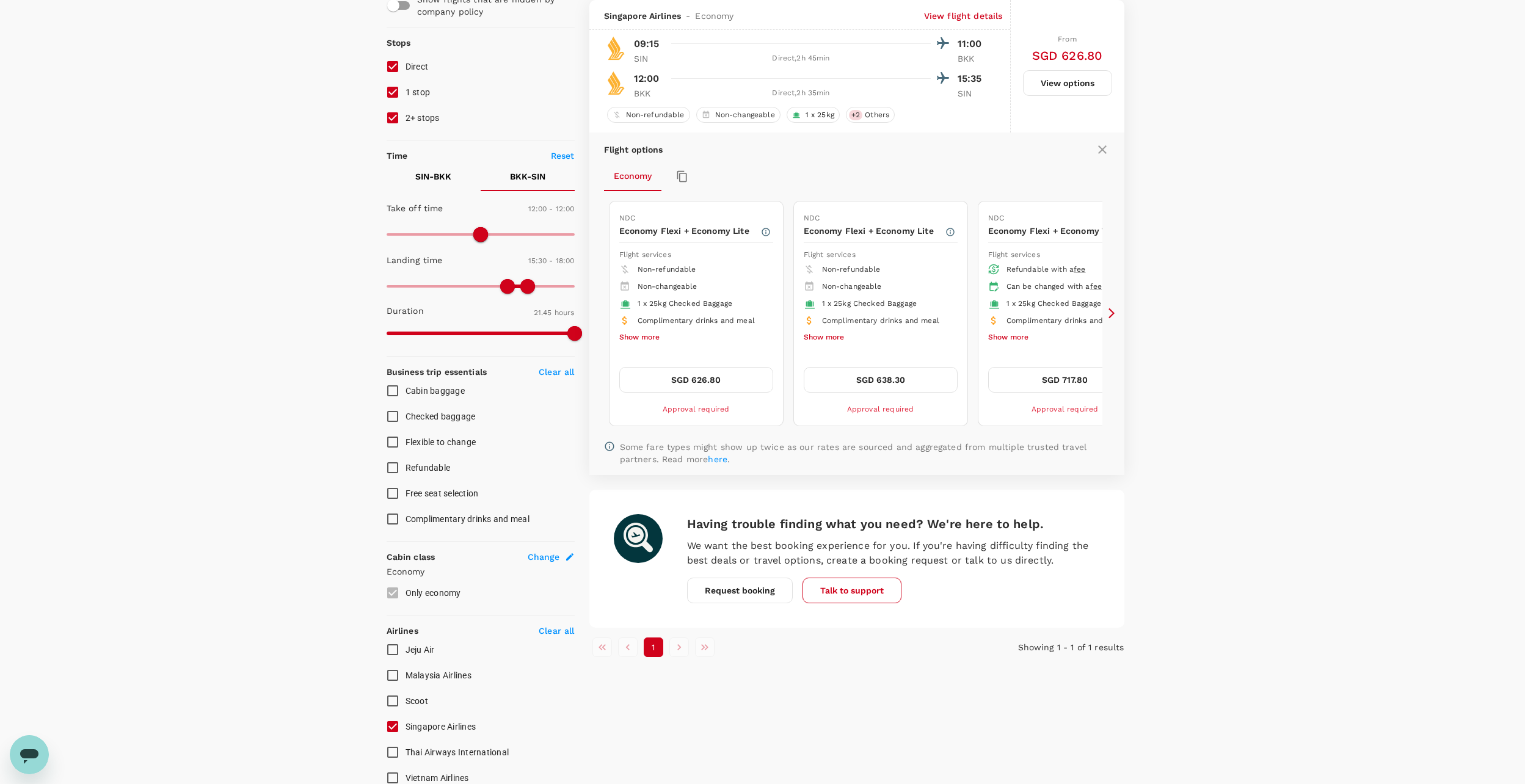
click at [834, 340] on button "Show more" at bounding box center [824, 338] width 40 height 16
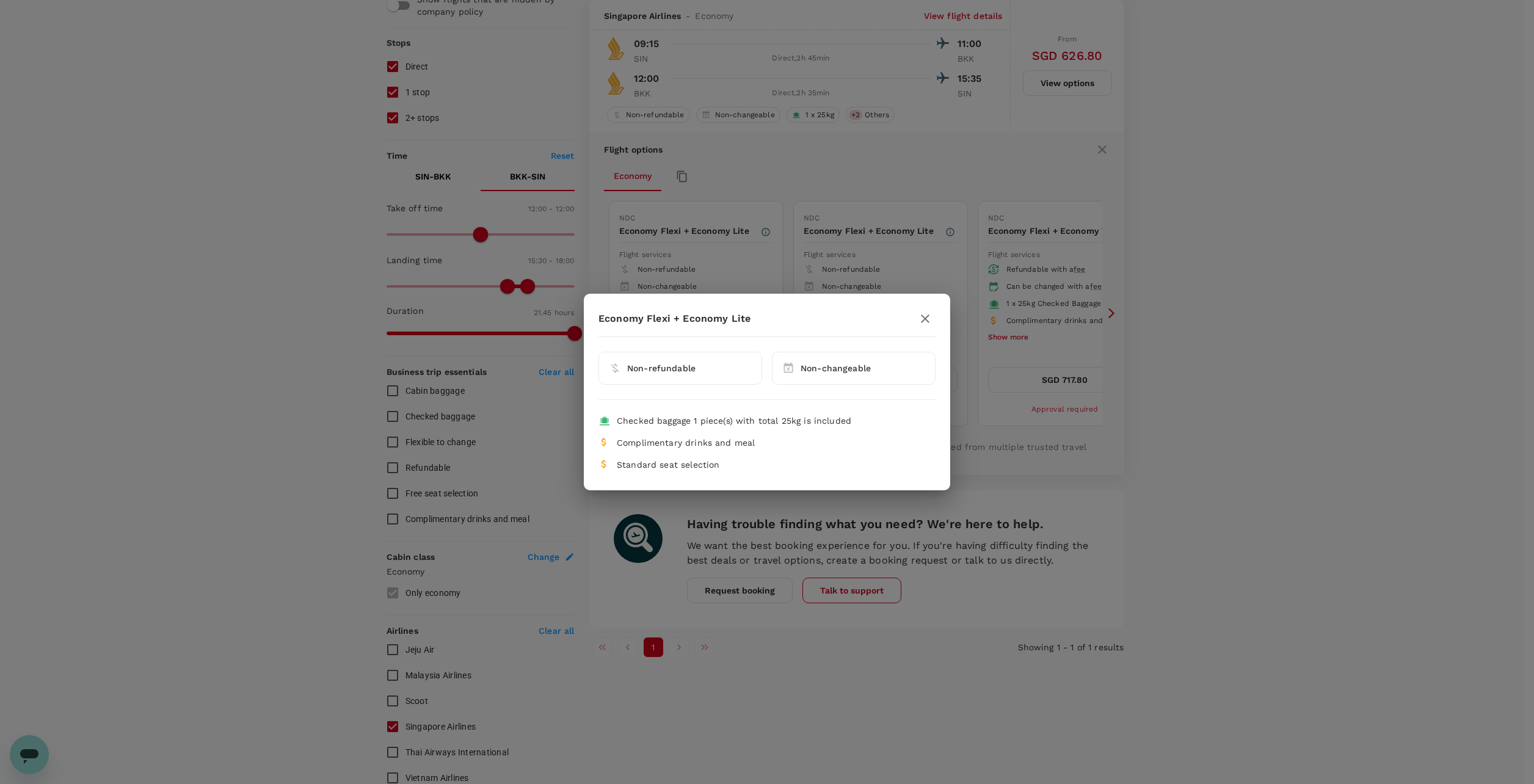
click at [921, 316] on icon "button" at bounding box center [925, 318] width 15 height 15
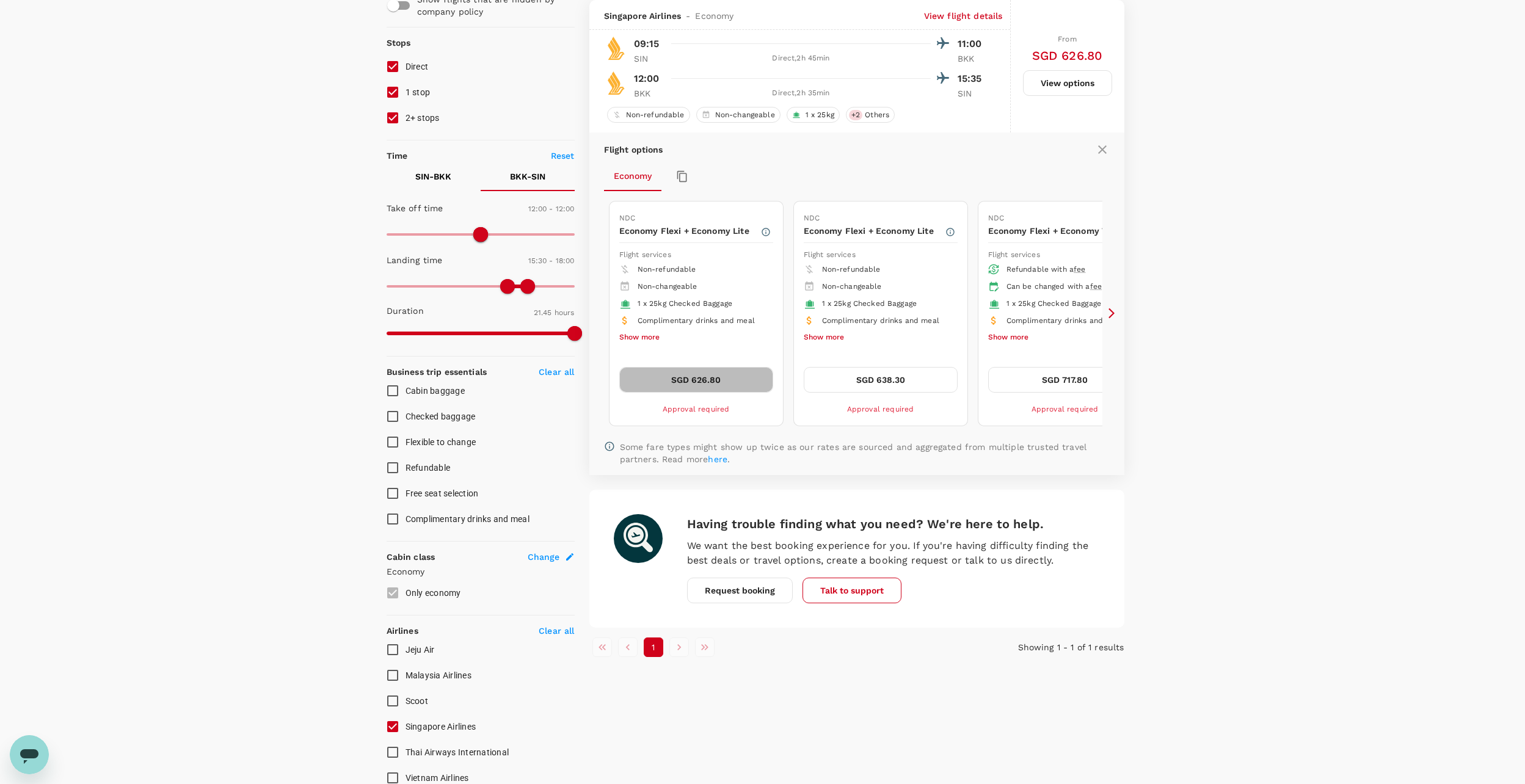
click at [753, 389] on button "SGD 626.80" at bounding box center [695, 379] width 154 height 25
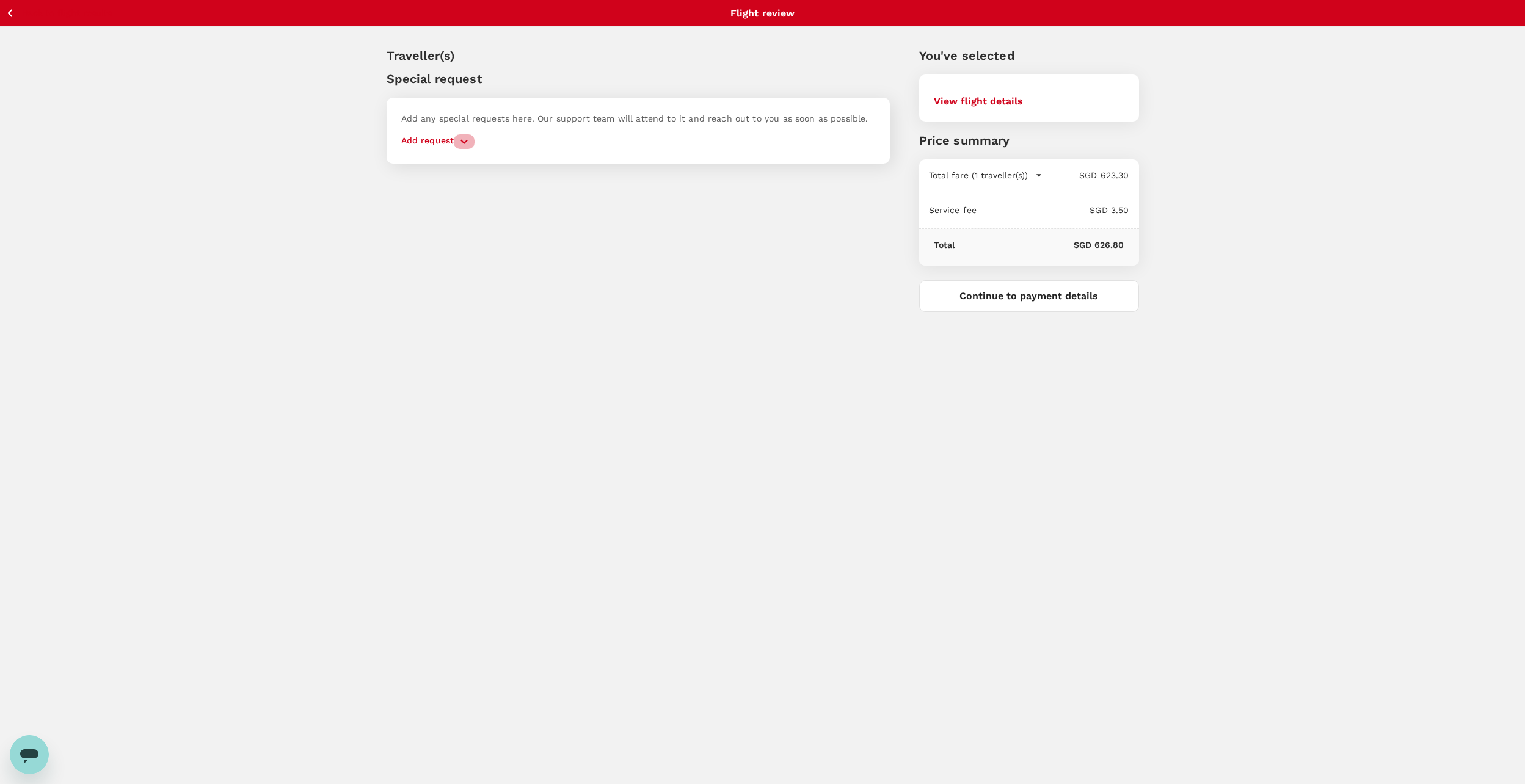
click at [464, 144] on icon "button" at bounding box center [464, 142] width 7 height 5
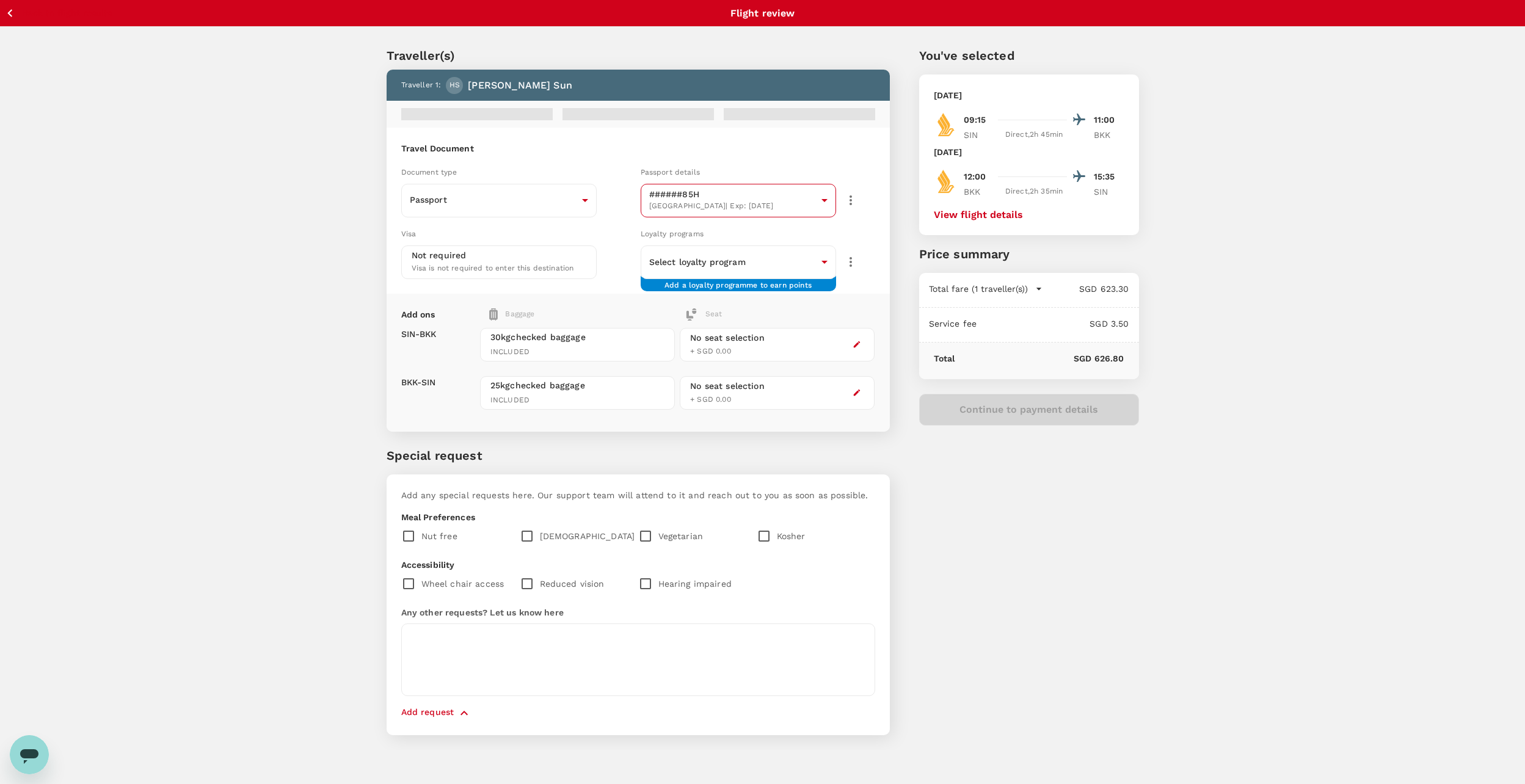
click at [830, 197] on body "Back to flight results Flight review Traveller(s) Traveller 1 : [PERSON_NAME] T…" at bounding box center [762, 409] width 1525 height 817
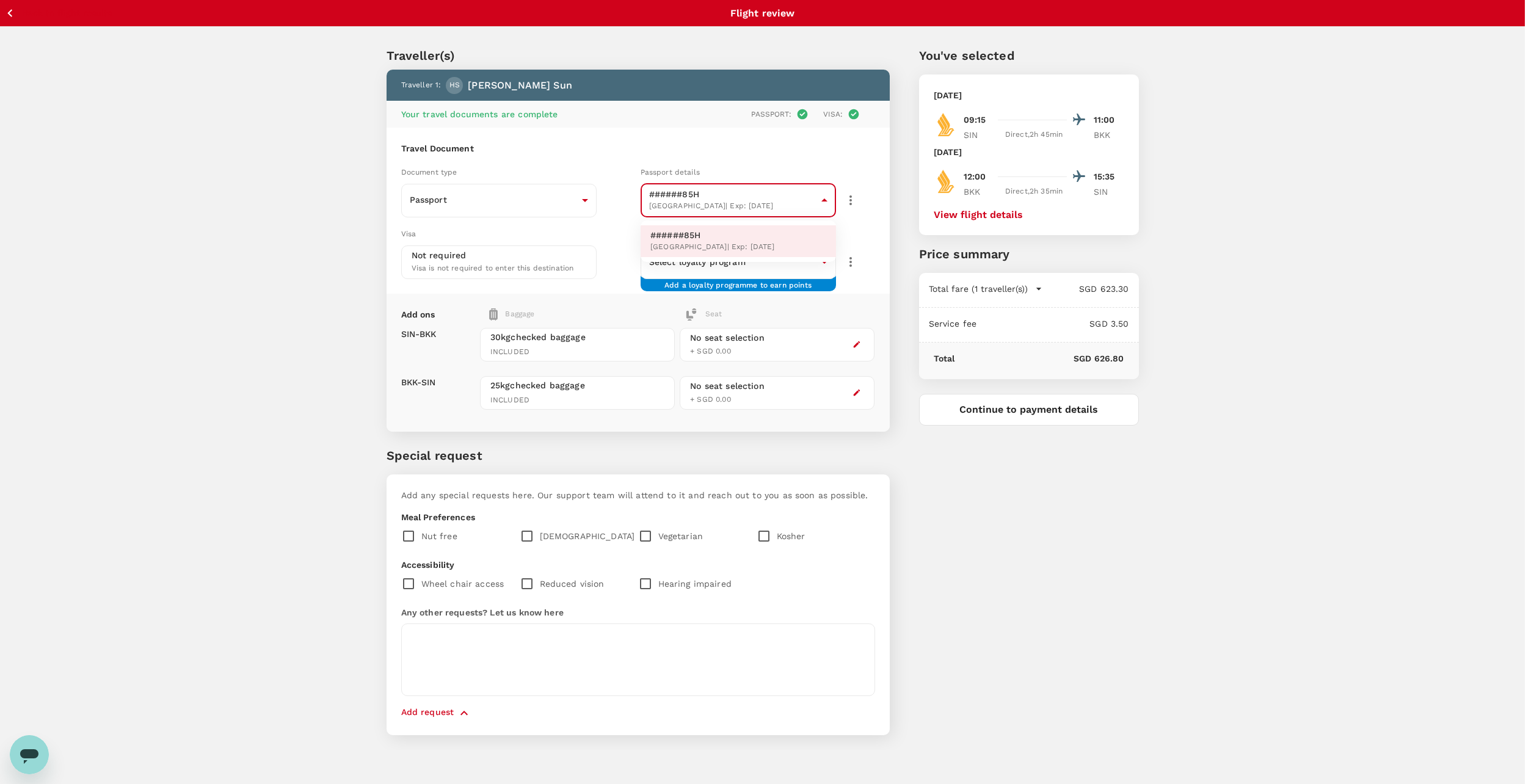
click at [830, 197] on div at bounding box center [767, 392] width 1534 height 784
click at [823, 260] on body "Back to flight results Flight review Traveller(s) Traveller 1 : [PERSON_NAME] Y…" at bounding box center [762, 409] width 1525 height 817
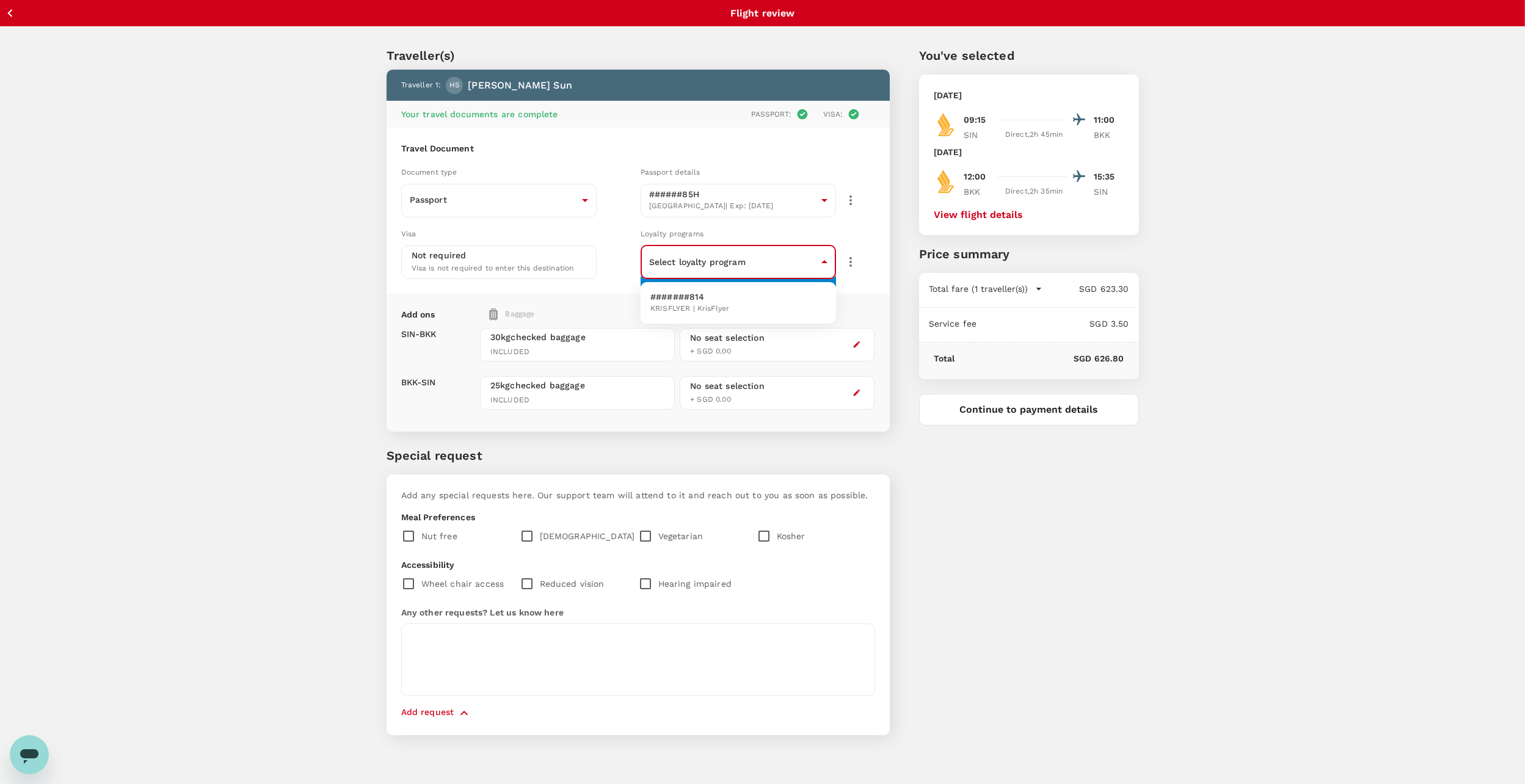
click at [802, 302] on li "#######814 KRISFLYER | KrisFlyer" at bounding box center [738, 302] width 195 height 32
type input "2b5a5adc-29c8-46b1-98ff-9d6cbb072ab9"
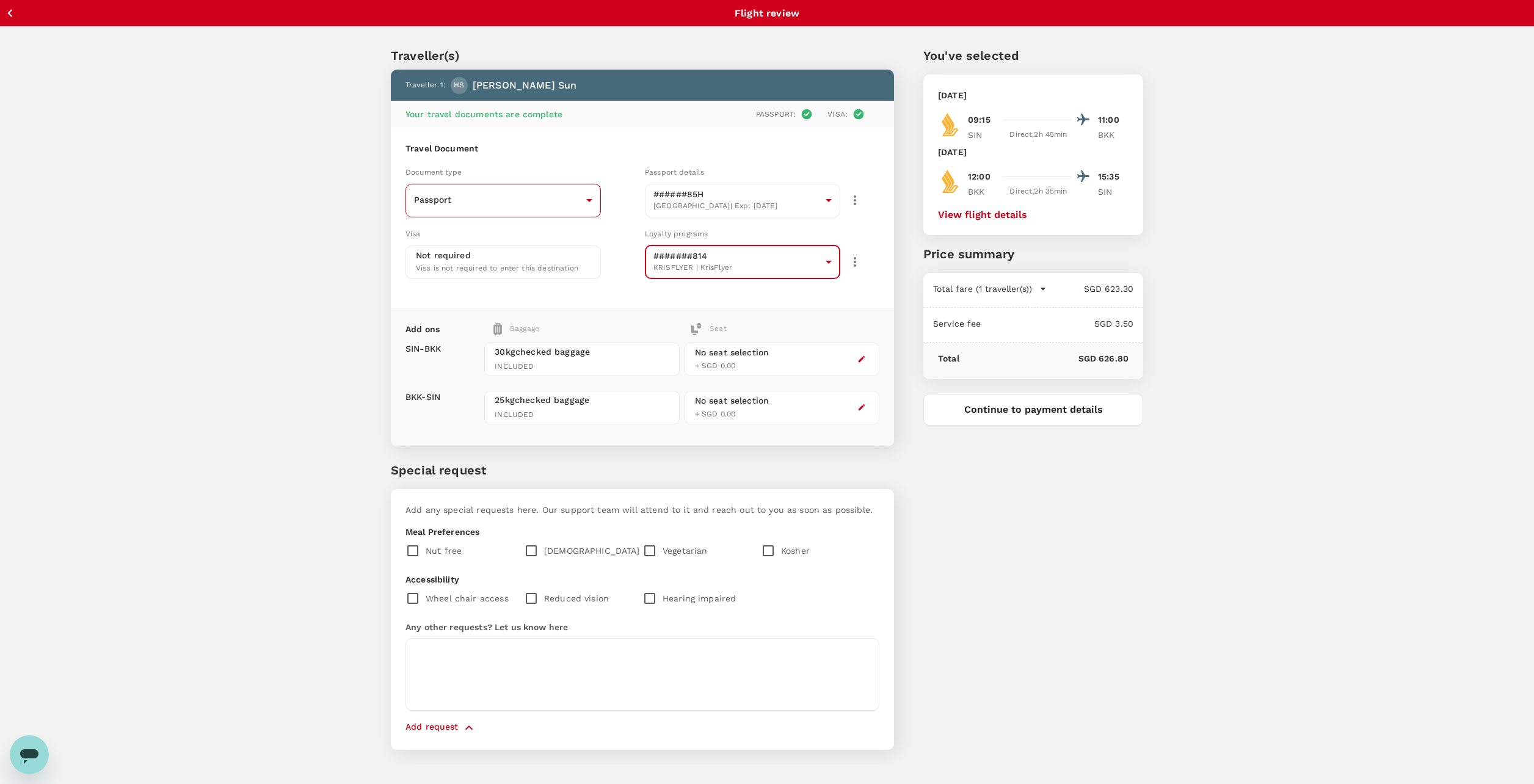
click at [517, 208] on body "Back to flight results Flight review Traveller(s) Traveller 1 : [PERSON_NAME] Y…" at bounding box center [767, 409] width 1534 height 817
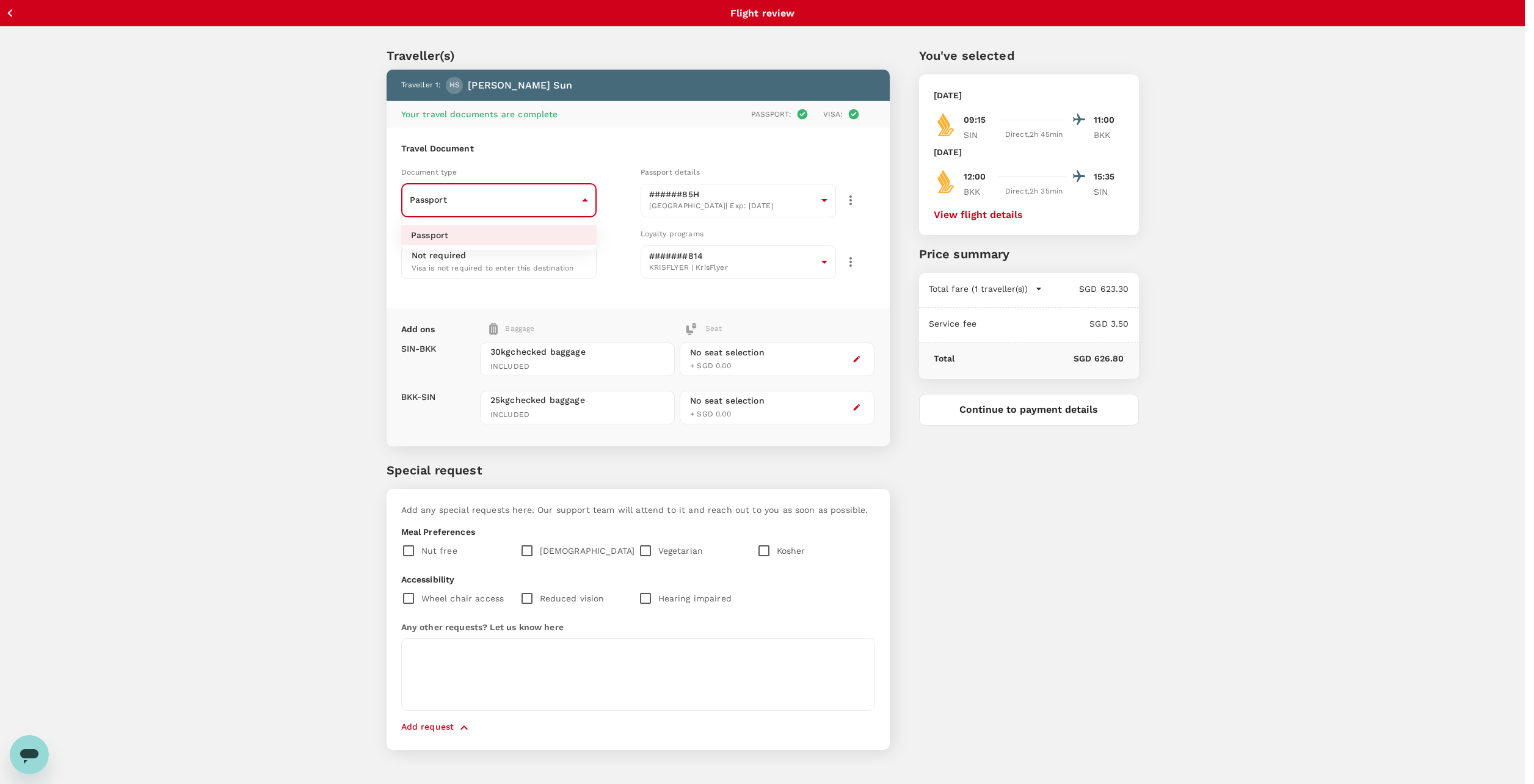
click at [517, 208] on div at bounding box center [767, 392] width 1534 height 784
click at [816, 199] on body "Back to flight results Flight review Traveller(s) Traveller 1 : [PERSON_NAME] Y…" at bounding box center [767, 409] width 1534 height 817
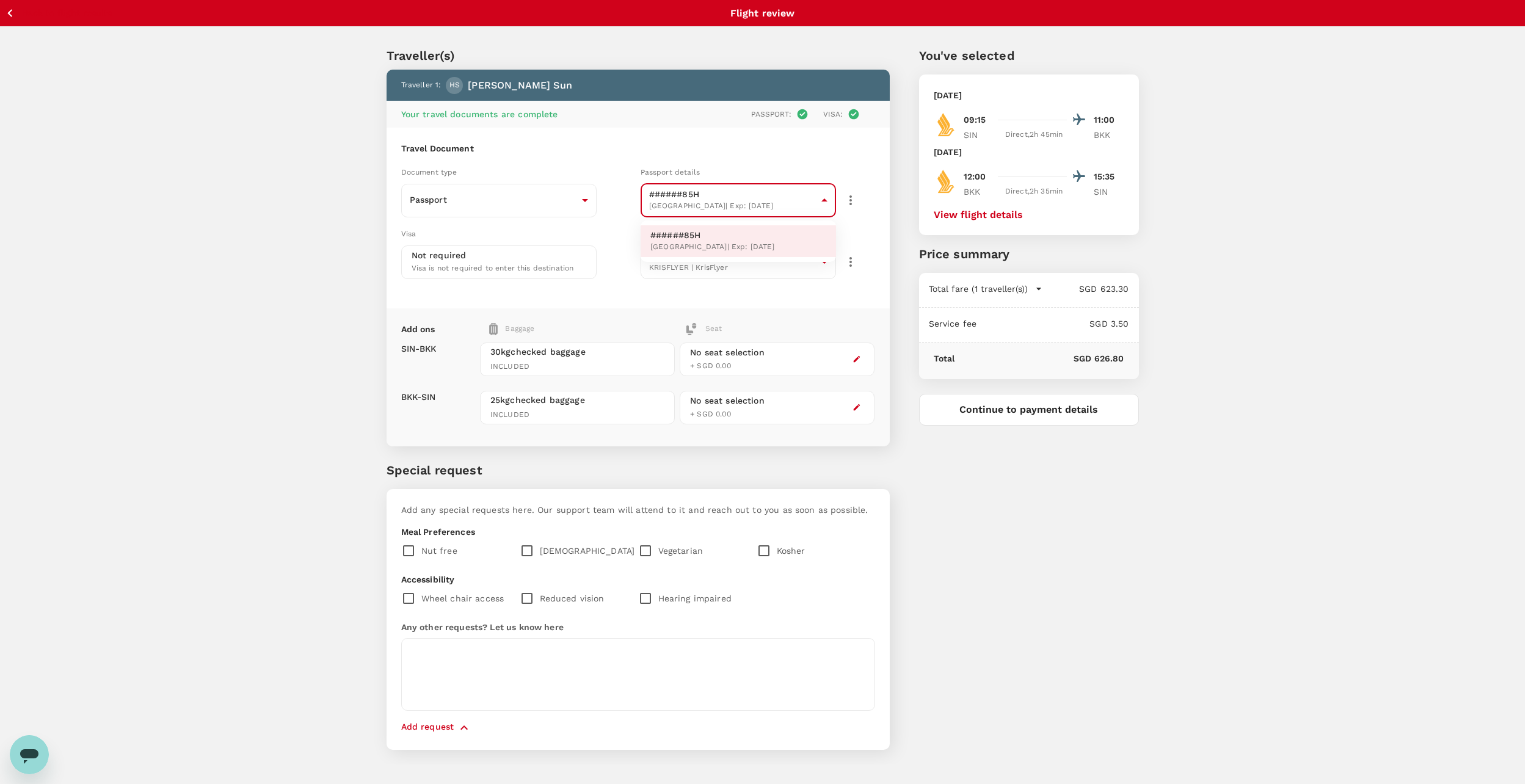
click at [816, 199] on div at bounding box center [767, 392] width 1534 height 784
click at [851, 199] on icon "button" at bounding box center [850, 200] width 15 height 15
click at [851, 199] on div at bounding box center [767, 392] width 1534 height 784
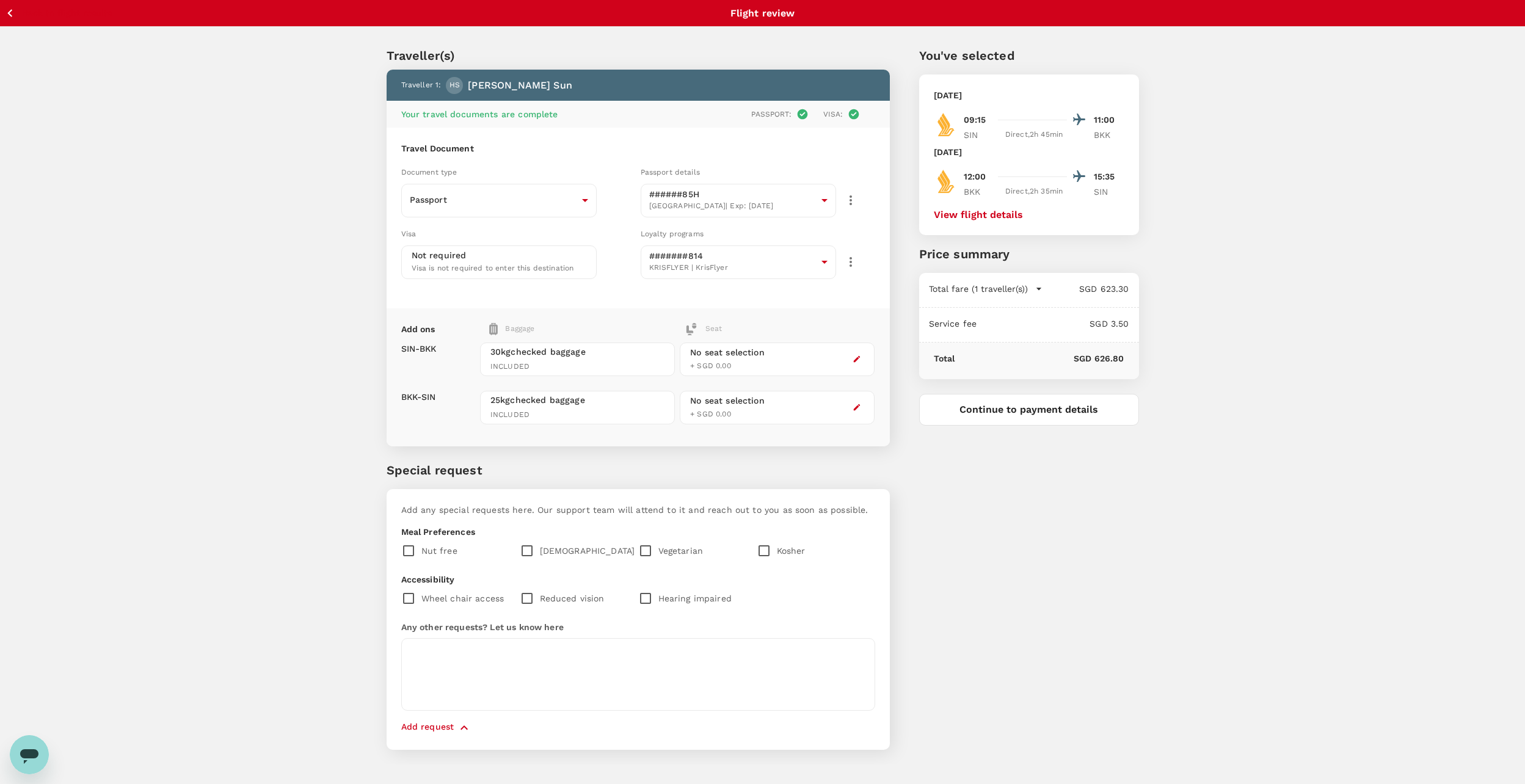
click at [846, 206] on icon "button" at bounding box center [851, 200] width 15 height 15
click at [851, 236] on ul "View details" at bounding box center [850, 239] width 77 height 32
click at [765, 156] on div at bounding box center [767, 392] width 1534 height 784
click at [1017, 420] on button "Continue to payment details" at bounding box center [1029, 409] width 220 height 32
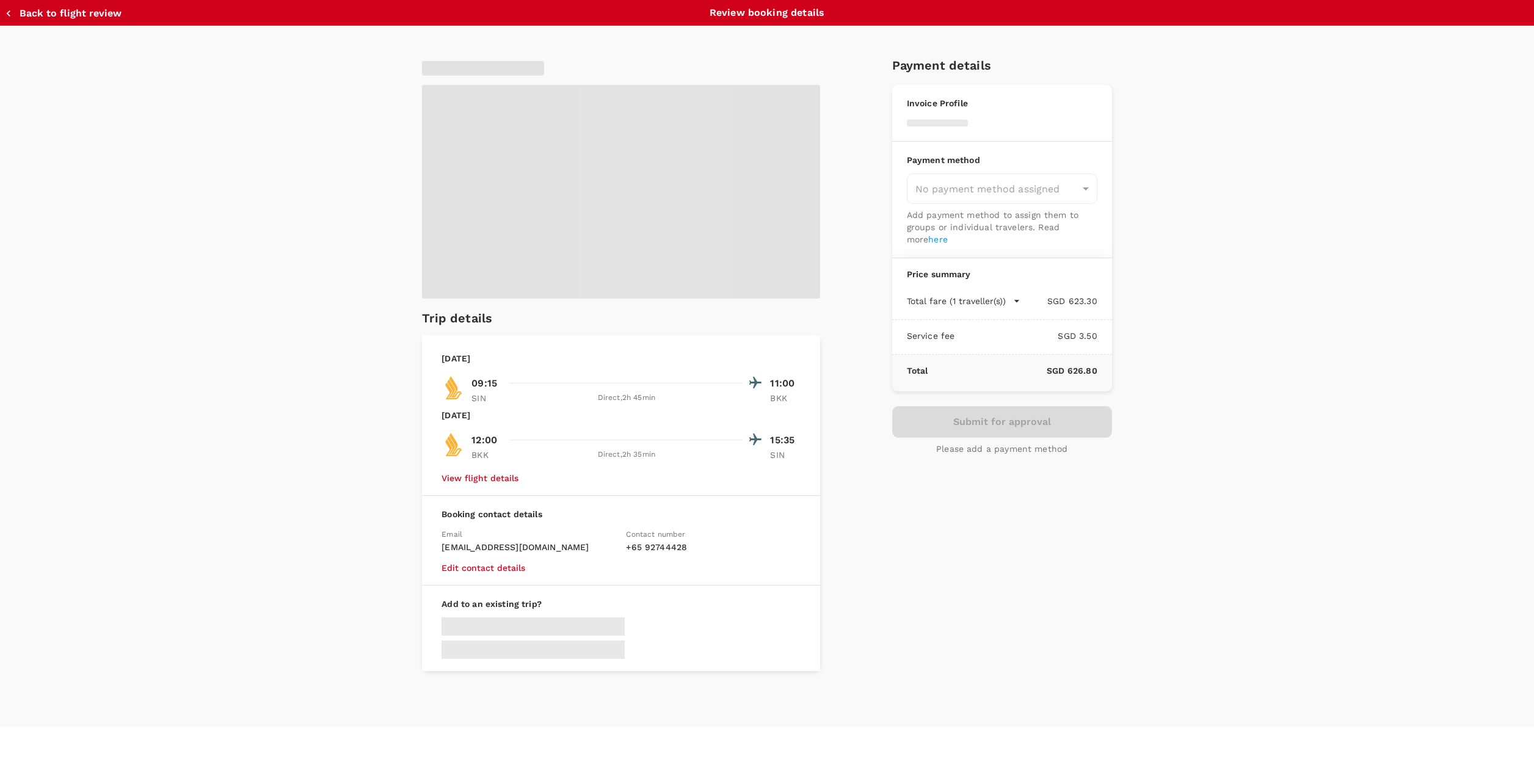
type input "9be03565-66ee-4886-9f8c-c8015ed65526"
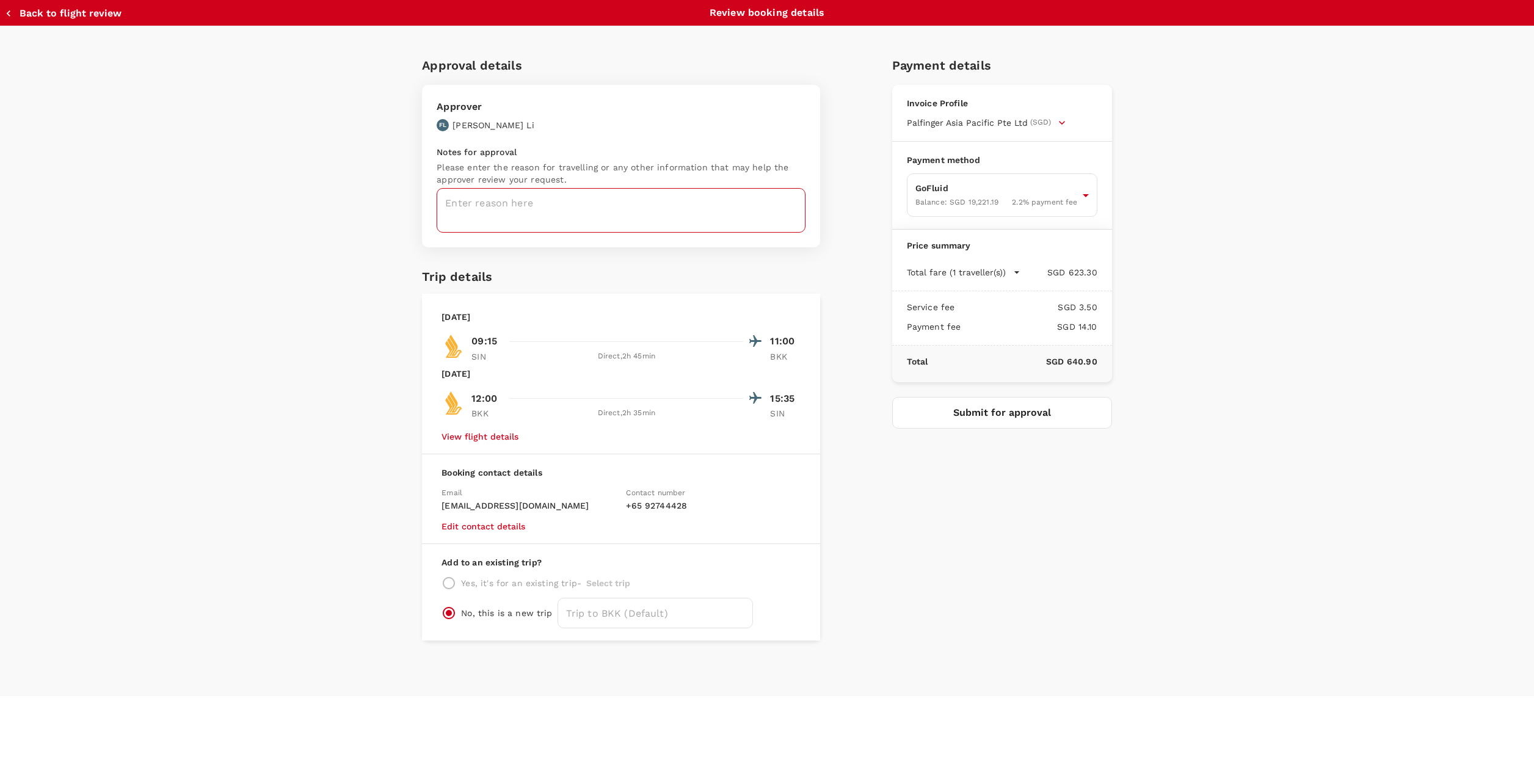
click at [648, 195] on textarea at bounding box center [620, 210] width 368 height 45
type textarea "C"
type textarea "Thailand Trip [DATE]-[DATE]"
click at [623, 610] on input "text" at bounding box center [655, 613] width 195 height 31
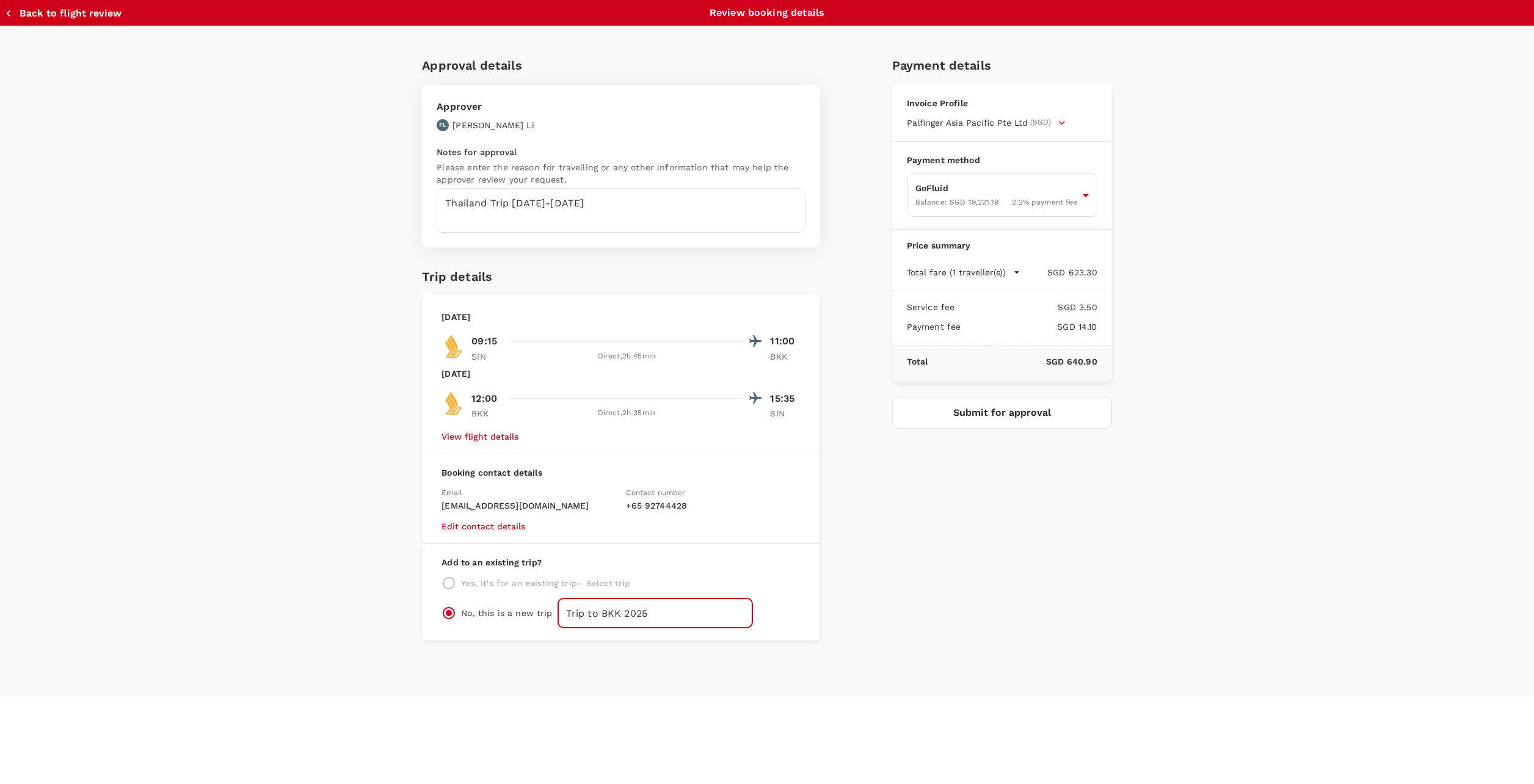
type input "Trip to BKK 2025"
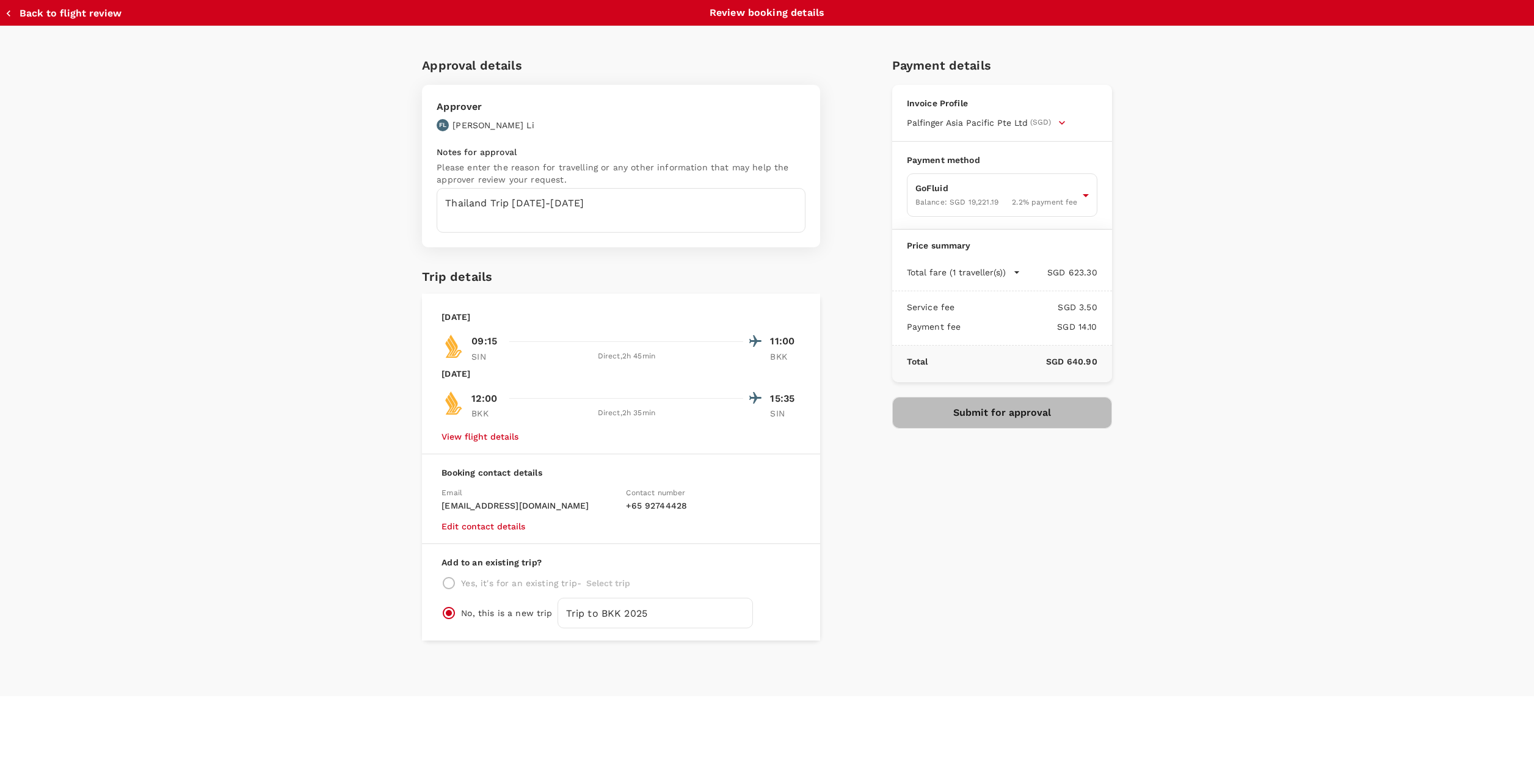
click at [1037, 411] on button "Submit for approval" at bounding box center [1002, 412] width 220 height 32
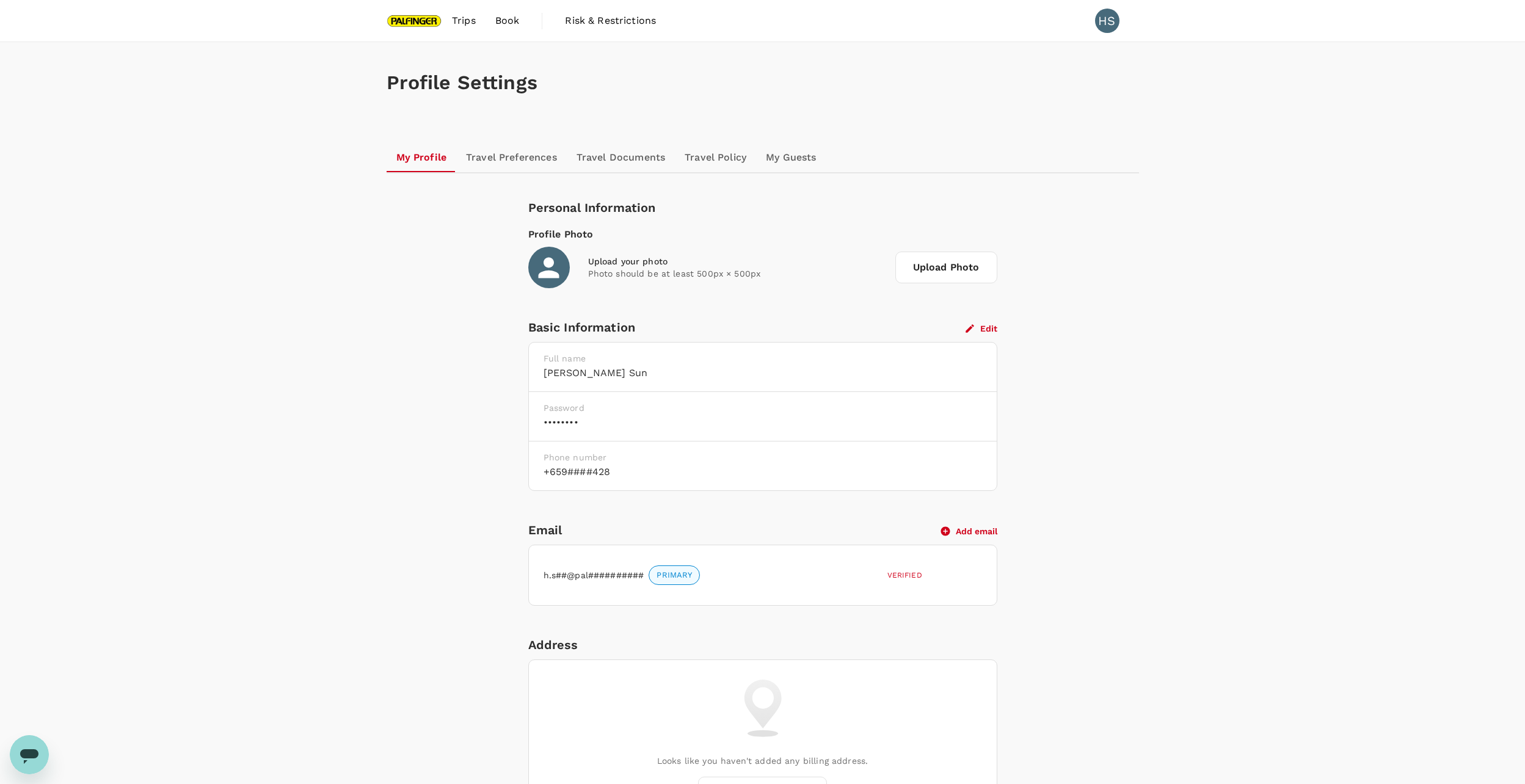
click at [523, 161] on link "Travel Preferences" at bounding box center [511, 158] width 110 height 29
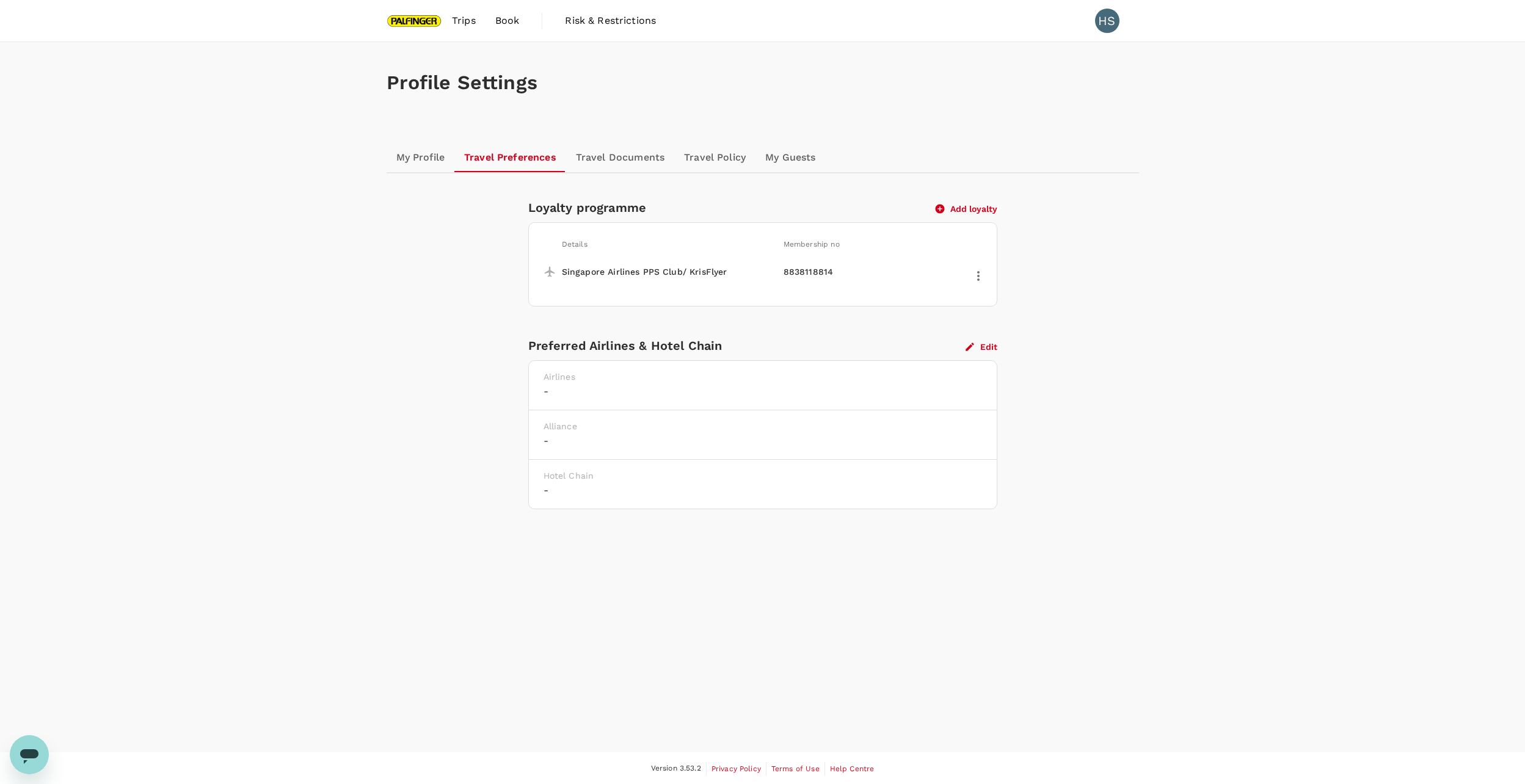
click at [616, 154] on link "Travel Documents" at bounding box center [620, 158] width 108 height 29
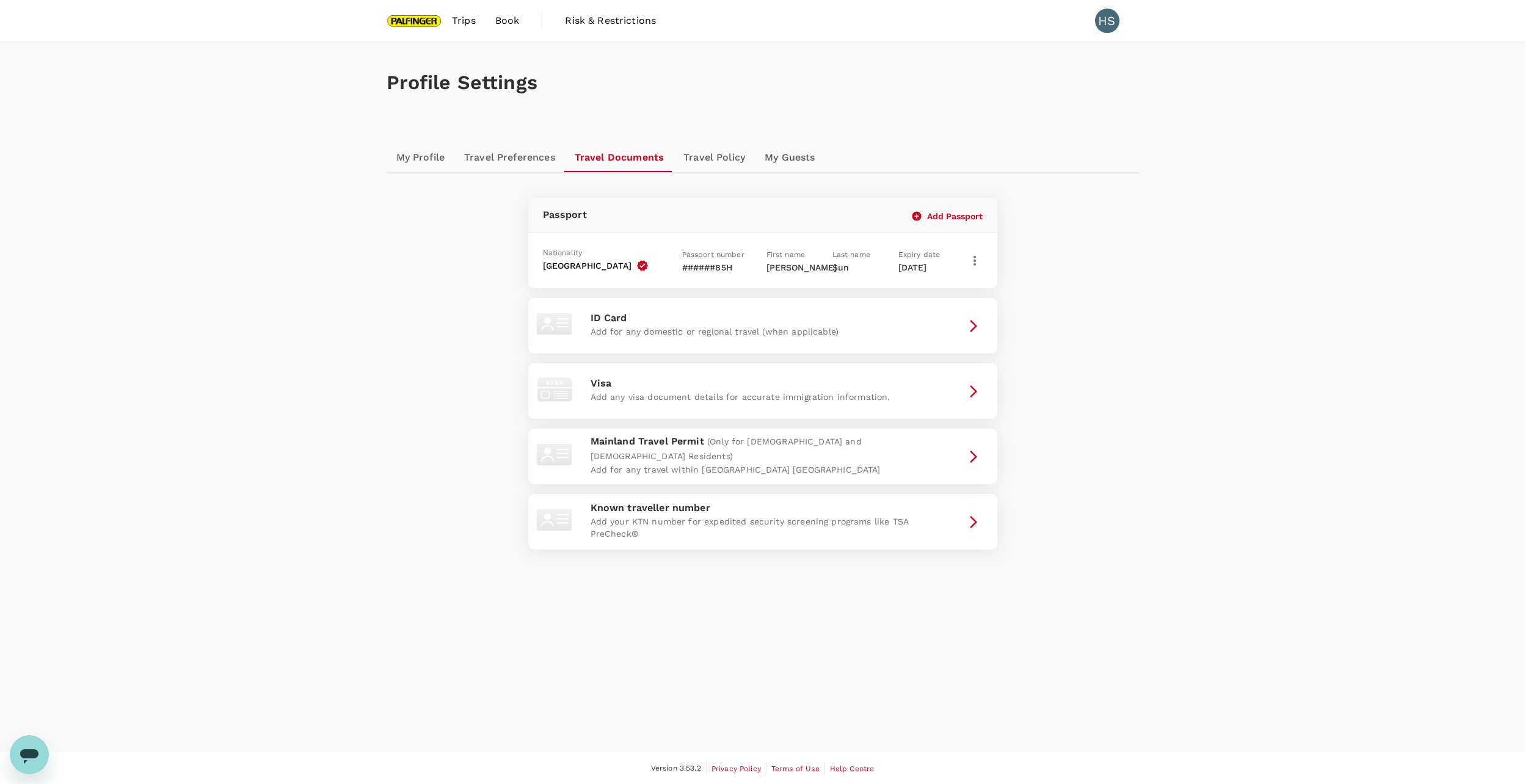
click at [970, 263] on icon "button" at bounding box center [974, 260] width 15 height 15
click at [701, 263] on div at bounding box center [767, 392] width 1534 height 784
click at [724, 263] on p "######85H" at bounding box center [718, 267] width 73 height 12
drag, startPoint x: 697, startPoint y: 266, endPoint x: 713, endPoint y: 266, distance: 16.0
click at [713, 266] on p "######85H" at bounding box center [718, 267] width 73 height 12
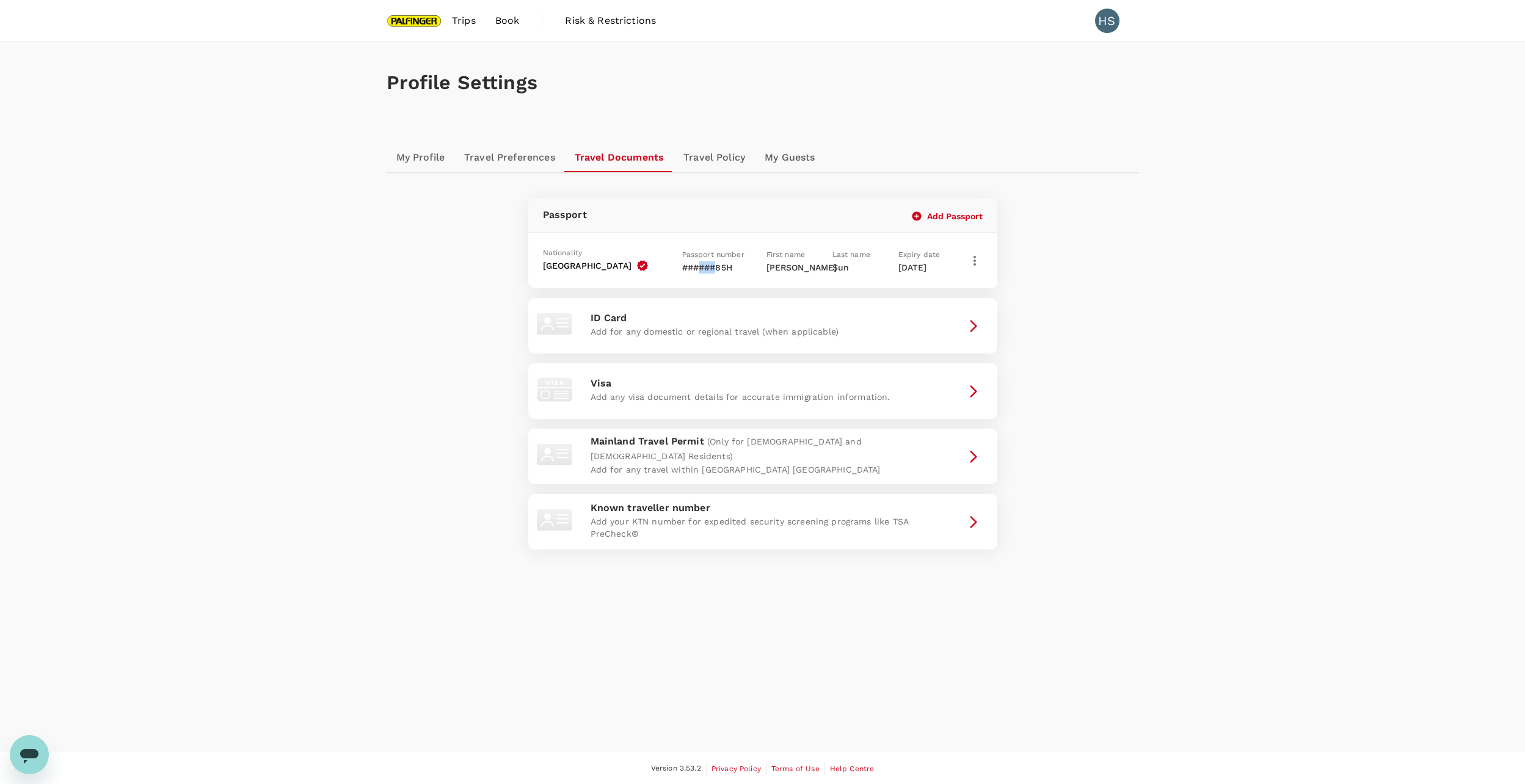
click at [713, 266] on p "######85H" at bounding box center [718, 267] width 73 height 12
click at [717, 153] on link "Travel Policy" at bounding box center [714, 158] width 81 height 29
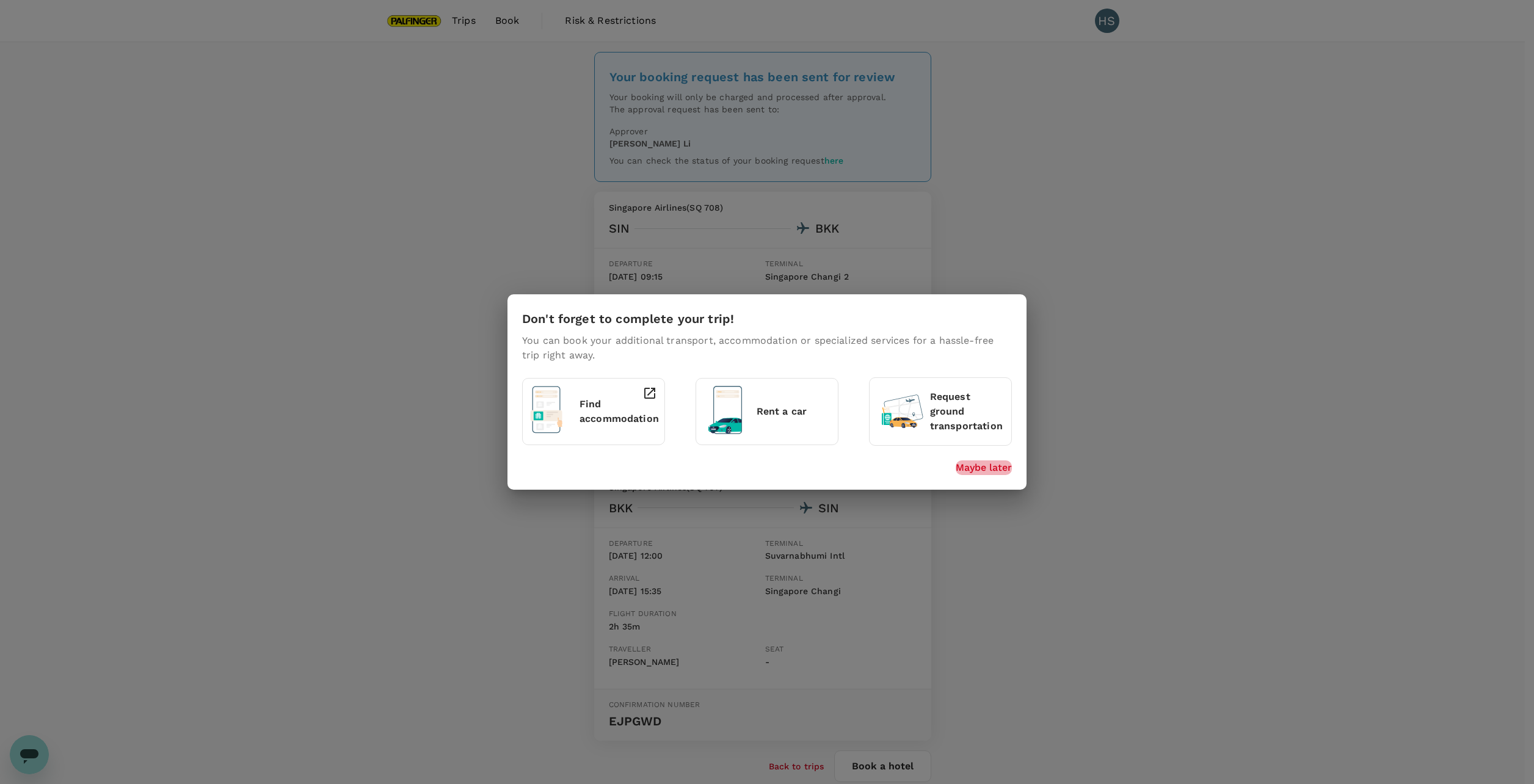
click at [1000, 465] on p "Maybe later" at bounding box center [983, 467] width 56 height 15
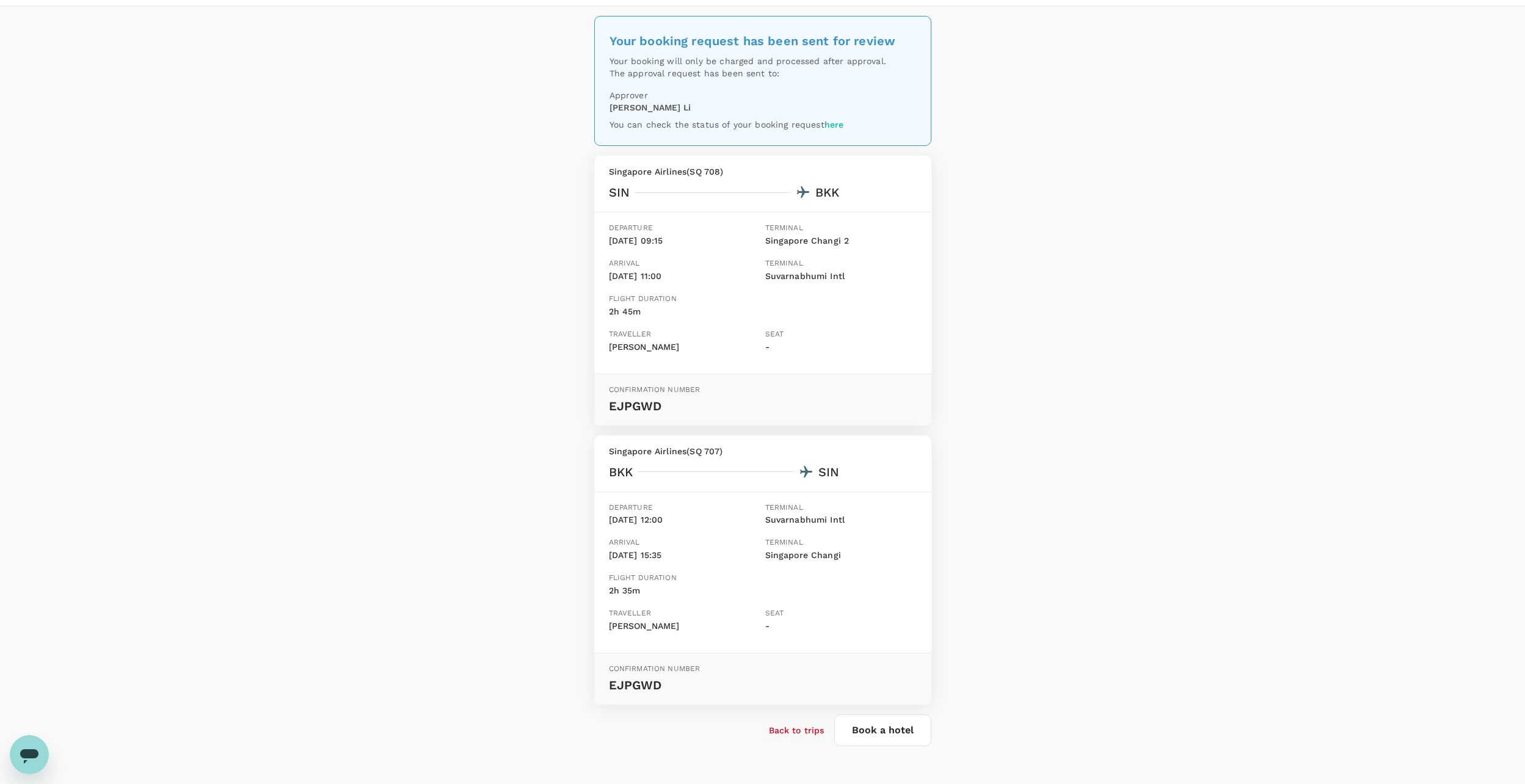
scroll to position [70, 0]
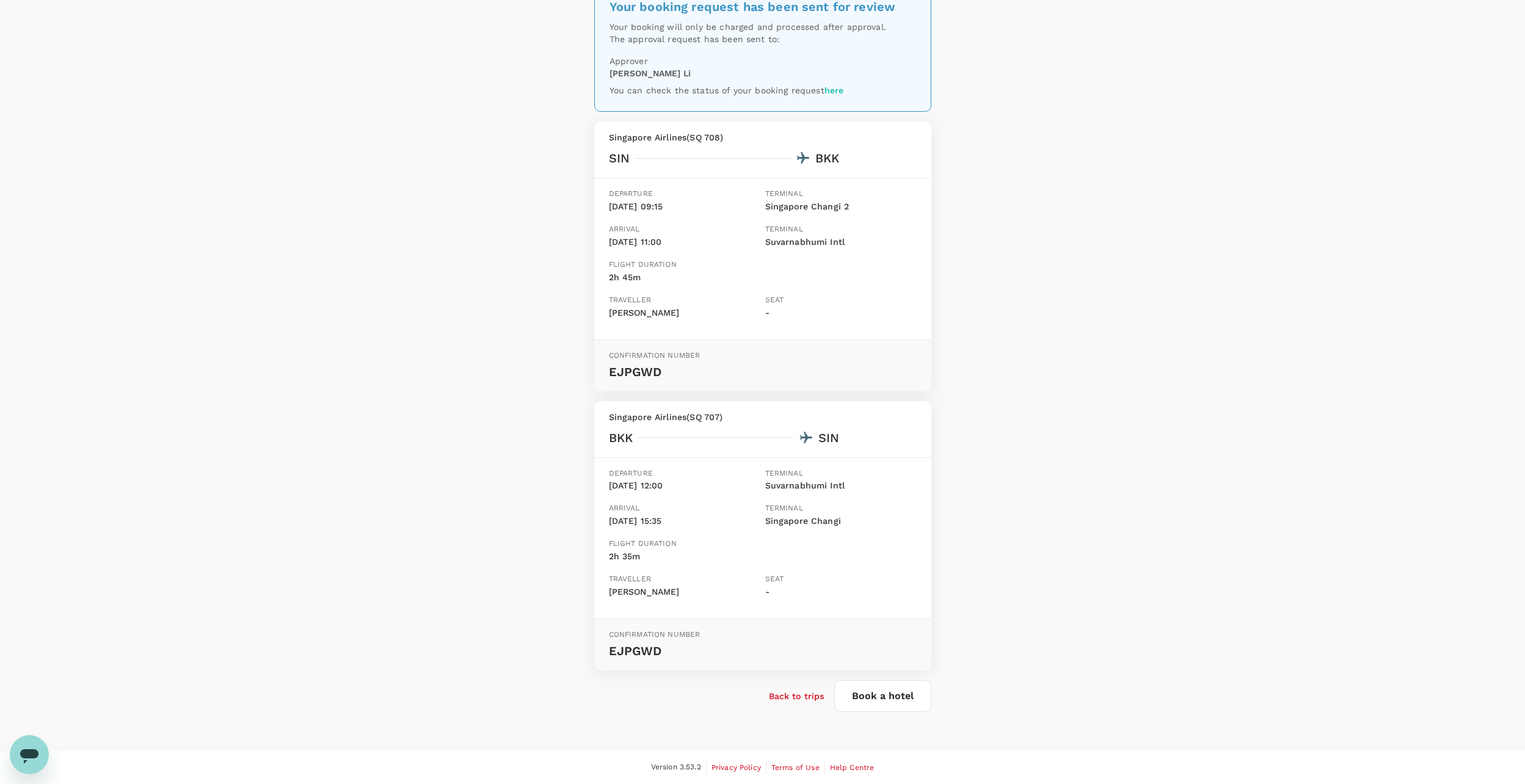
click at [809, 694] on p "Back to trips" at bounding box center [796, 696] width 56 height 12
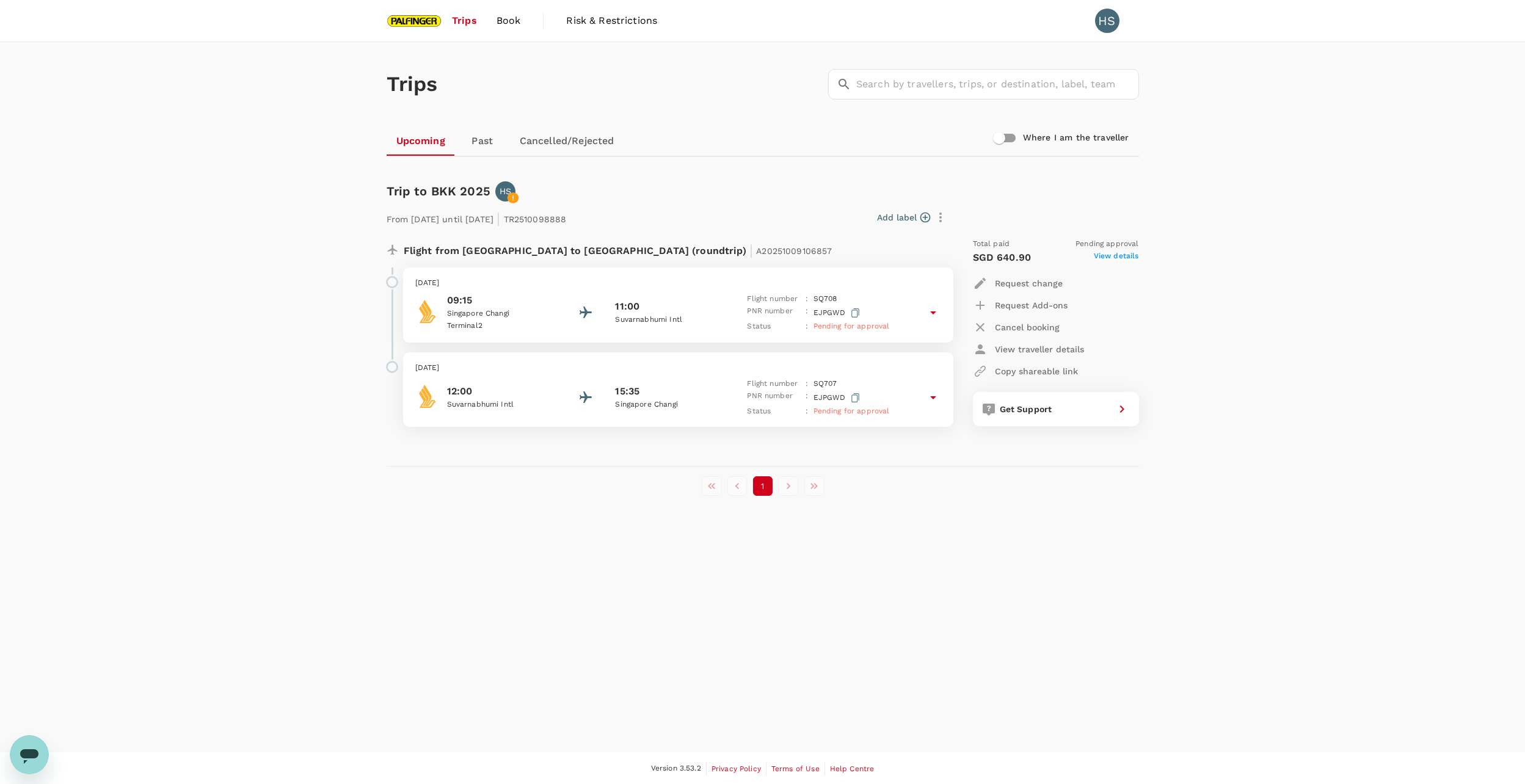
click at [1107, 255] on span "View details" at bounding box center [1116, 257] width 45 height 15
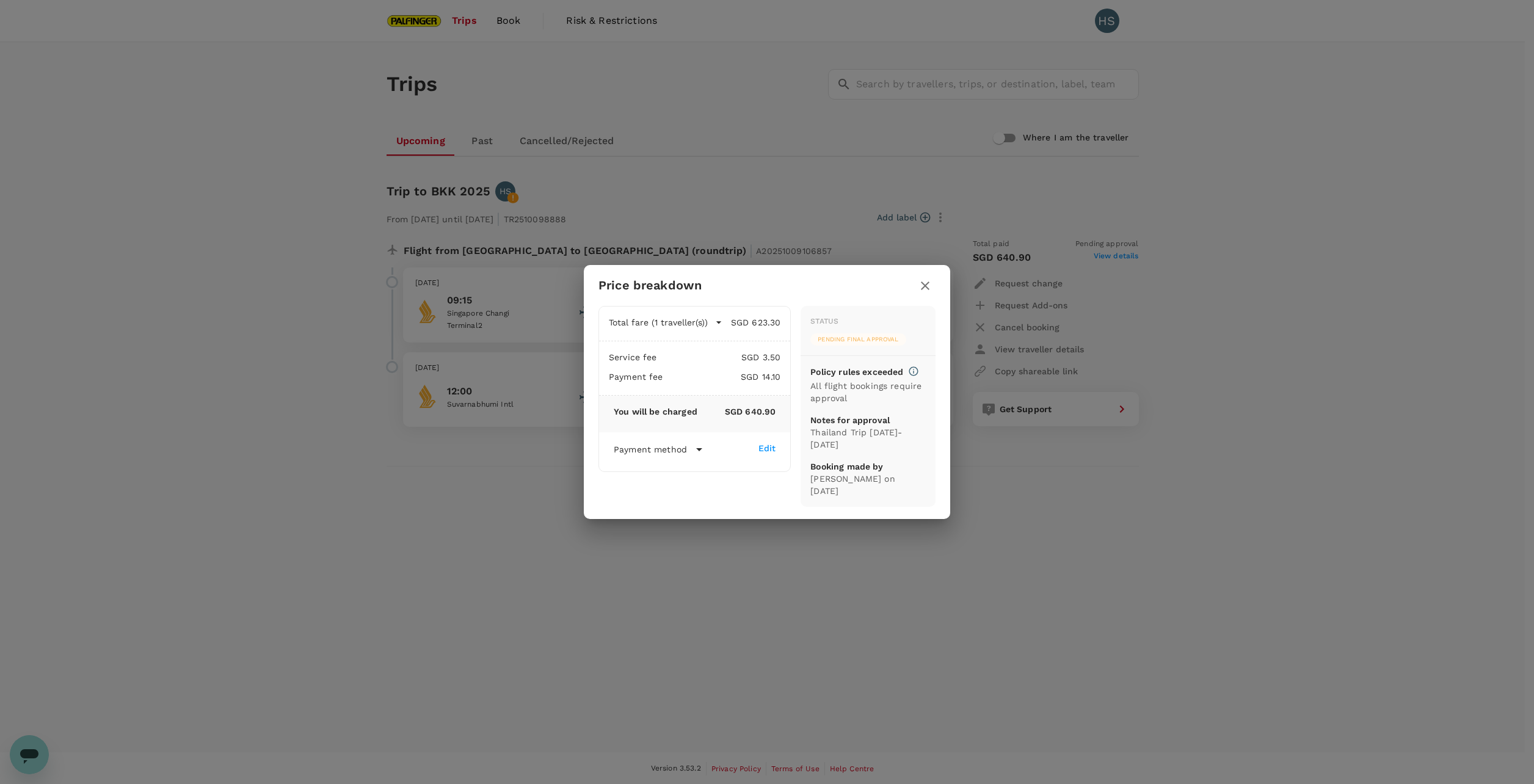
click at [927, 284] on icon "button" at bounding box center [925, 285] width 8 height 8
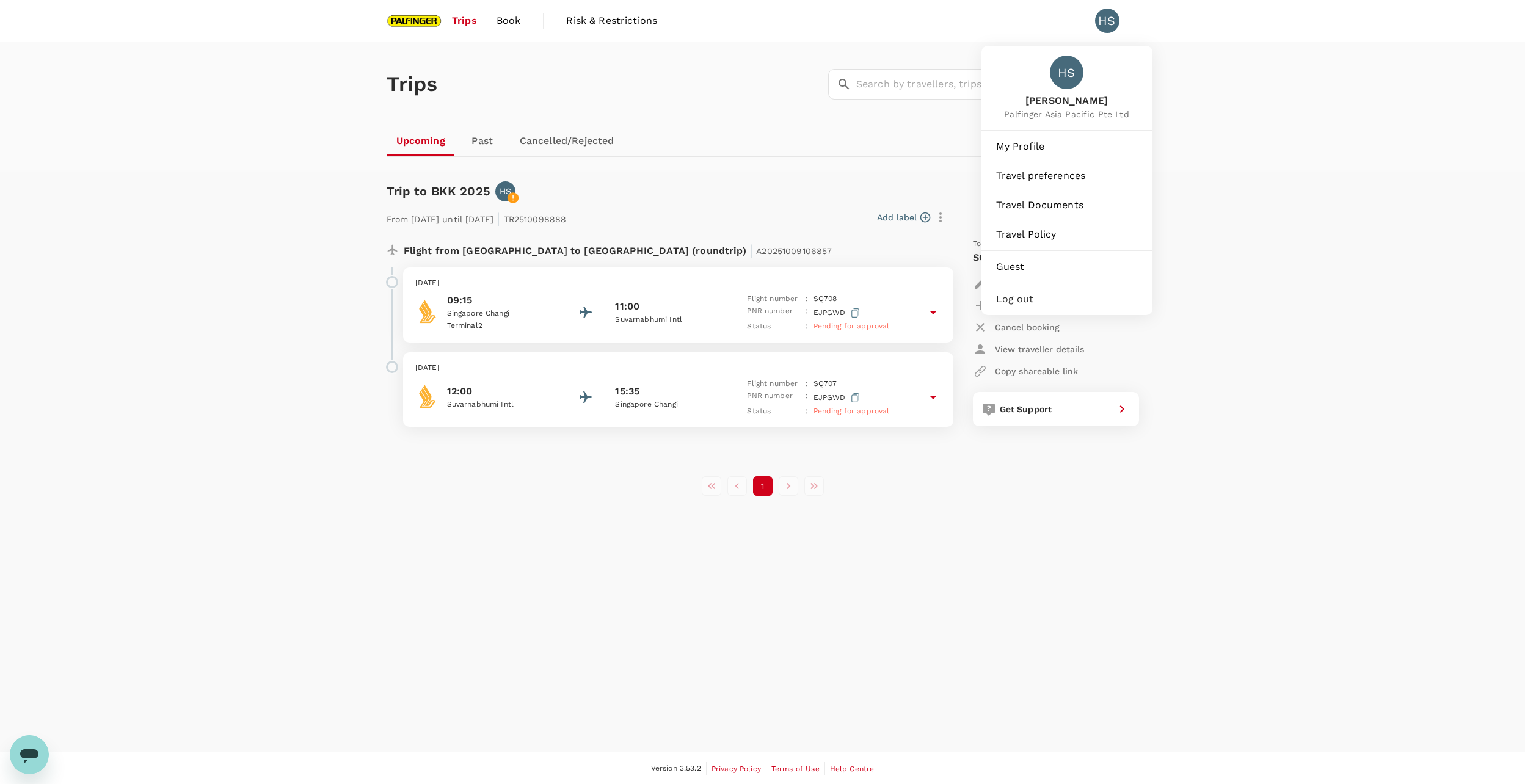
click at [1102, 29] on div "HS" at bounding box center [1107, 21] width 25 height 25
click at [1108, 25] on div "HS" at bounding box center [1107, 21] width 25 height 25
click at [1042, 156] on link "My Profile" at bounding box center [1067, 146] width 161 height 27
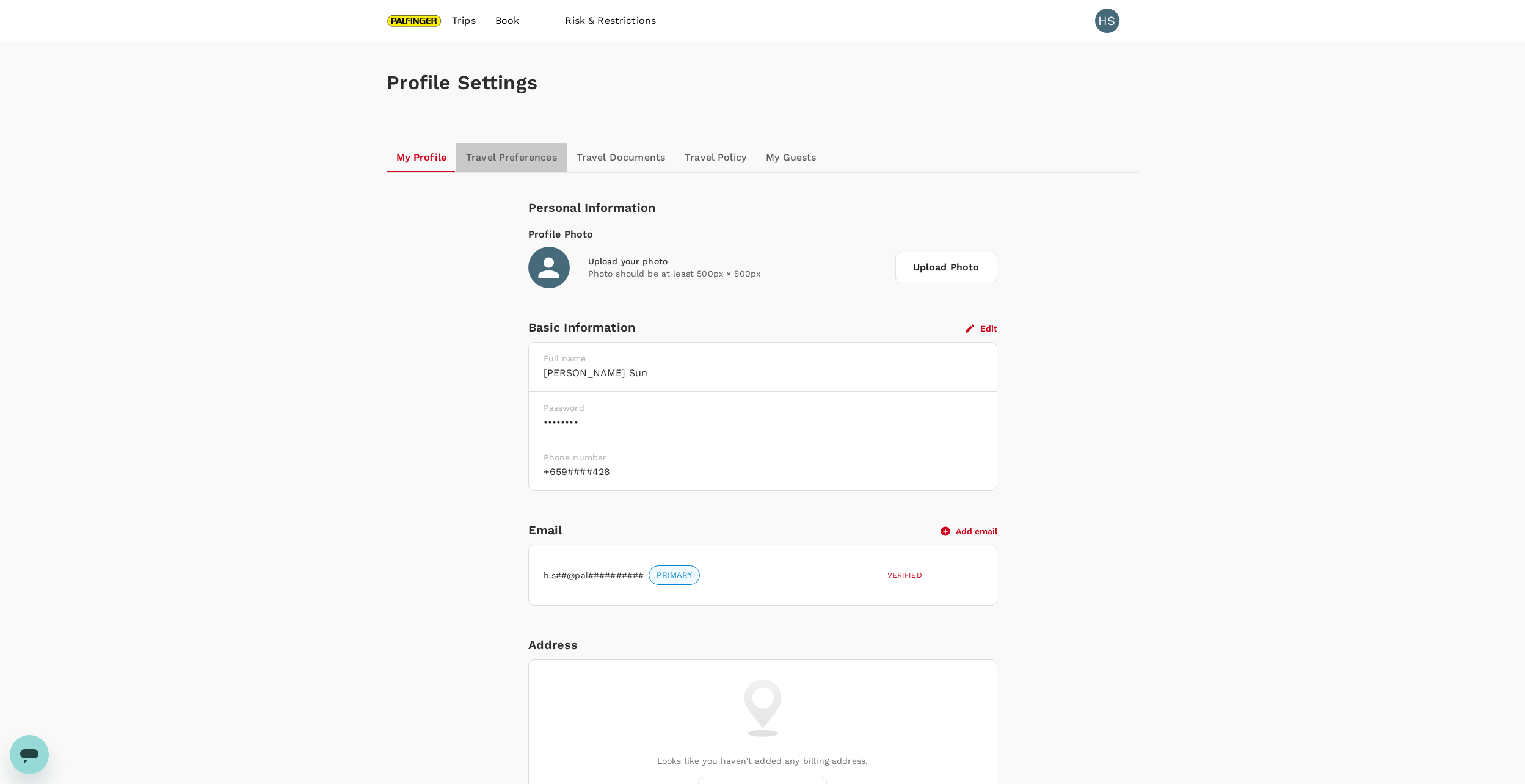
click at [546, 166] on link "Travel Preferences" at bounding box center [511, 158] width 110 height 29
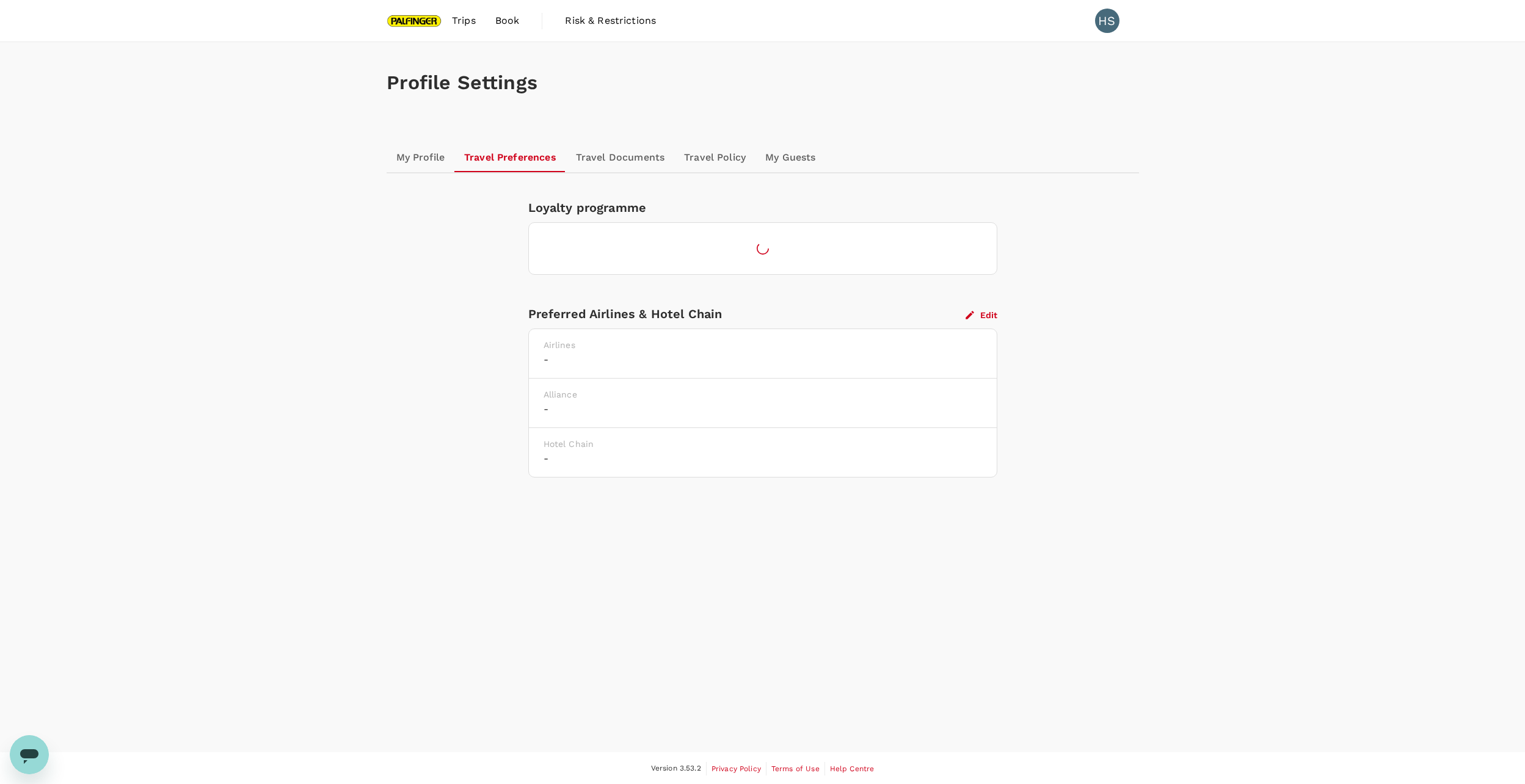
click at [634, 158] on link "Travel Documents" at bounding box center [620, 158] width 108 height 29
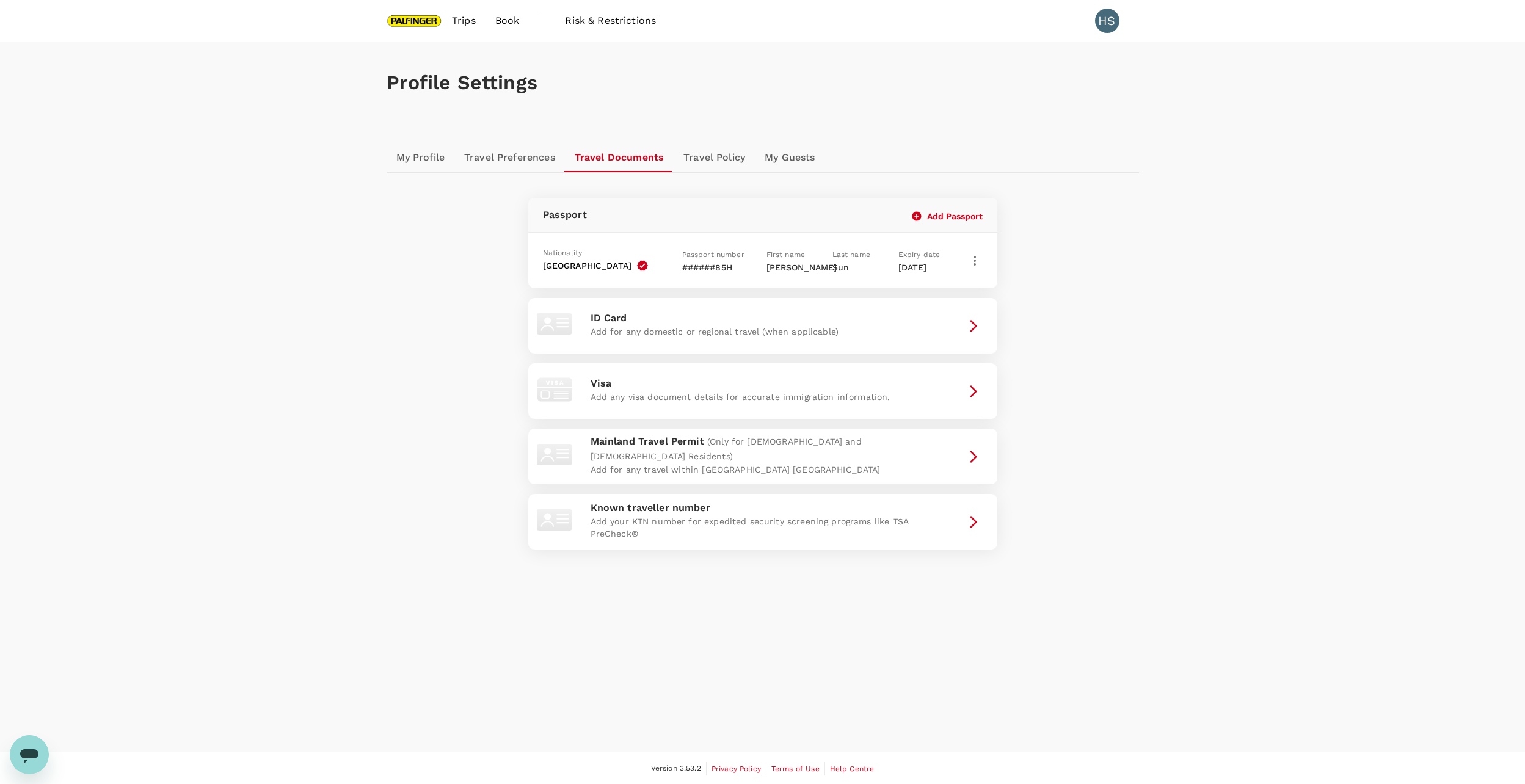
click at [858, 266] on p "Sun" at bounding box center [859, 267] width 55 height 12
click at [978, 260] on icon "button" at bounding box center [974, 260] width 15 height 15
click at [939, 299] on span "Edit" at bounding box center [929, 294] width 70 height 15
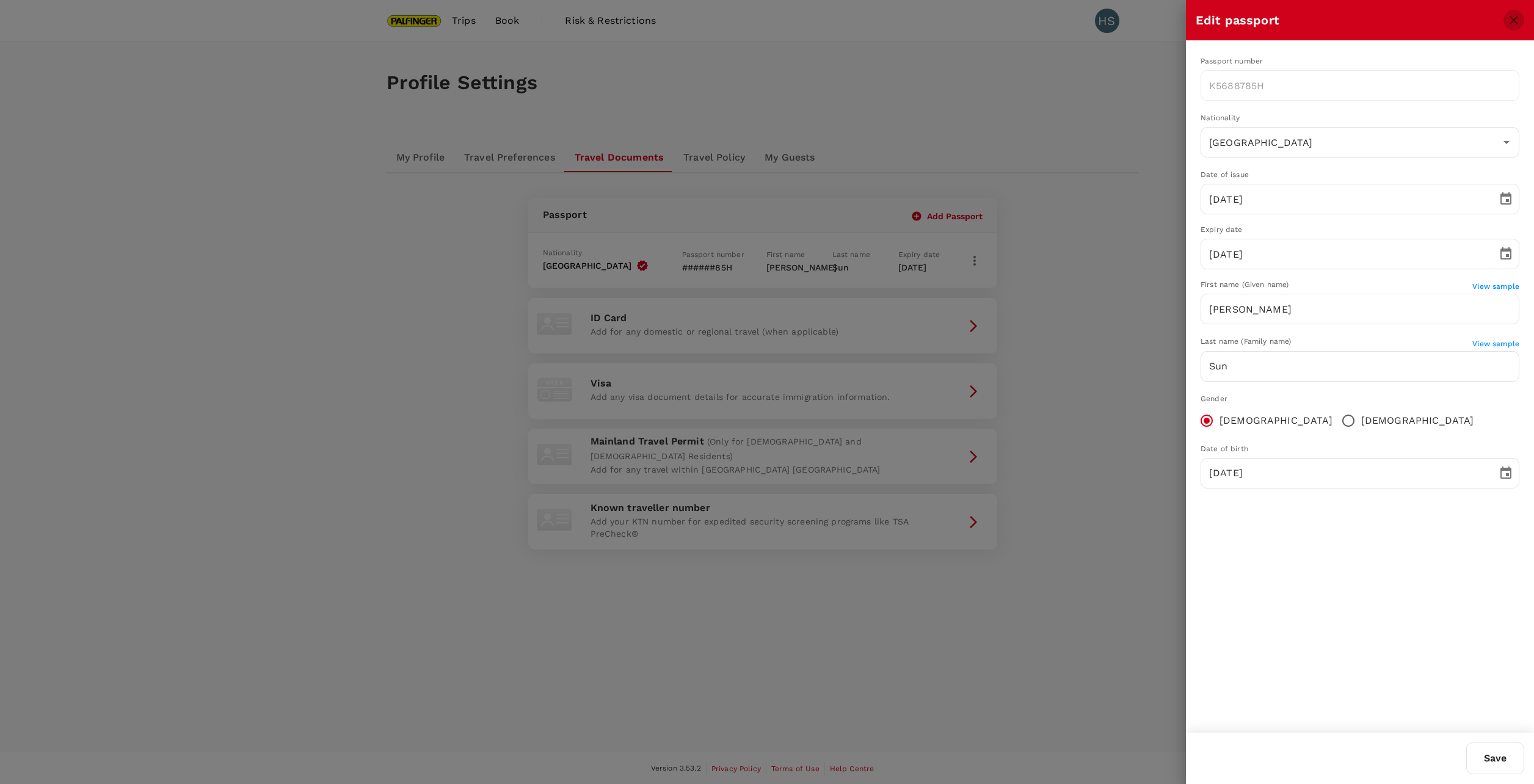
click at [1512, 23] on icon "close" at bounding box center [1513, 20] width 15 height 15
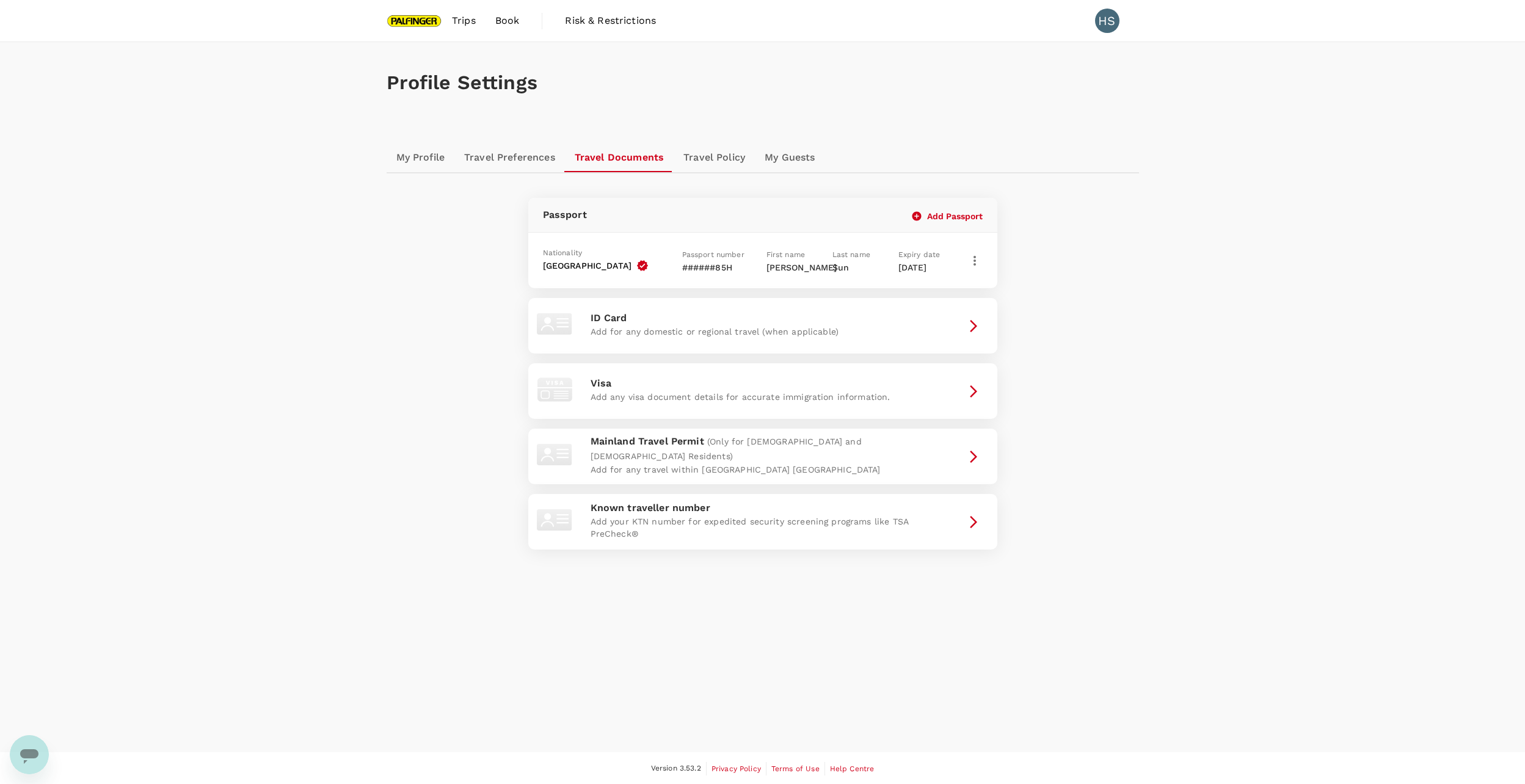
click at [520, 157] on link "Travel Preferences" at bounding box center [509, 158] width 110 height 29
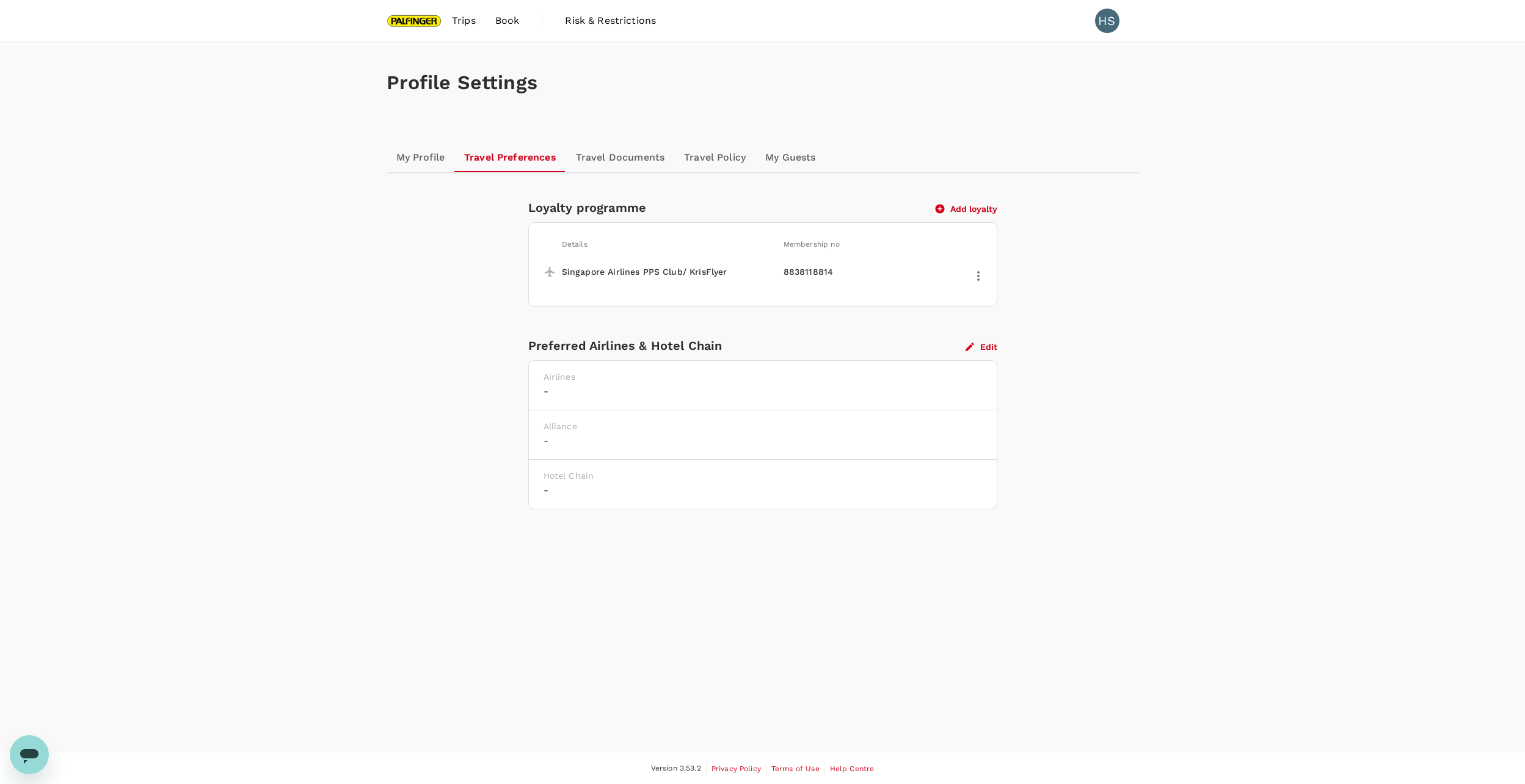
click at [498, 24] on span "Book" at bounding box center [508, 20] width 25 height 15
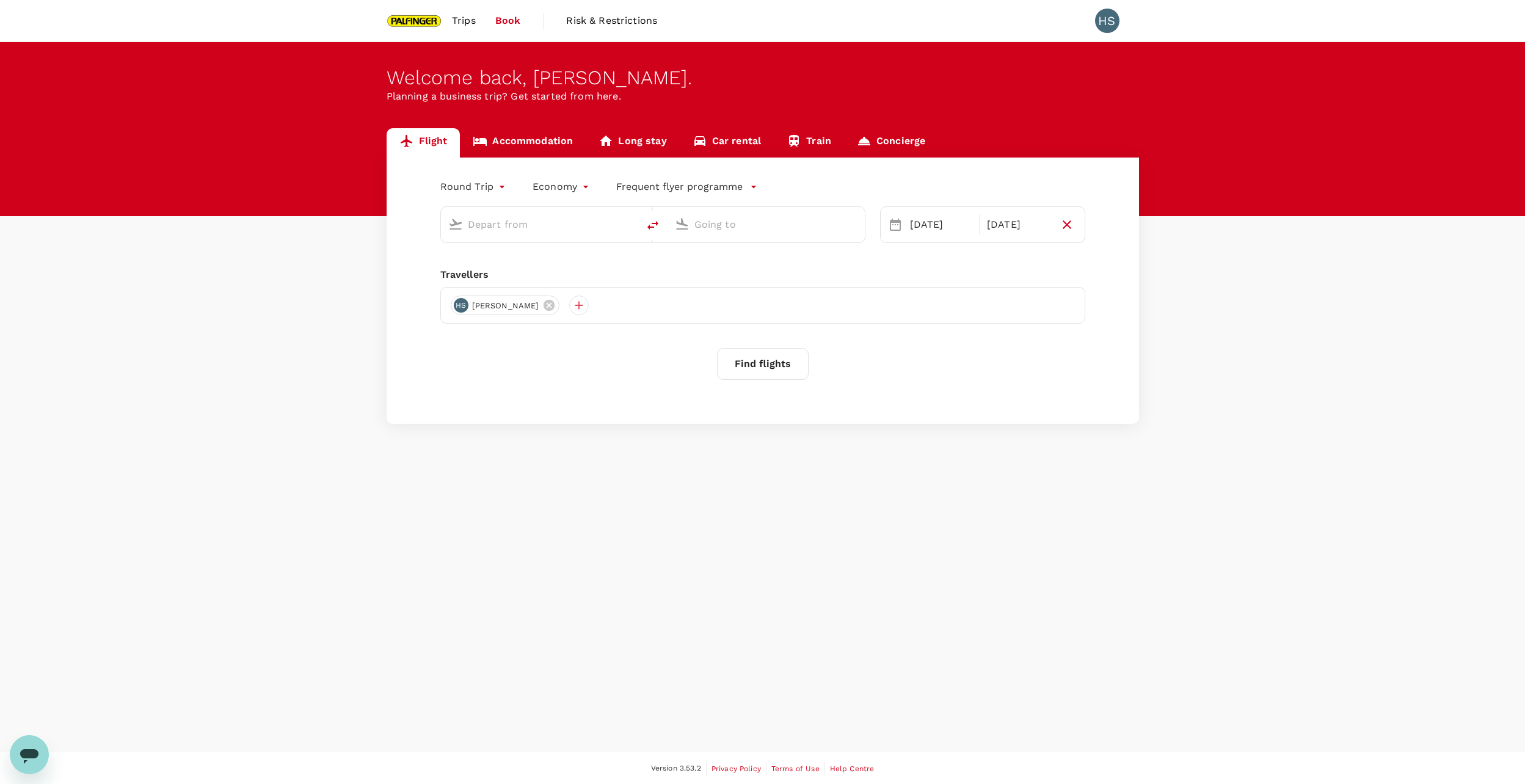
click at [460, 24] on span "Trips" at bounding box center [464, 20] width 24 height 15
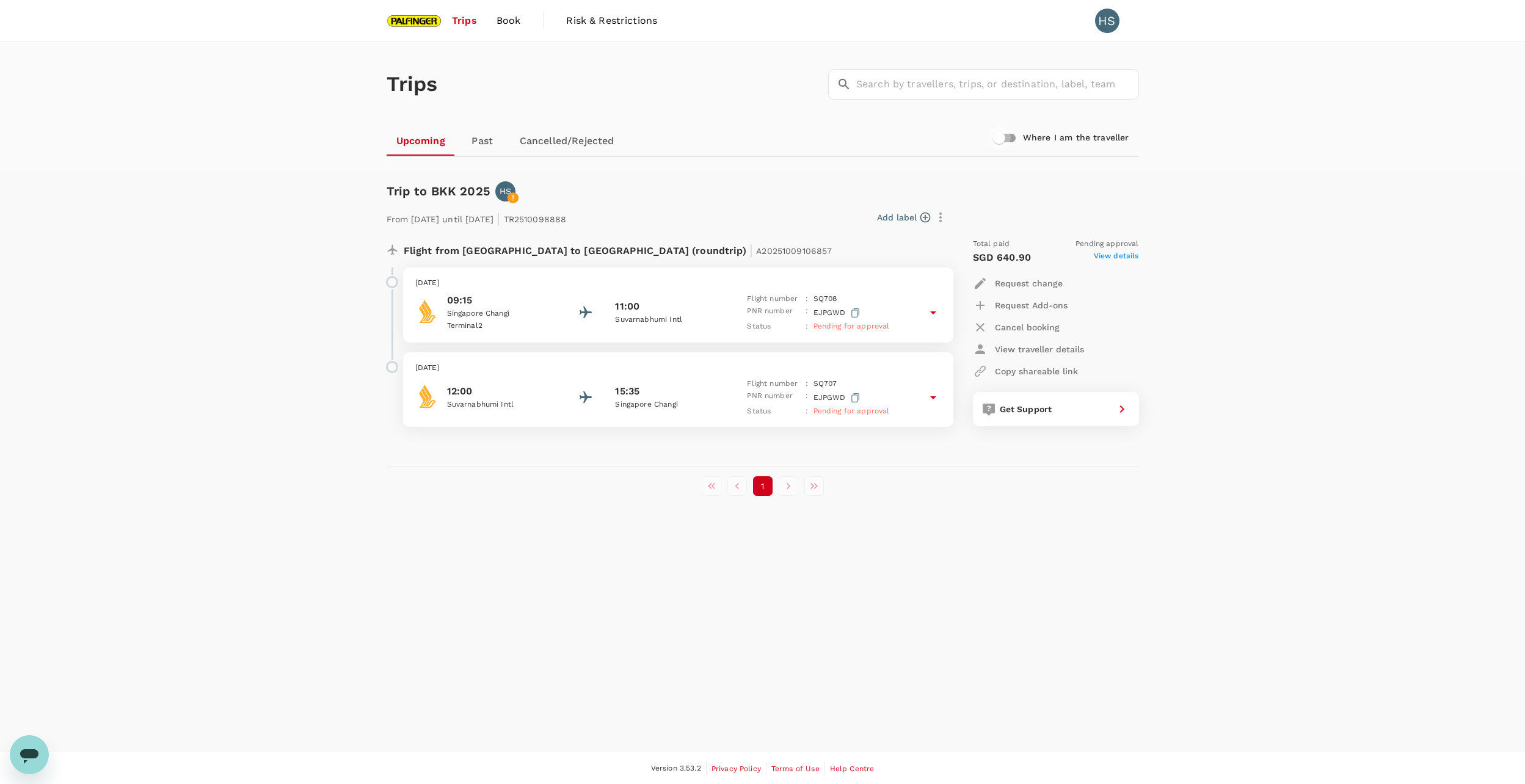
click at [1006, 136] on input "Where I am the traveller" at bounding box center [999, 138] width 70 height 23
checkbox input "true"
